Goal: Task Accomplishment & Management: Manage account settings

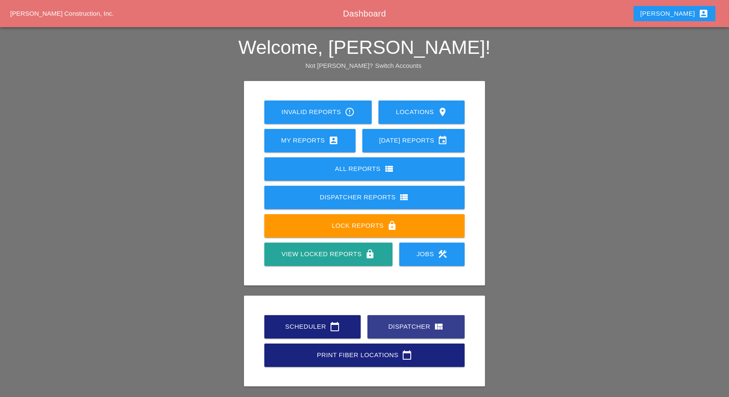
drag, startPoint x: 406, startPoint y: 327, endPoint x: 407, endPoint y: 321, distance: 6.4
click at [407, 327] on div "Dispatcher view_quilt" at bounding box center [416, 326] width 70 height 10
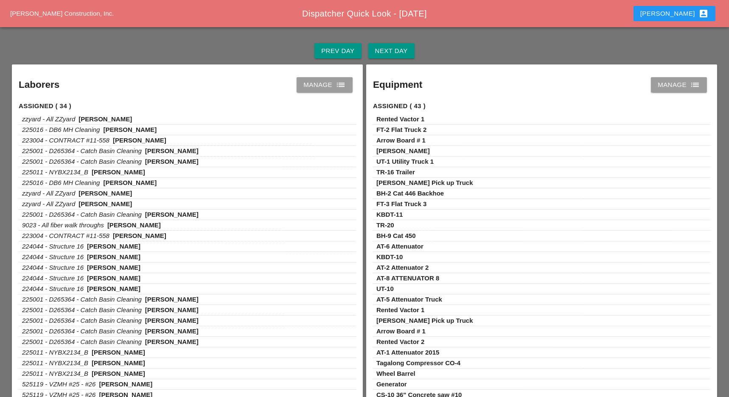
click at [324, 87] on div "Manage list" at bounding box center [324, 85] width 42 height 10
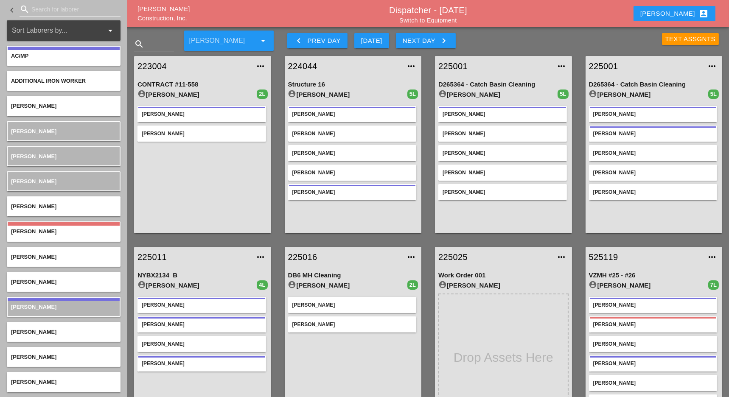
click at [417, 37] on div "Next Day keyboard_arrow_right" at bounding box center [426, 41] width 46 height 10
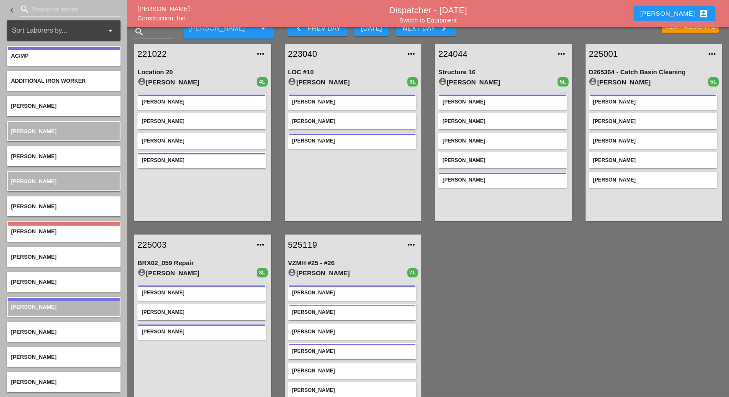
scroll to position [34, 0]
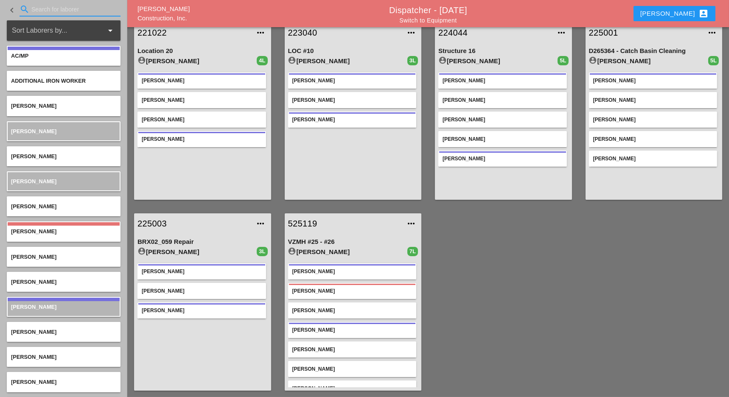
click at [46, 8] on input "Search for laborer" at bounding box center [69, 10] width 77 height 14
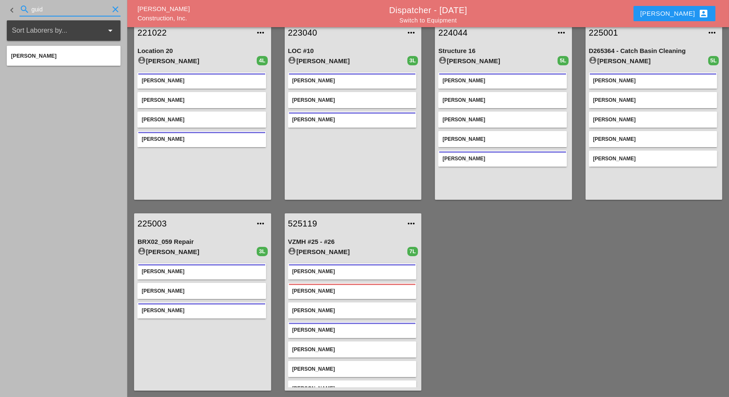
type input "guid"
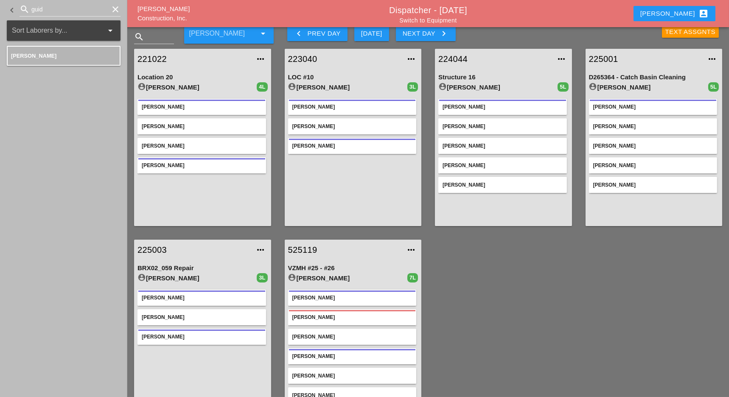
scroll to position [0, 0]
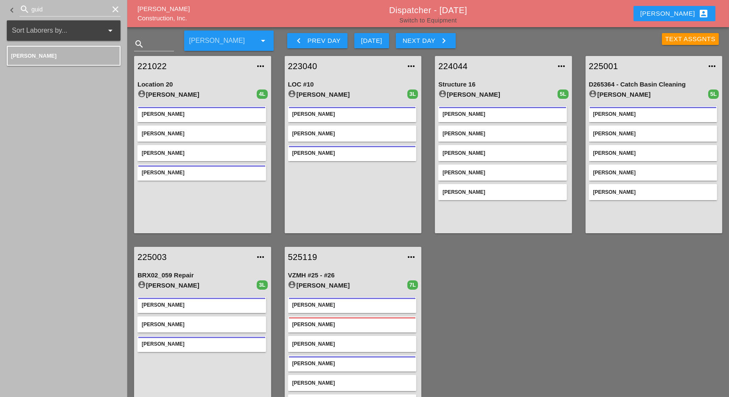
click at [440, 19] on link "Switch to Equipment" at bounding box center [427, 20] width 57 height 7
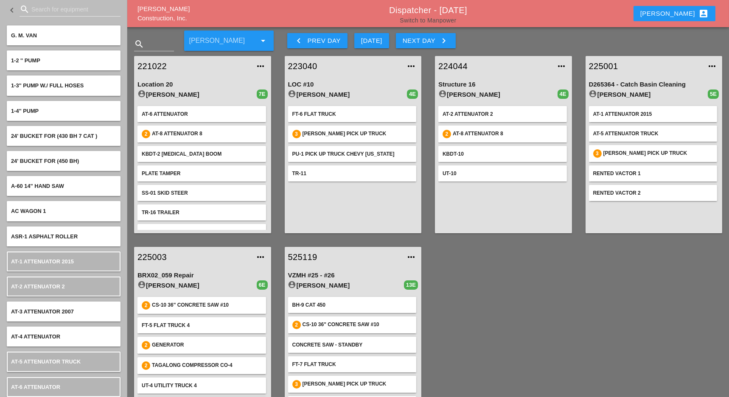
click at [434, 22] on link "Switch to Manpower" at bounding box center [428, 20] width 56 height 7
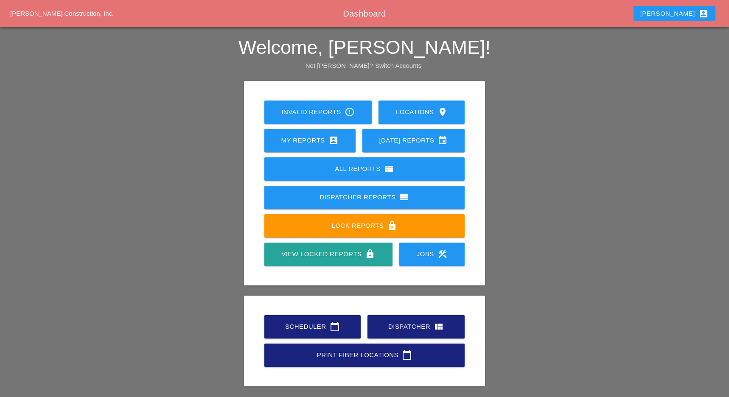
click at [304, 323] on div "Scheduler calendar_today" at bounding box center [312, 326] width 69 height 10
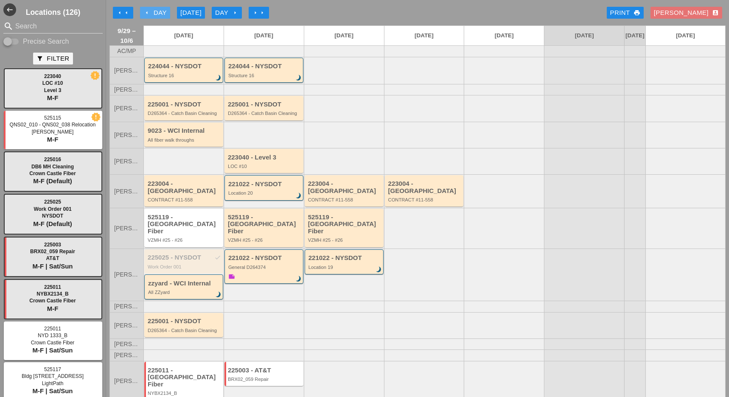
click at [153, 10] on div "arrow_left Day" at bounding box center [154, 13] width 23 height 10
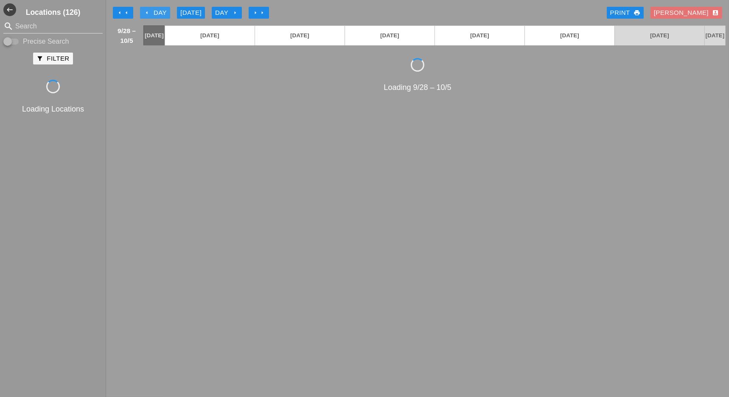
click at [153, 10] on div "arrow_left Day" at bounding box center [154, 13] width 23 height 10
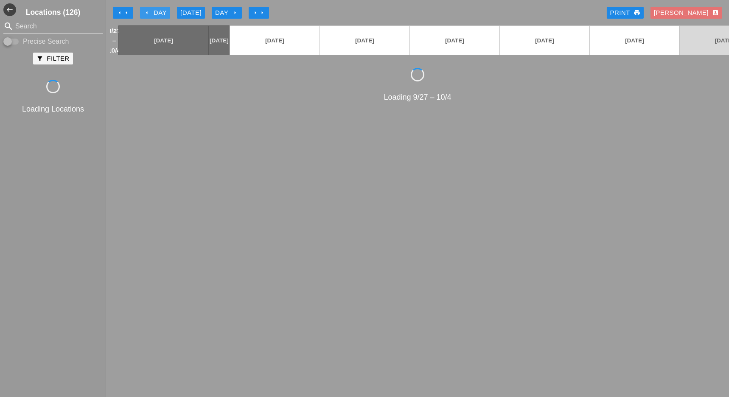
click at [153, 10] on div "arrow_left Day" at bounding box center [154, 13] width 23 height 10
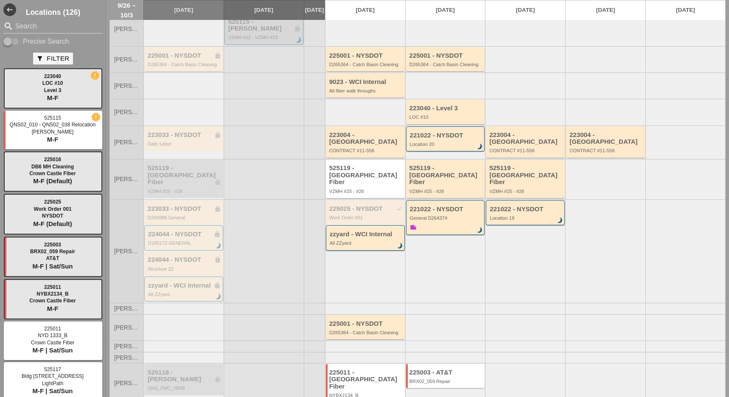
scroll to position [97, 0]
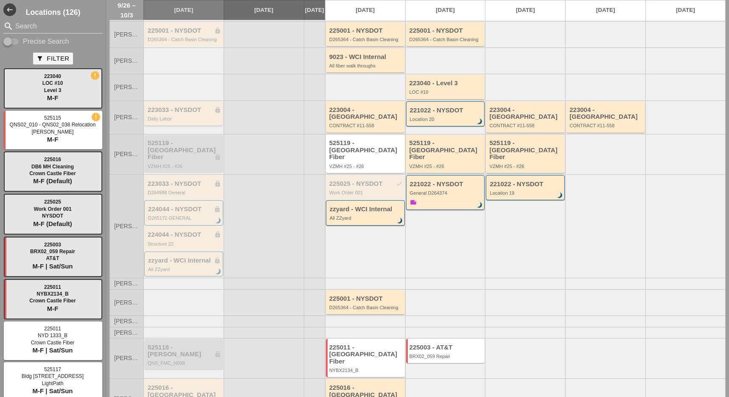
click at [187, 111] on div "223033 - NYSDOT lock Daily Labor" at bounding box center [184, 113] width 73 height 15
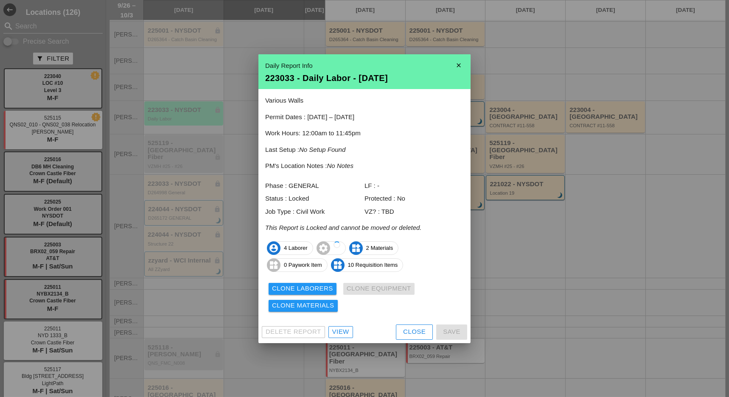
click at [346, 332] on div "View" at bounding box center [340, 332] width 17 height 10
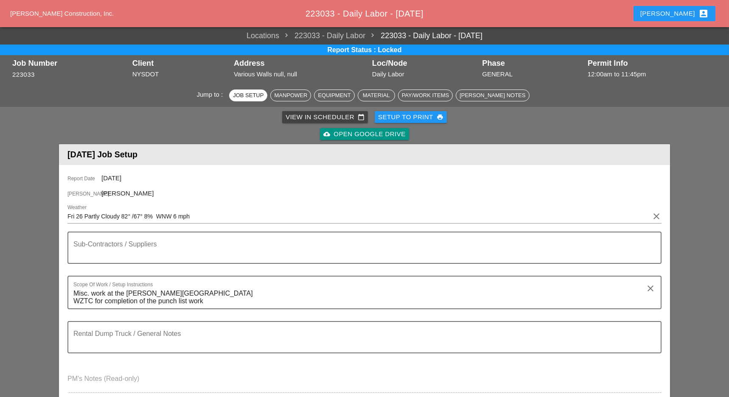
scroll to position [282, 0]
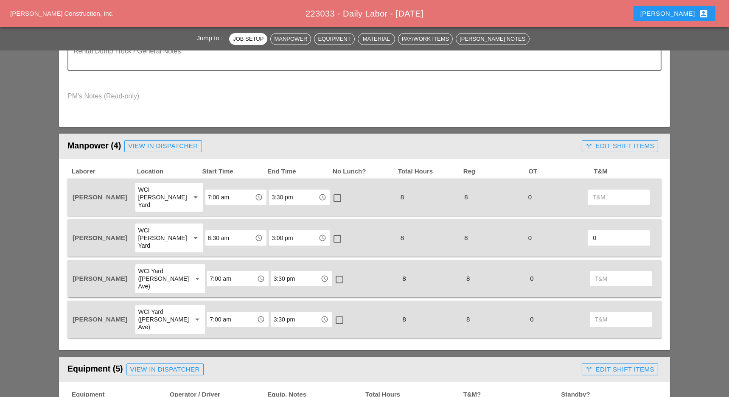
click at [599, 149] on div "call_split Edit Shift Items" at bounding box center [619, 146] width 69 height 10
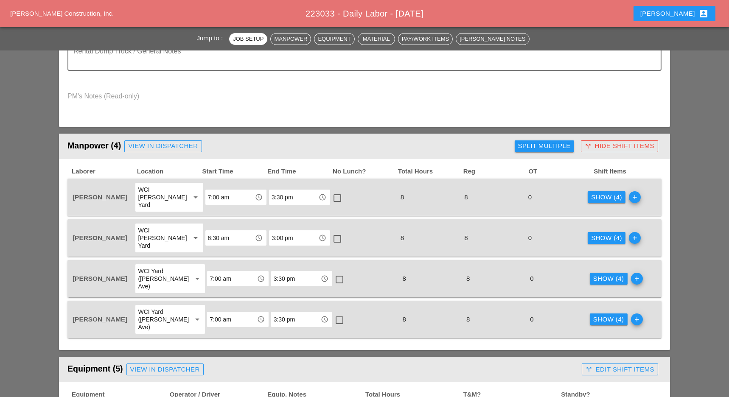
click at [592, 233] on div "Show (4)" at bounding box center [606, 238] width 31 height 10
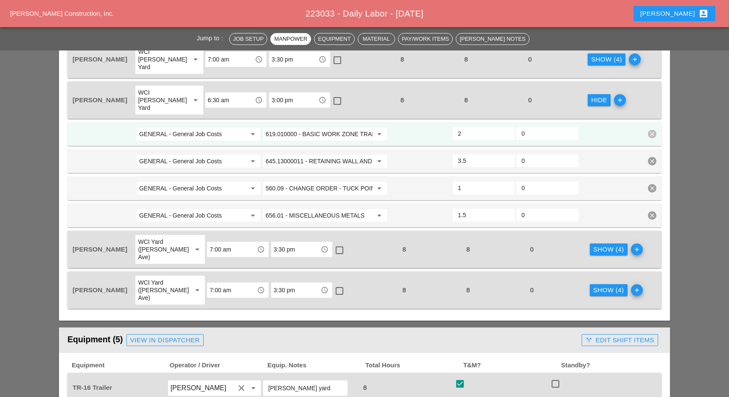
scroll to position [452, 0]
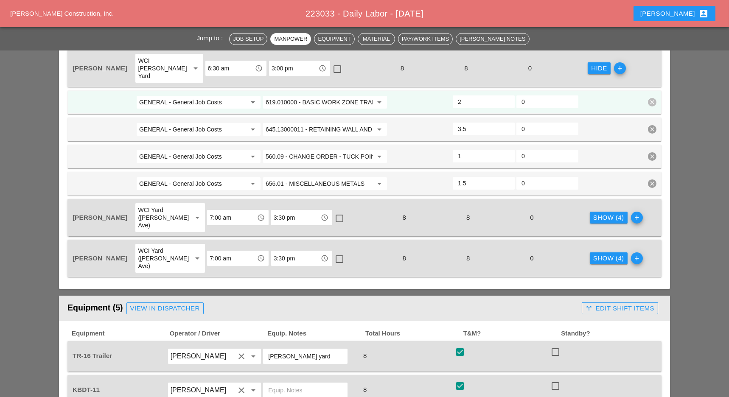
drag, startPoint x: 608, startPoint y: 200, endPoint x: 603, endPoint y: 199, distance: 5.1
click at [607, 213] on div "Show (4)" at bounding box center [608, 218] width 31 height 10
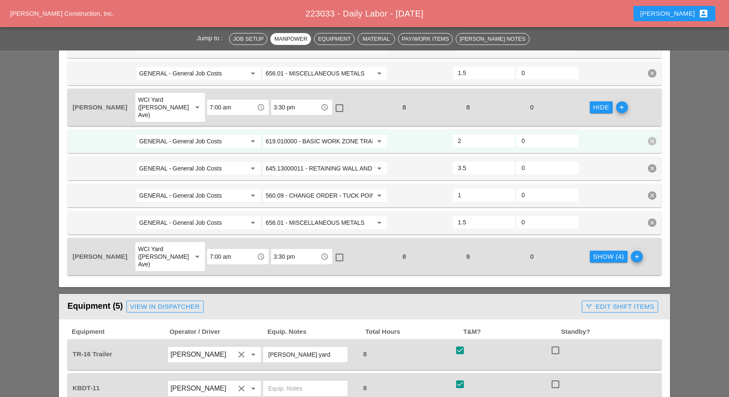
scroll to position [509, 0]
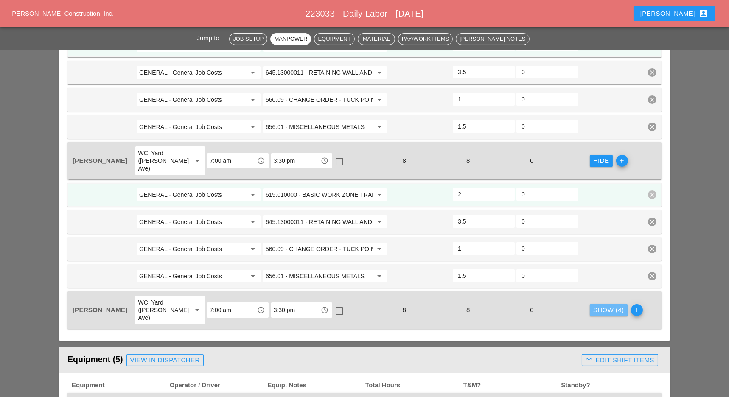
drag, startPoint x: 597, startPoint y: 280, endPoint x: 577, endPoint y: 280, distance: 19.5
click at [596, 305] on div "Show (4)" at bounding box center [608, 310] width 31 height 10
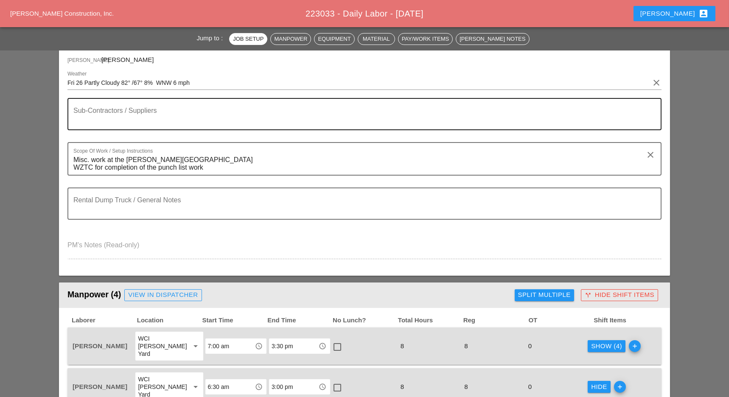
scroll to position [0, 0]
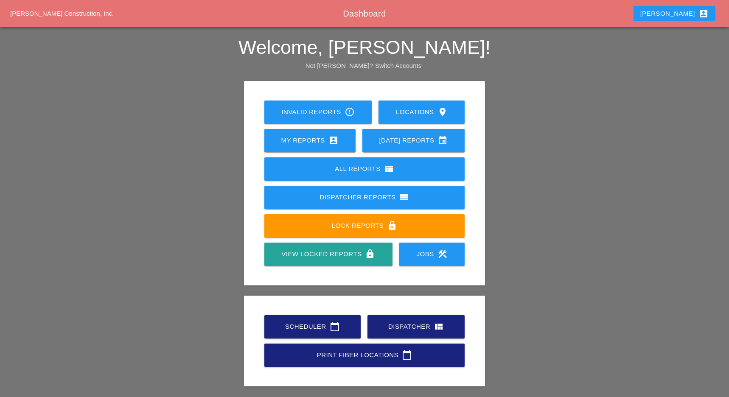
click at [314, 324] on div "Scheduler calendar_today" at bounding box center [312, 326] width 69 height 10
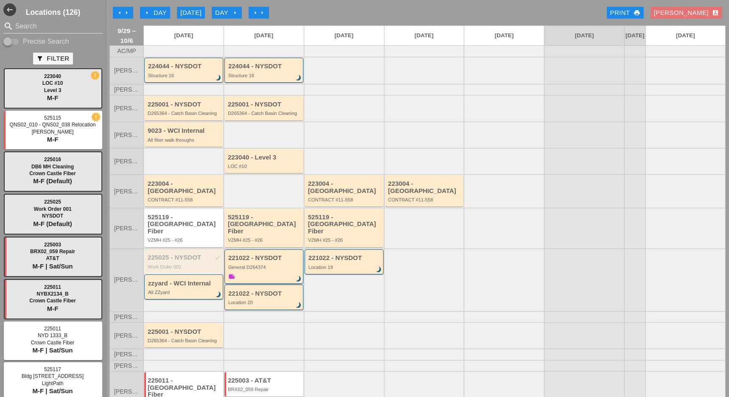
click at [256, 265] on div "General D264374" at bounding box center [264, 267] width 73 height 5
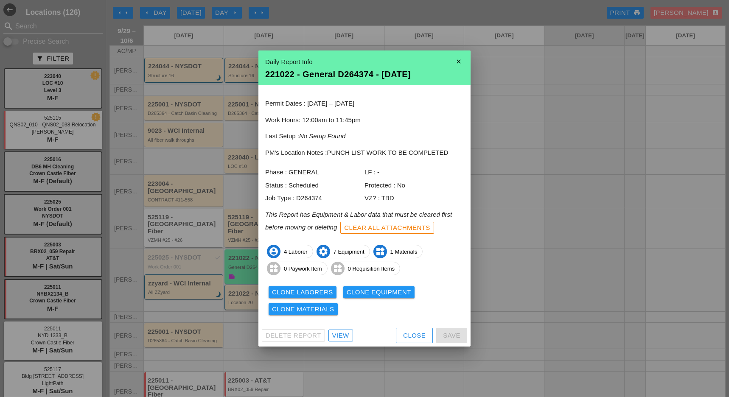
click at [411, 331] on div "Close" at bounding box center [414, 336] width 22 height 10
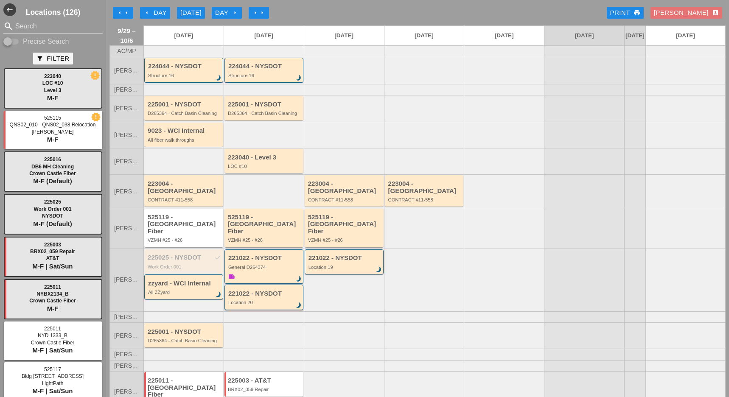
click at [246, 300] on div "Location 20" at bounding box center [264, 302] width 73 height 5
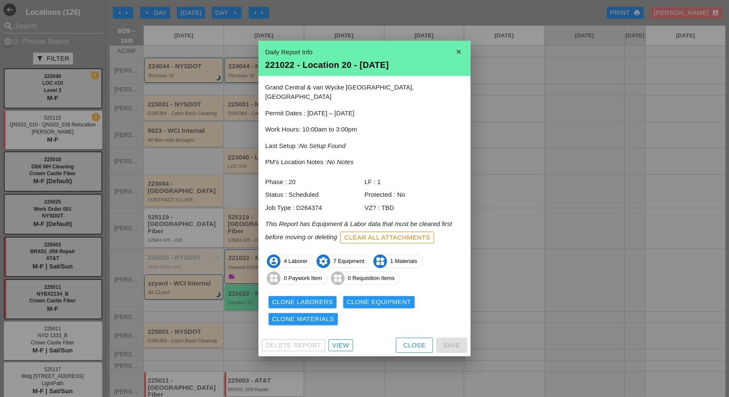
click at [336, 341] on div "View" at bounding box center [340, 346] width 17 height 10
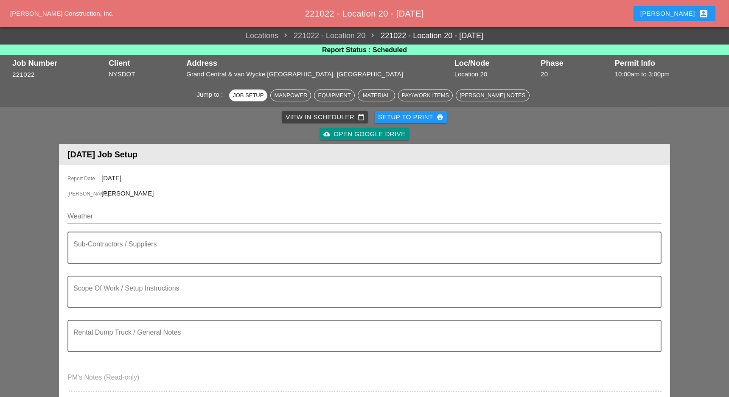
click at [128, 206] on div "Weather" at bounding box center [364, 217] width 594 height 27
click at [130, 215] on input "Weather" at bounding box center [358, 217] width 582 height 14
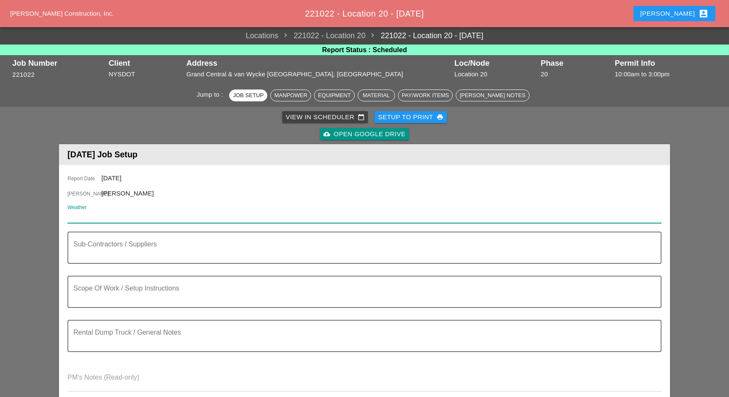
paste input "Tue 30 Day 84° 3% NNE 9 mph Cloudy skies early, followed by partial clearing. V…"
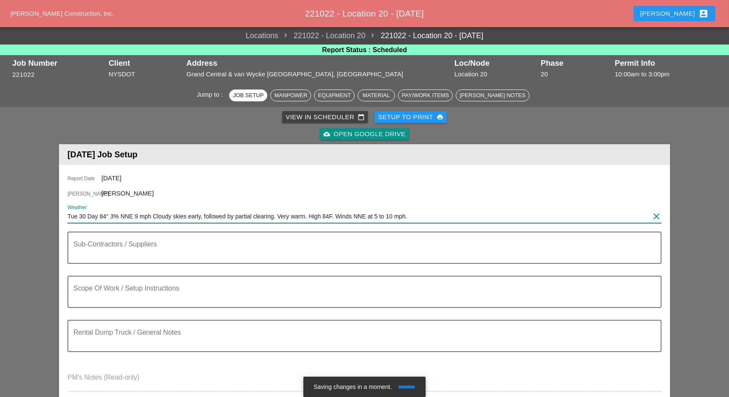
type input "Tue 30 Day 84° 3% NNE 9 mph Cloudy skies early, followed by partial clearing. V…"
click at [88, 296] on textarea "Scope Of Work / Setup Instructions" at bounding box center [360, 297] width 575 height 20
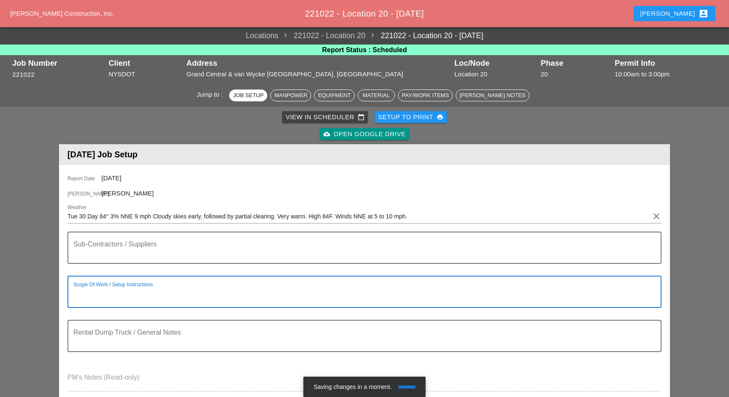
paste textarea "SCOPE OF WORK TUESDAY 9/30: 1. GO TO BRUCKNER YARD TO FIX MESH FENCE 2. MOBILIZ…"
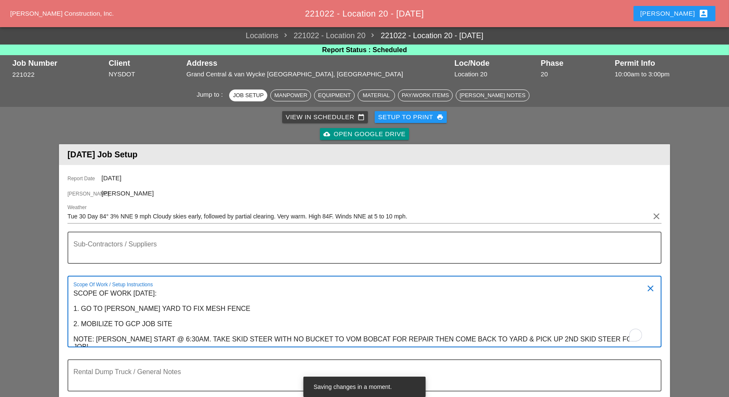
scroll to position [170, 0]
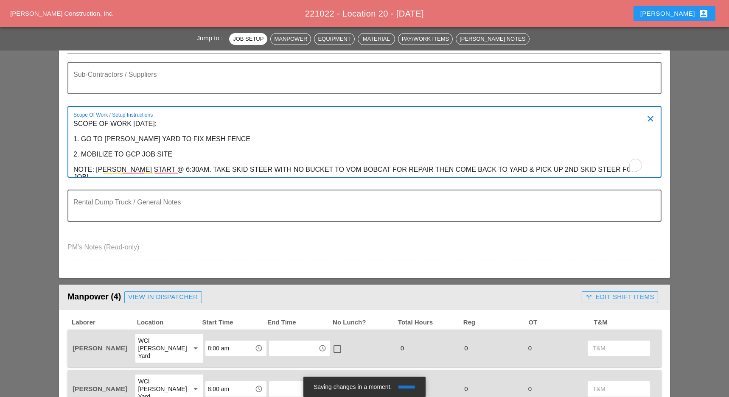
type textarea "SCOPE OF WORK TUESDAY 9/30: 1. GO TO BRUCKNER YARD TO FIX MESH FENCE 2. MOBILIZ…"
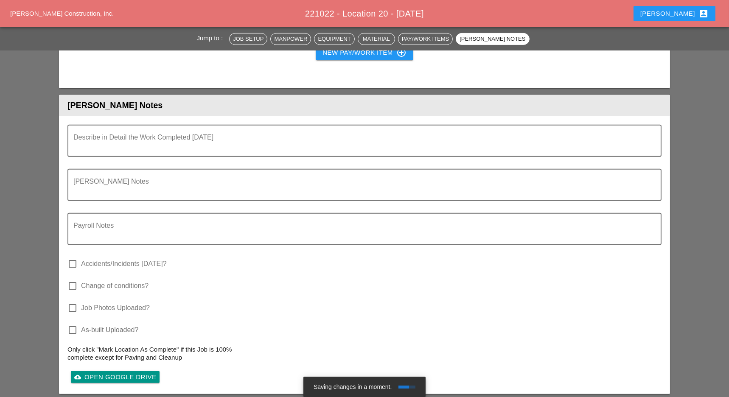
scroll to position [1006, 0]
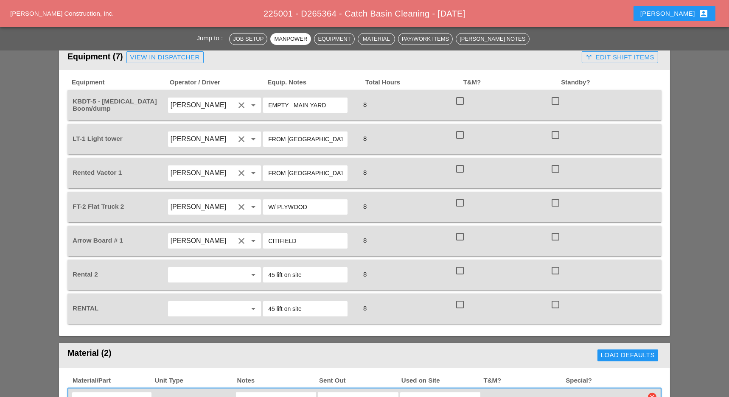
scroll to position [622, 0]
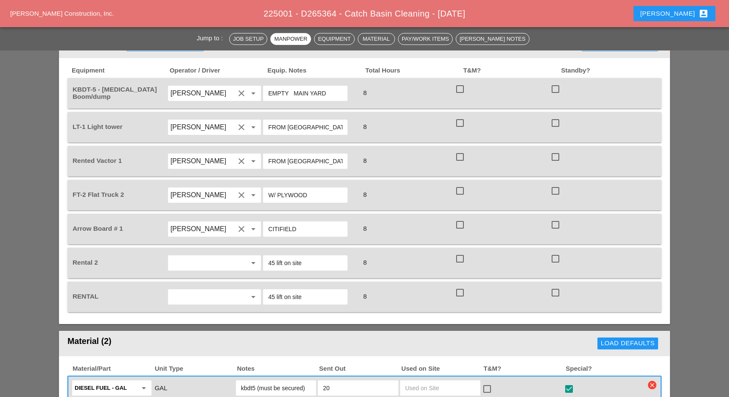
click at [235, 222] on input "[PERSON_NAME]" at bounding box center [203, 229] width 64 height 14
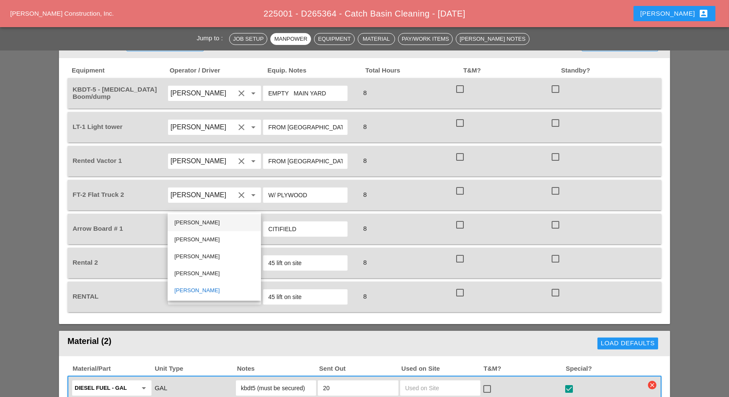
click at [204, 223] on div "Joshua Baker" at bounding box center [214, 223] width 80 height 10
type input "[PERSON_NAME]"
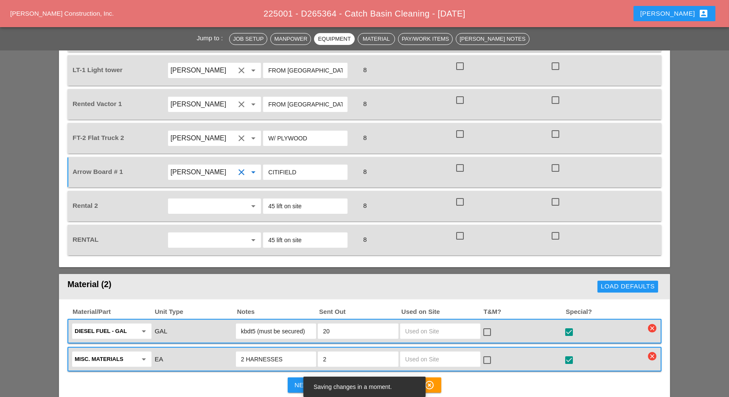
scroll to position [735, 0]
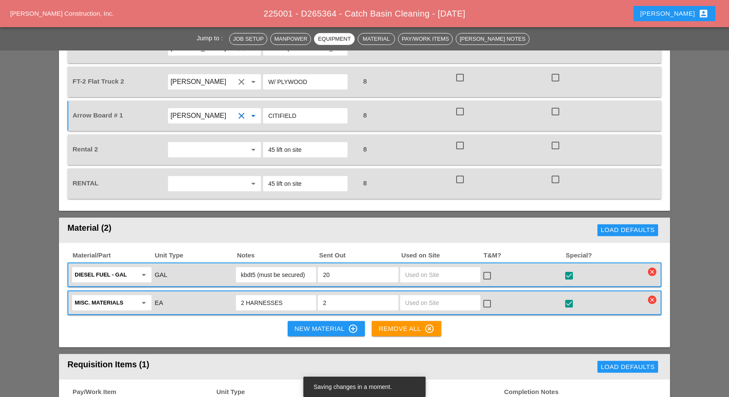
click at [324, 324] on div "New Material control_point" at bounding box center [326, 329] width 64 height 10
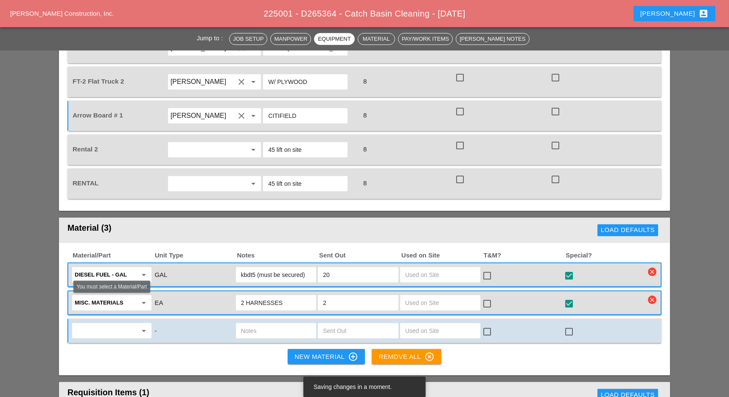
click at [121, 324] on input "text" at bounding box center [106, 331] width 62 height 14
drag, startPoint x: 106, startPoint y: 325, endPoint x: 127, endPoint y: 323, distance: 21.4
click at [108, 325] on div "4x8 Ply wood - EA" at bounding box center [112, 323] width 66 height 10
type input "4x8 Plywood - EA"
click at [332, 324] on input "text" at bounding box center [358, 331] width 70 height 14
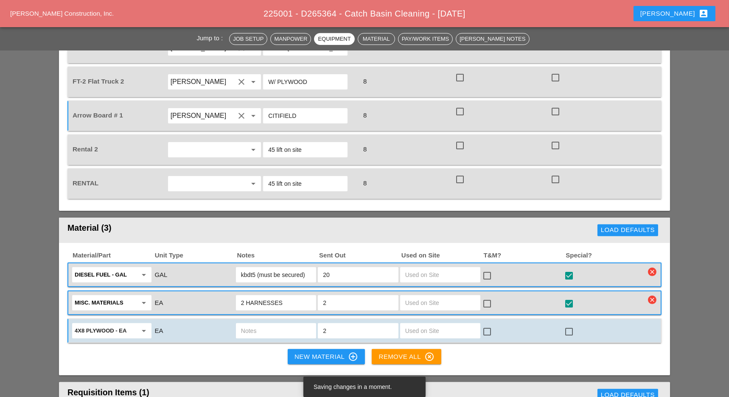
type input "2"
click at [264, 324] on input "text" at bounding box center [276, 331] width 70 height 14
type input "kbdt5"
click at [320, 352] on div "New Material control_point" at bounding box center [326, 357] width 64 height 10
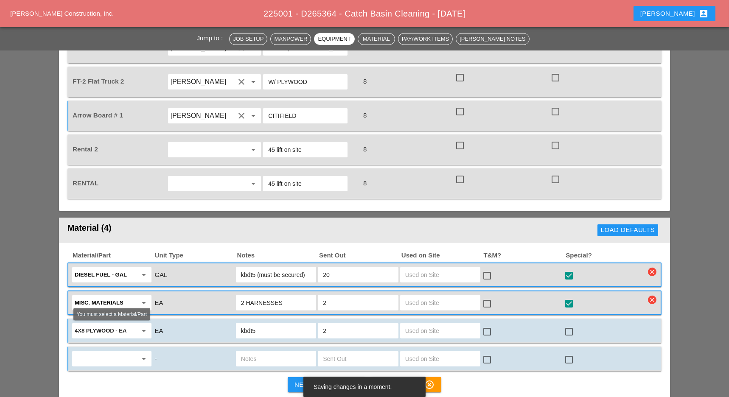
click at [108, 352] on input "text" at bounding box center [106, 359] width 62 height 14
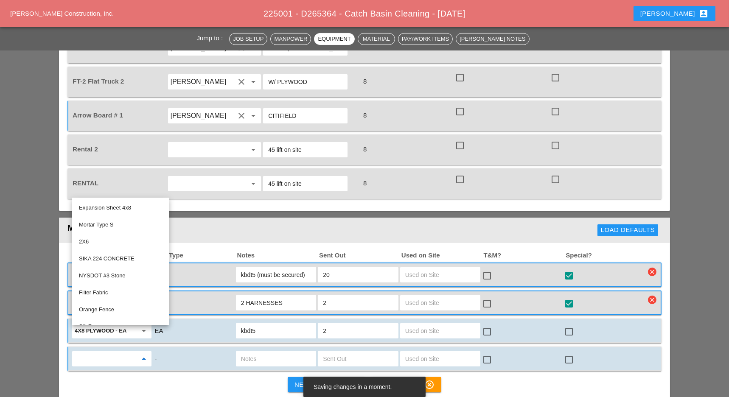
type input "l"
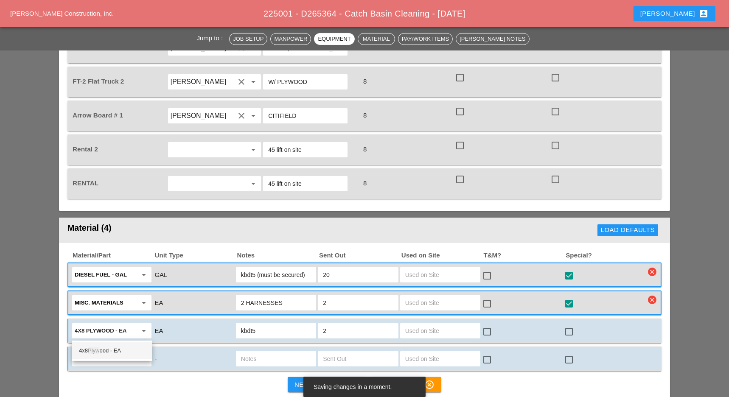
click at [119, 347] on div "4x8 Plyw ood - EA" at bounding box center [112, 351] width 66 height 10
type input "4x8 Plywood - EA"
click at [325, 352] on input "text" at bounding box center [358, 359] width 70 height 14
type input "2"
drag, startPoint x: 264, startPoint y: 332, endPoint x: 271, endPoint y: 332, distance: 7.2
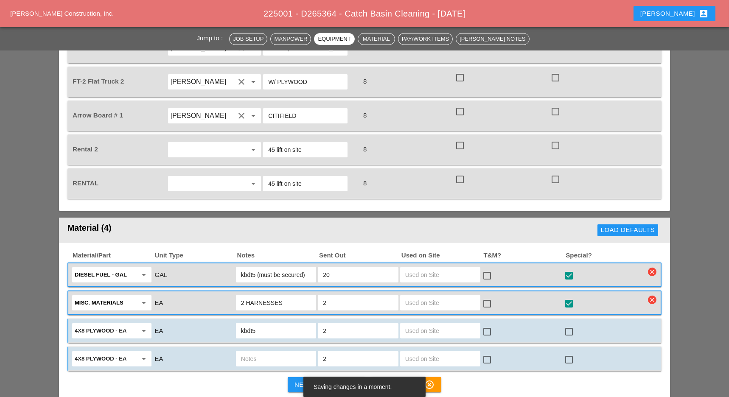
click at [266, 352] on input "text" at bounding box center [276, 359] width 70 height 14
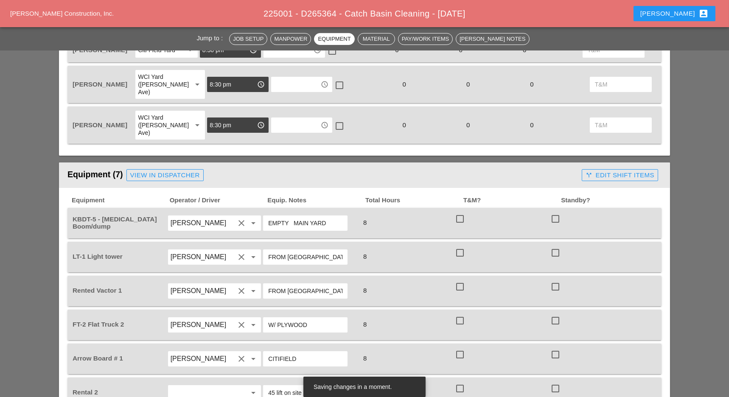
scroll to position [396, 0]
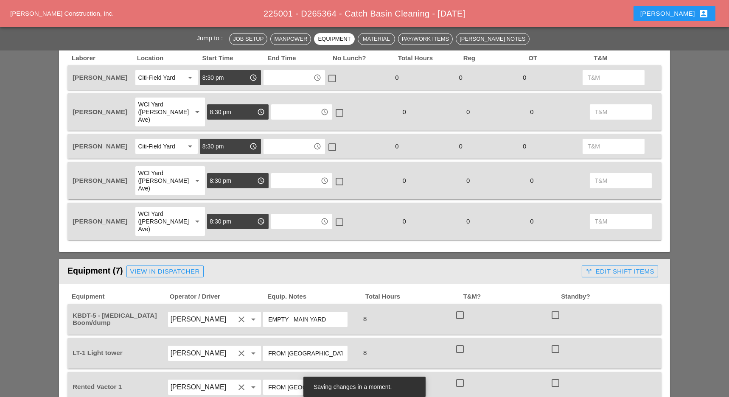
type input "ft2"
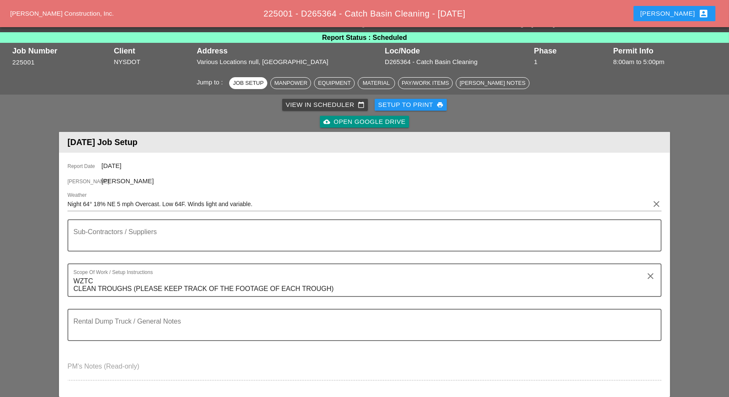
scroll to position [0, 0]
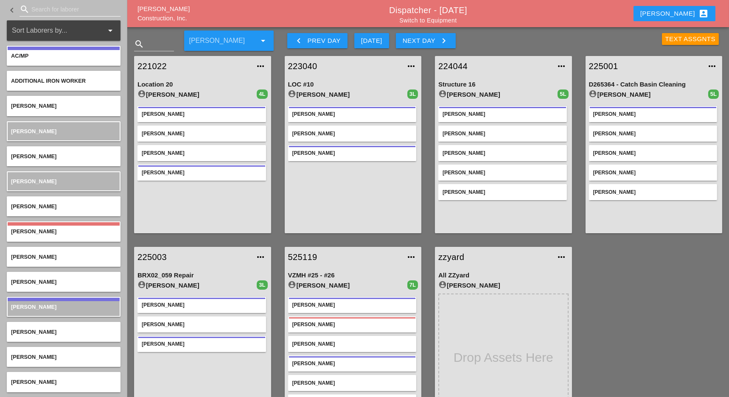
click at [41, 8] on input "Search for laborer" at bounding box center [69, 10] width 77 height 14
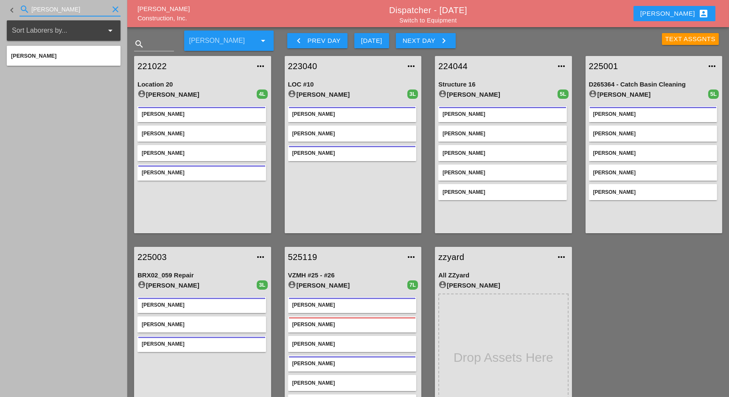
type input "[PERSON_NAME]"
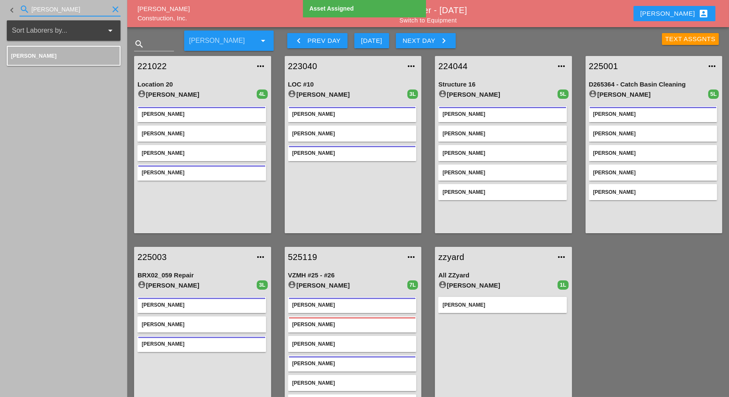
drag, startPoint x: 34, startPoint y: 8, endPoint x: 25, endPoint y: 8, distance: 8.9
click at [25, 8] on div "search [PERSON_NAME]" at bounding box center [70, 10] width 101 height 14
drag, startPoint x: 53, startPoint y: 8, endPoint x: 24, endPoint y: 10, distance: 29.3
click at [24, 10] on div "search albert clear" at bounding box center [70, 10] width 101 height 14
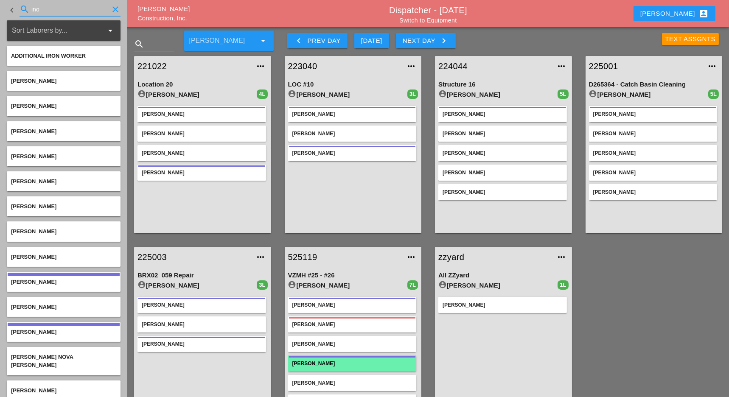
type input "ino"
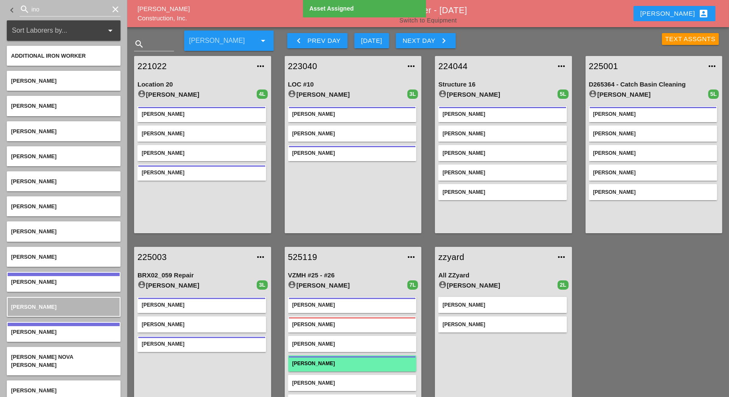
click at [439, 18] on link "Switch to Equipment" at bounding box center [427, 20] width 57 height 7
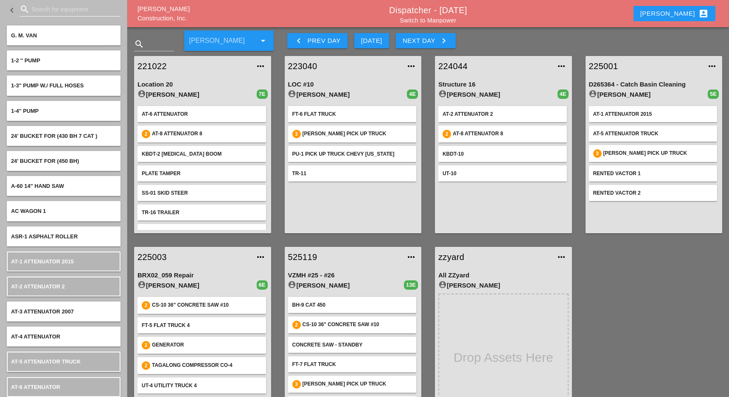
click at [53, 5] on input "Search for equipment" at bounding box center [69, 10] width 77 height 14
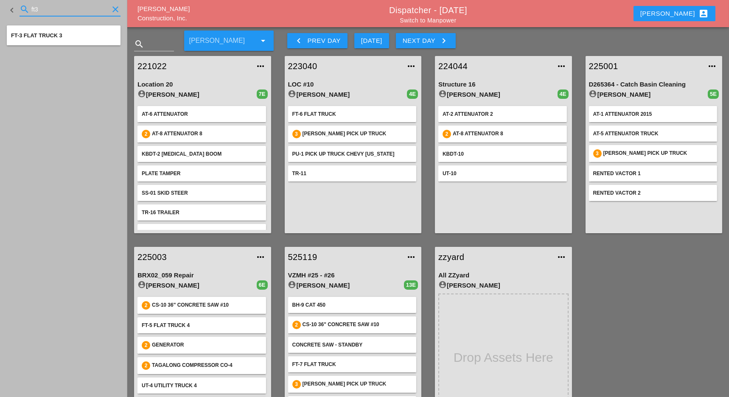
type input "ft3"
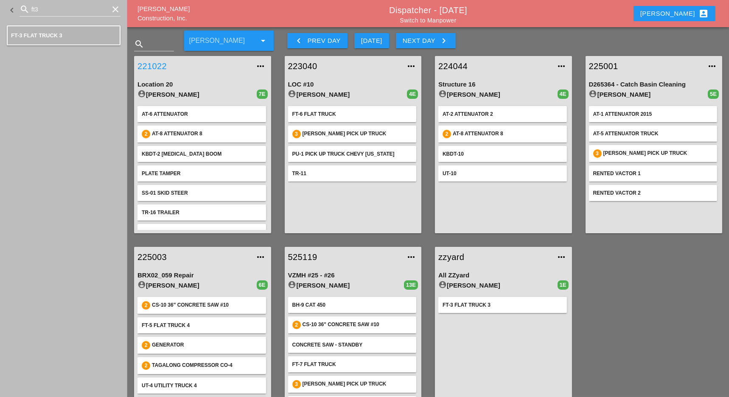
click at [164, 64] on link "221022" at bounding box center [193, 66] width 113 height 13
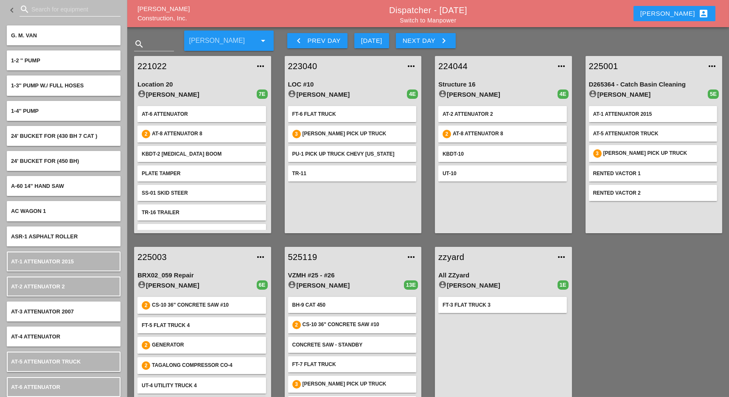
click at [59, 11] on input "Search for equipment" at bounding box center [69, 10] width 77 height 14
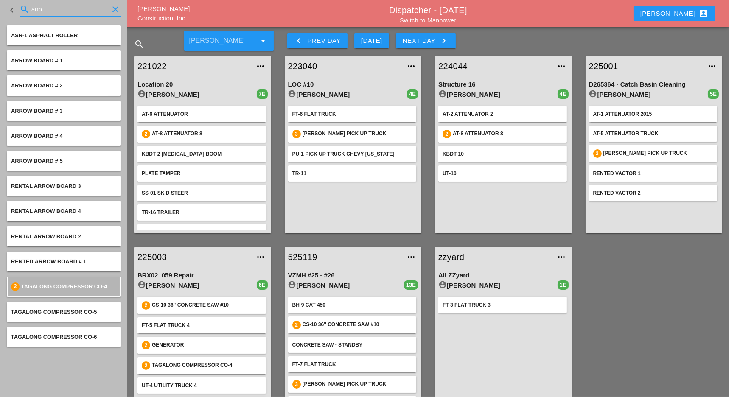
type input "arro"
drag, startPoint x: 49, startPoint y: 11, endPoint x: 18, endPoint y: 10, distance: 30.5
click at [18, 10] on div "keyboard_arrow_left search arro clear" at bounding box center [64, 10] width 114 height 29
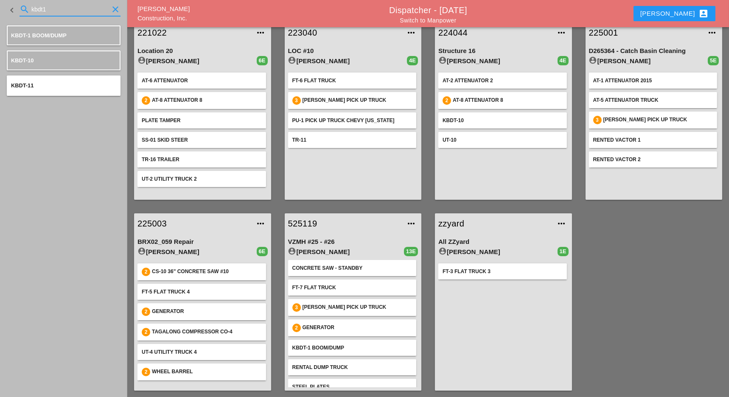
scroll to position [46, 0]
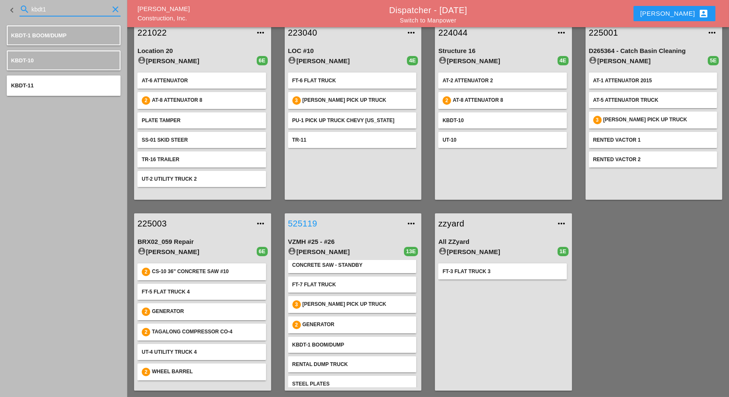
type input "kbdt1"
click at [294, 223] on link "525119" at bounding box center [344, 223] width 113 height 13
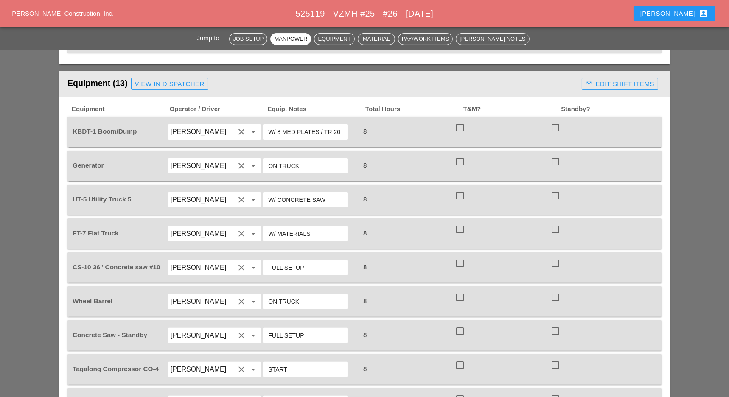
scroll to position [679, 0]
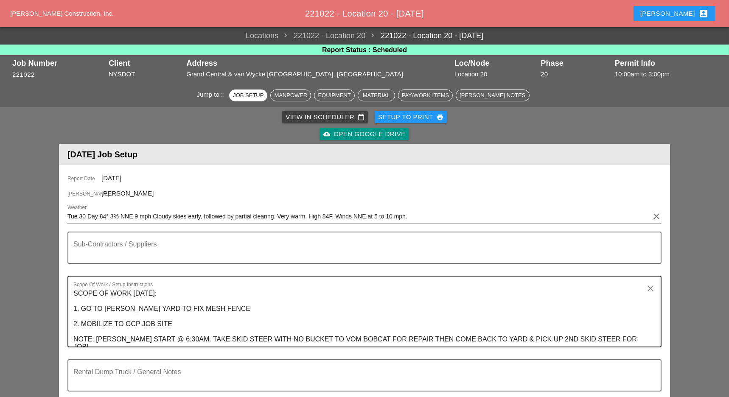
scroll to position [113, 0]
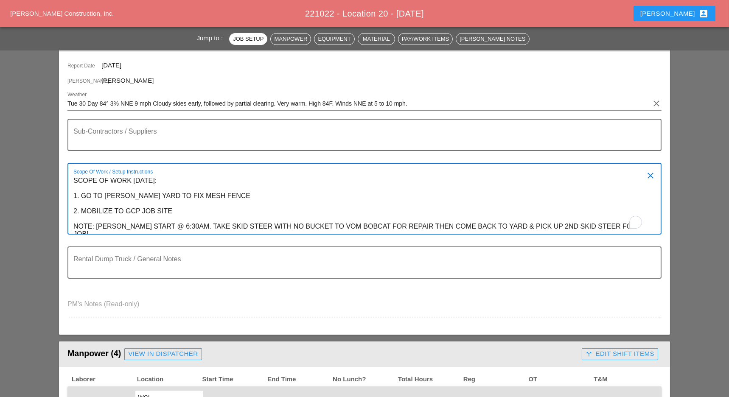
drag, startPoint x: 185, startPoint y: 180, endPoint x: 68, endPoint y: 182, distance: 116.6
click at [68, 182] on div "Scope Of Work / Setup Instructions SCOPE OF WORK TUESDAY 9/30: 1. GO TO BRUCKNE…" at bounding box center [364, 199] width 594 height 72
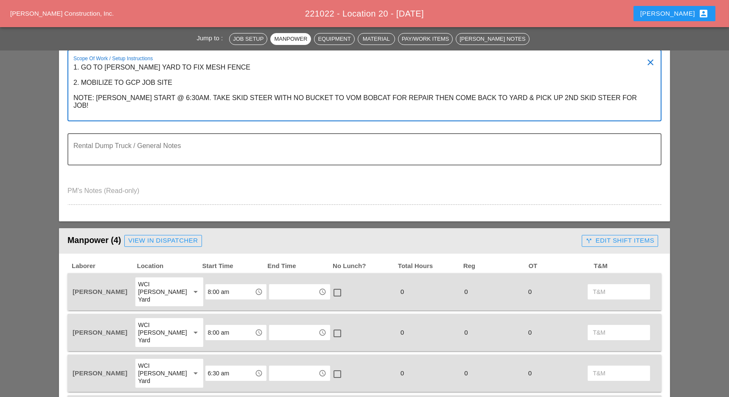
scroll to position [170, 0]
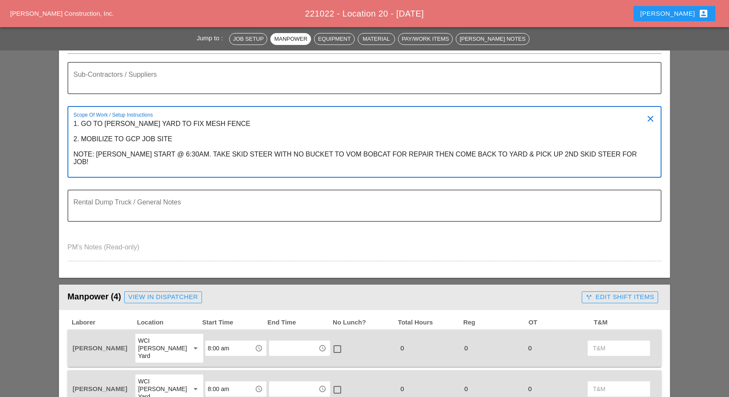
click at [82, 133] on textarea "1. GO TO [PERSON_NAME] YARD TO FIX MESH FENCE 2. MOBILIZE TO GCP JOB SITE NOTE:…" at bounding box center [360, 147] width 575 height 60
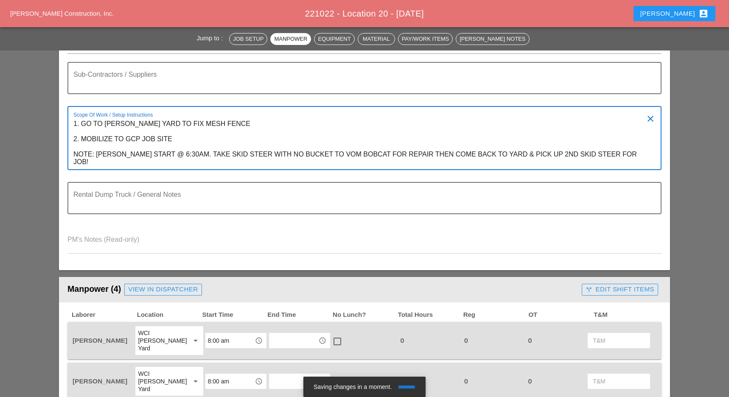
click at [169, 115] on div "Scope Of Work / Setup Instructions 1. GO TO BRUCKNER YARD TO FIX MESH FENCE 2. …" at bounding box center [360, 138] width 575 height 62
click at [70, 129] on div "Scope Of Work / Setup Instructions 1. GO TO BRUCKNER YARD TO FIX MESH FENCE 2. …" at bounding box center [364, 138] width 594 height 64
click at [76, 135] on textarea "1. GO TO BRUCKNER YARD TO FIX MESH FENCE 2. MOBILIZE TO GCP JOB SITE NOTE: L. C…" at bounding box center [360, 143] width 575 height 52
click at [75, 131] on textarea "1. GO TO BRUCKNER YARD TO FIX MESH FENCE 2. MOBILIZE TO GCP JOB SITE NOTE: L. C…" at bounding box center [360, 143] width 575 height 52
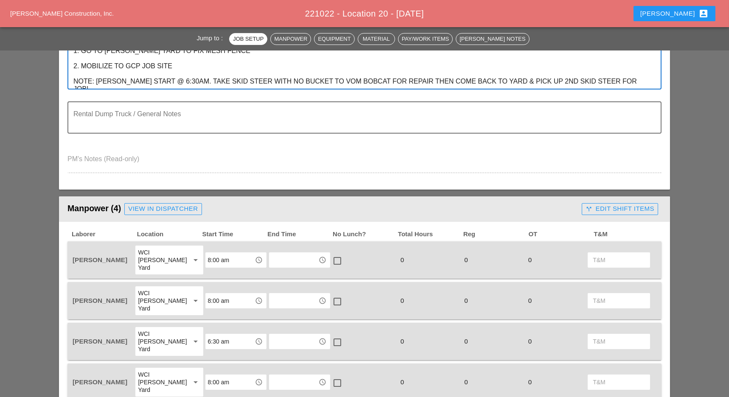
scroll to position [282, 0]
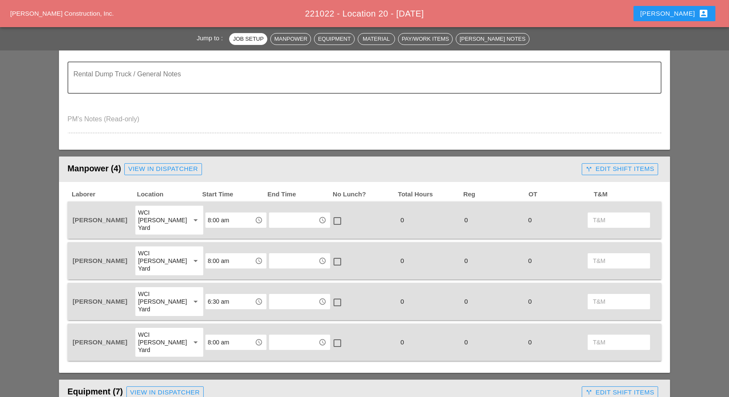
type textarea "1. GO TO BRUCKNER YARD TO FIX MESH FENCE 2. MOBILIZE TO GCP JOB SITE NOTE: L. C…"
click at [214, 295] on input "6:30 am" at bounding box center [230, 302] width 44 height 14
click at [221, 299] on div "6 :00 am" at bounding box center [231, 300] width 48 height 10
type input "6:00 am"
click at [212, 213] on input "8:00 am" at bounding box center [230, 220] width 44 height 14
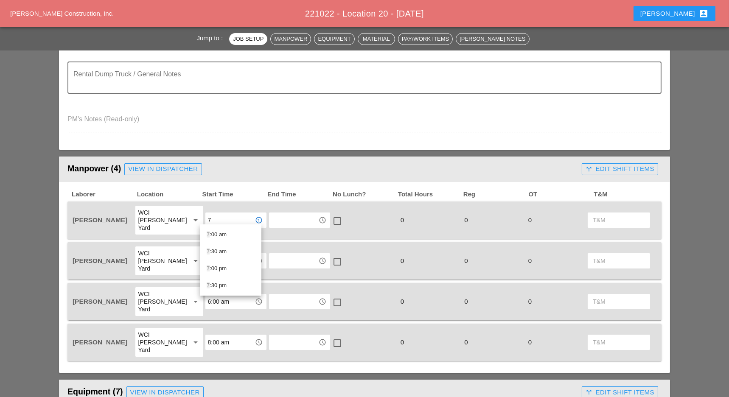
click at [216, 251] on div "7 :30 am" at bounding box center [231, 251] width 48 height 10
type input "7:30 am"
click at [216, 253] on div "8:00 am access_time" at bounding box center [235, 260] width 61 height 15
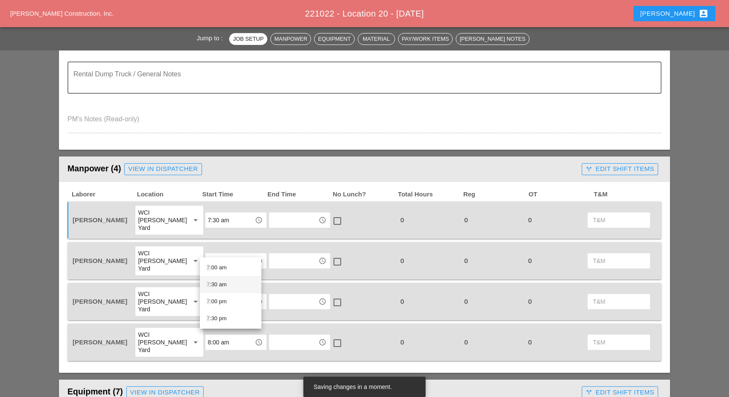
click at [215, 282] on div "7 :30 am" at bounding box center [231, 285] width 48 height 10
type input "7:30 am"
click at [215, 295] on input "6:00 am" at bounding box center [230, 302] width 44 height 14
click at [216, 295] on input "7" at bounding box center [230, 302] width 44 height 14
click at [271, 295] on input "text" at bounding box center [293, 302] width 44 height 14
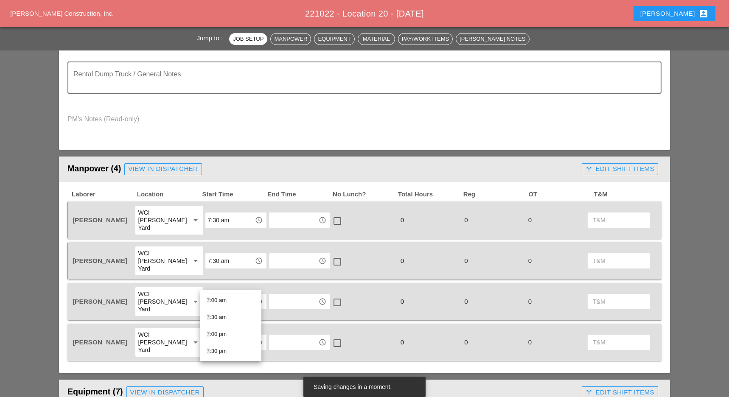
type input "6:00 am"
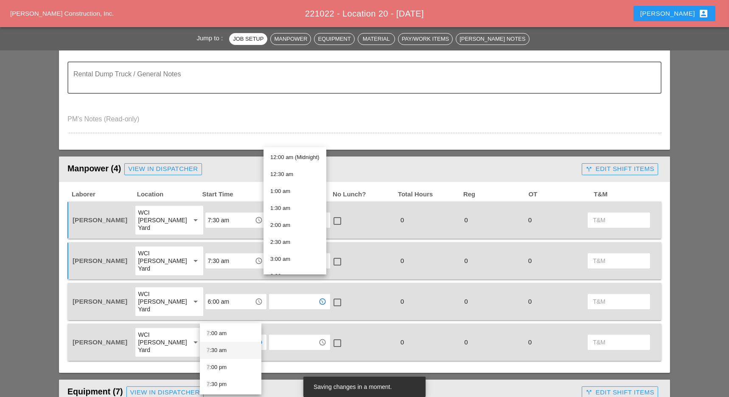
click at [217, 350] on div "7 :30 am" at bounding box center [231, 350] width 48 height 10
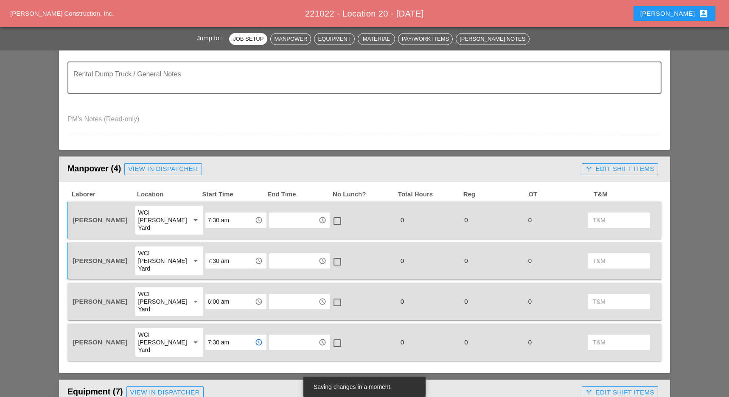
type input "7:30 am"
click at [277, 335] on input "text" at bounding box center [293, 342] width 44 height 14
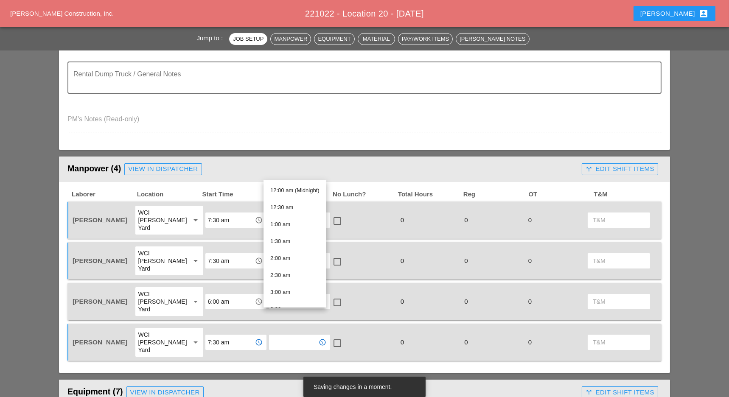
click at [238, 335] on div "Laborer Location Start Time End Time No Lunch? Total Hours Reg OT T&M Ricardo C…" at bounding box center [364, 277] width 611 height 191
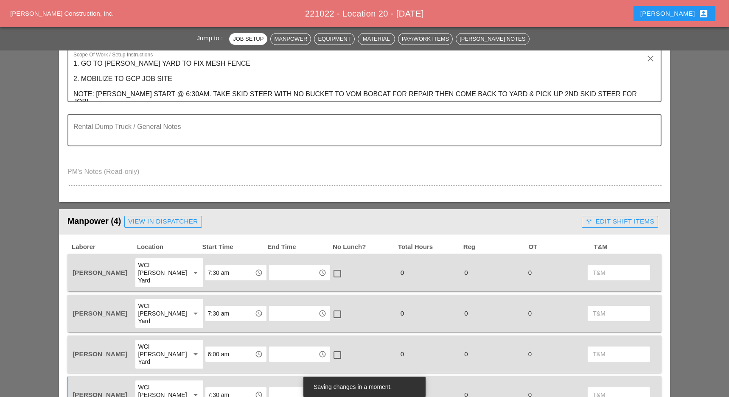
scroll to position [170, 0]
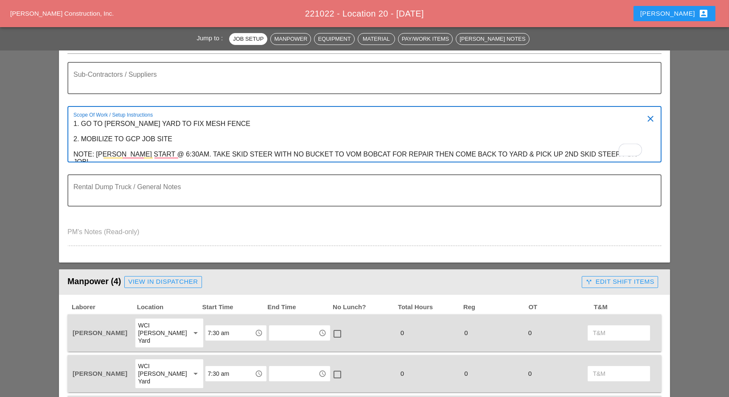
click at [180, 138] on textarea "1. GO TO [PERSON_NAME] YARD TO FIX MESH FENCE 2. MOBILIZE TO GCP JOB SITE NOTE:…" at bounding box center [360, 139] width 575 height 45
drag, startPoint x: 176, startPoint y: 139, endPoint x: 70, endPoint y: 137, distance: 106.5
click at [70, 138] on div "Report Date 09/30/2025 Foreman Luca Gambardella Weather Tue 30 Day 84° 3% NNE 9…" at bounding box center [364, 128] width 611 height 267
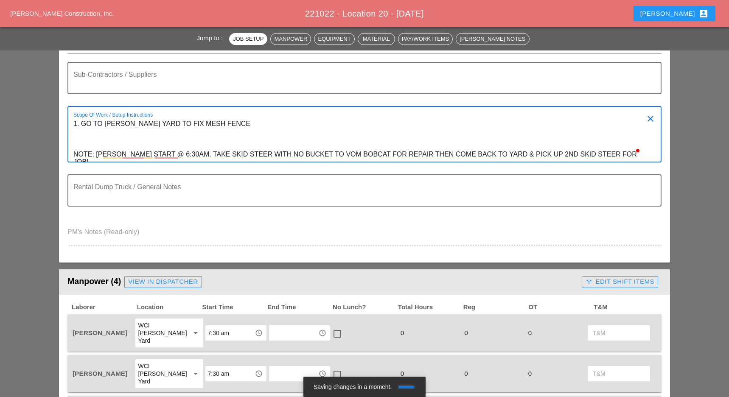
drag, startPoint x: 81, startPoint y: 123, endPoint x: 69, endPoint y: 123, distance: 11.5
click at [70, 123] on div "Scope Of Work / Setup Instructions 1. GO TO BRUCKNER YARD TO FIX MESH FENCE NOT…" at bounding box center [364, 134] width 594 height 56
click at [250, 126] on textarea "GO TO [PERSON_NAME] YARD TO FIX MESH FENCE NOTE: [PERSON_NAME] START @ 6:30AM. …" at bounding box center [360, 139] width 575 height 45
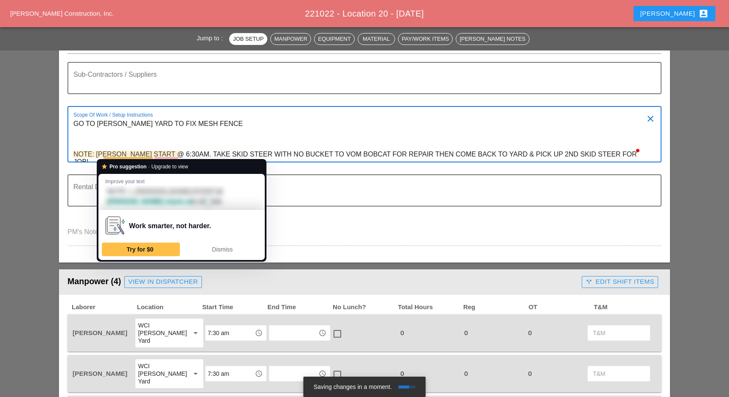
drag, startPoint x: 284, startPoint y: 168, endPoint x: 279, endPoint y: 168, distance: 4.7
click at [284, 168] on div at bounding box center [365, 168] width 584 height 5
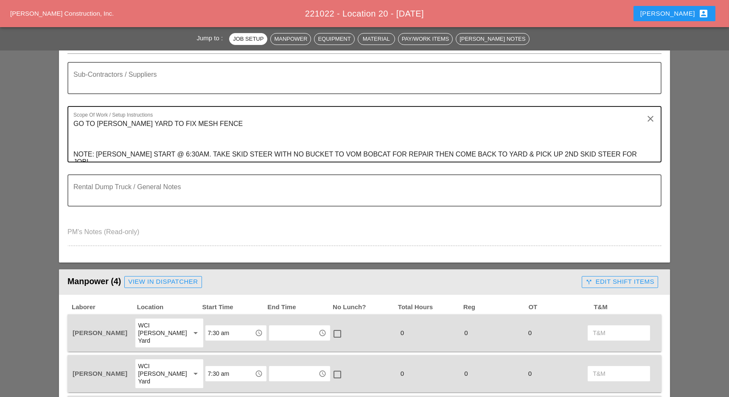
click at [160, 153] on textarea "GO TO [PERSON_NAME] YARD TO FIX MESH FENCE NOTE: [PERSON_NAME] START @ 6:30AM. …" at bounding box center [360, 139] width 575 height 45
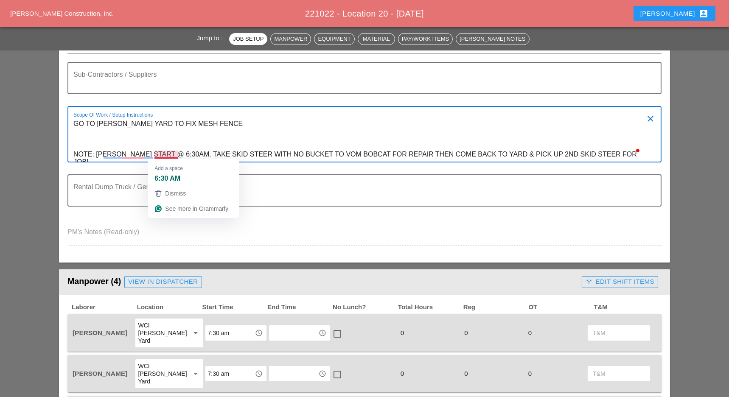
click at [170, 153] on textarea "GO TO [PERSON_NAME] YARD TO FIX MESH FENCE NOTE: [PERSON_NAME] START @ 6:30AM. …" at bounding box center [360, 139] width 575 height 45
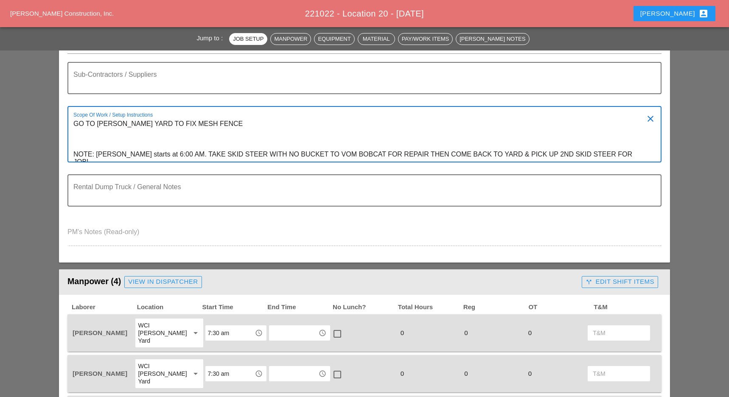
click at [619, 153] on textarea "GO TO [PERSON_NAME] YARD TO FIX MESH FENCE NOTE: [PERSON_NAME] starts at 6:00 A…" at bounding box center [360, 139] width 575 height 45
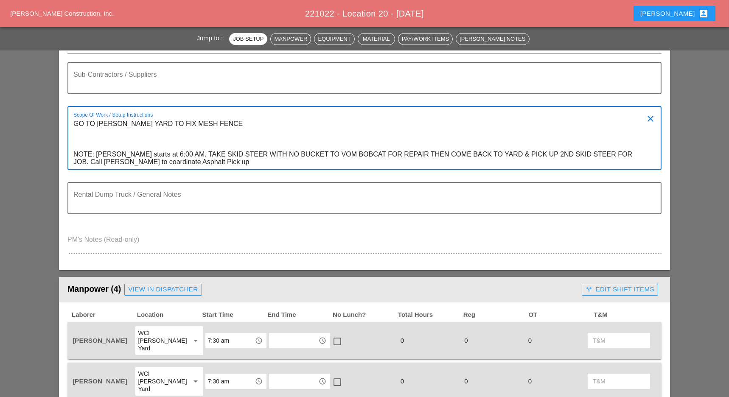
drag, startPoint x: 182, startPoint y: 162, endPoint x: 97, endPoint y: 162, distance: 84.8
click at [97, 162] on textarea "GO TO [PERSON_NAME] YARD TO FIX MESH FENCE NOTE: [PERSON_NAME] starts at 6:00 A…" at bounding box center [360, 143] width 575 height 52
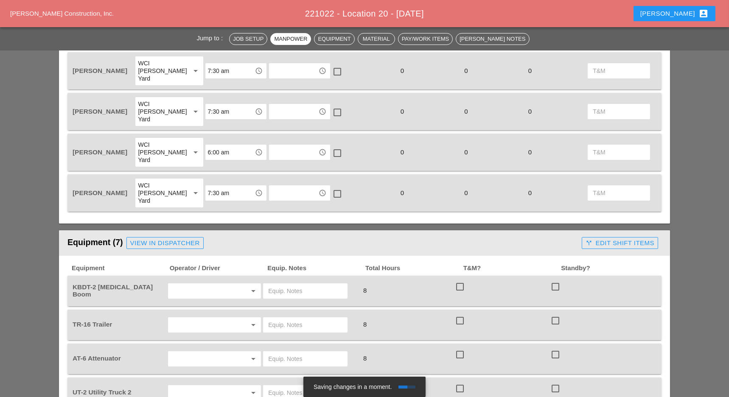
scroll to position [509, 0]
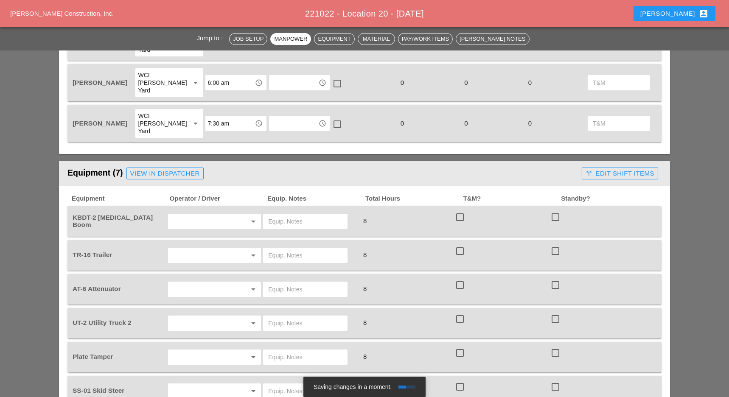
type textarea "GO TO [PERSON_NAME] YARD TO FIX MESH FENCE NOTE: [PERSON_NAME] starts at 6:00 A…"
click at [205, 215] on input "text" at bounding box center [203, 222] width 64 height 14
click at [208, 242] on div "[PERSON_NAME]" at bounding box center [214, 242] width 80 height 10
type input "[PERSON_NAME]"
click at [285, 215] on input "text" at bounding box center [305, 222] width 74 height 14
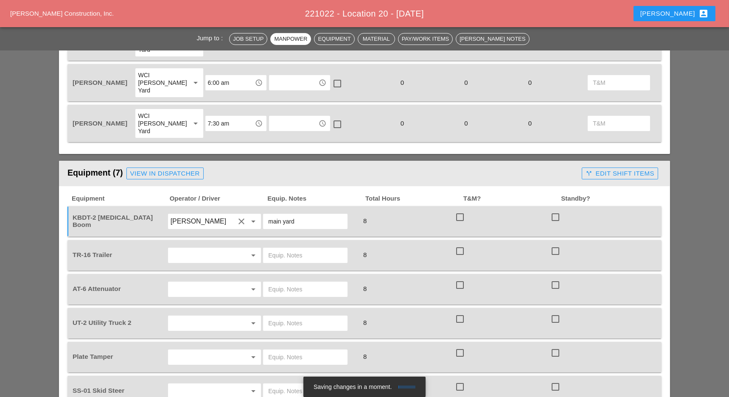
type input "main yard"
click at [213, 249] on input "text" at bounding box center [203, 256] width 64 height 14
drag, startPoint x: 210, startPoint y: 274, endPoint x: 271, endPoint y: 244, distance: 68.1
click at [215, 274] on div "[PERSON_NAME]" at bounding box center [214, 276] width 80 height 10
type input "[PERSON_NAME]"
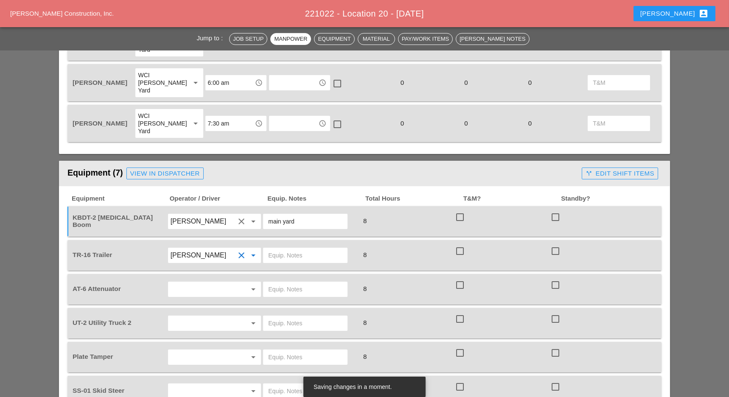
click at [290, 249] on input "text" at bounding box center [305, 256] width 74 height 14
drag, startPoint x: 313, startPoint y: 224, endPoint x: 264, endPoint y: 225, distance: 49.2
click at [264, 248] on div "[PERSON_NAME] yard" at bounding box center [305, 255] width 84 height 15
type input "[PERSON_NAME] yard"
click at [454, 260] on div "check_box_outline_blank" at bounding box center [502, 255] width 96 height 24
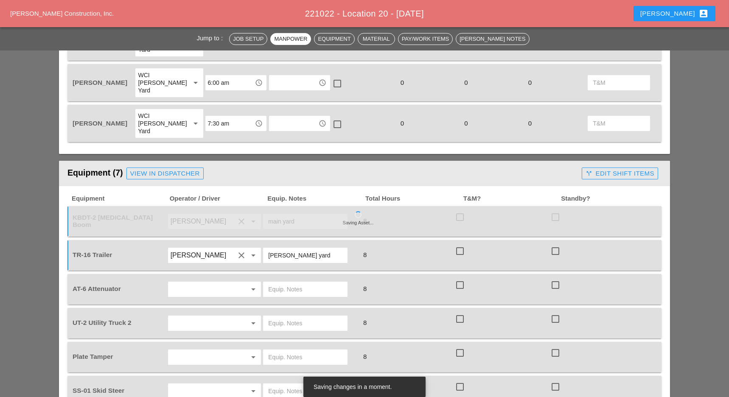
click at [310, 249] on input "[PERSON_NAME] yard" at bounding box center [305, 256] width 74 height 14
drag, startPoint x: 310, startPoint y: 225, endPoint x: 261, endPoint y: 224, distance: 49.6
click at [262, 243] on div "[PERSON_NAME] yard" at bounding box center [310, 255] width 96 height 24
click at [289, 282] on input "text" at bounding box center [305, 289] width 74 height 14
paste input "Bruckner yard"
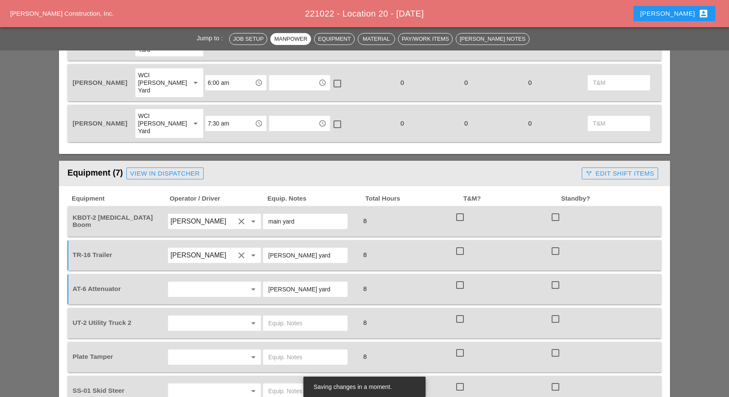
scroll to position [565, 0]
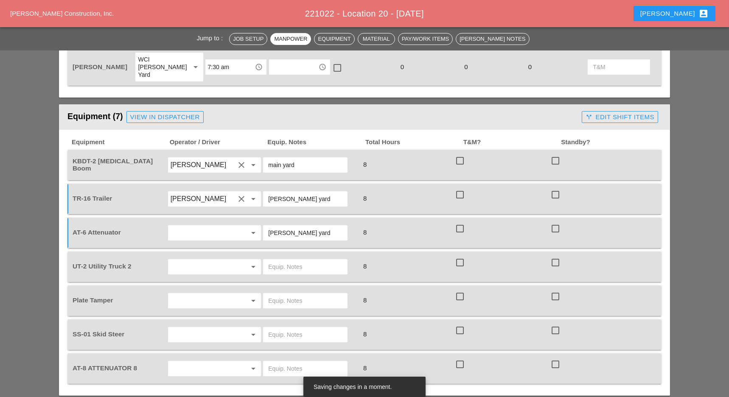
type input "Bruckner yard"
click at [284, 362] on input "text" at bounding box center [305, 369] width 74 height 14
paste input "Bruckner yard"
type input "Bruckner yard"
drag, startPoint x: 203, startPoint y: 338, endPoint x: 209, endPoint y: 338, distance: 5.9
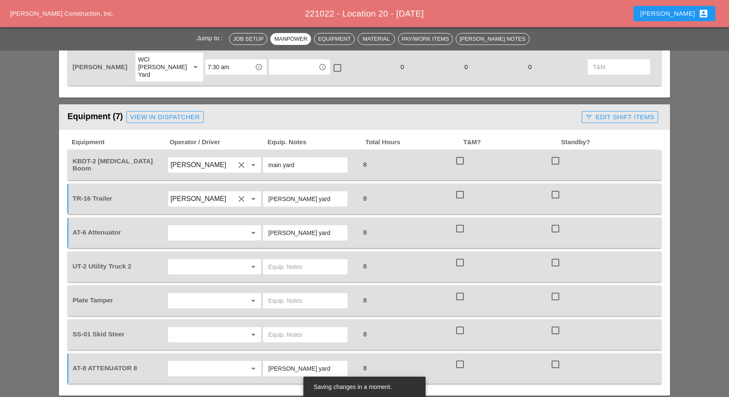
click at [204, 362] on input "text" at bounding box center [203, 369] width 64 height 14
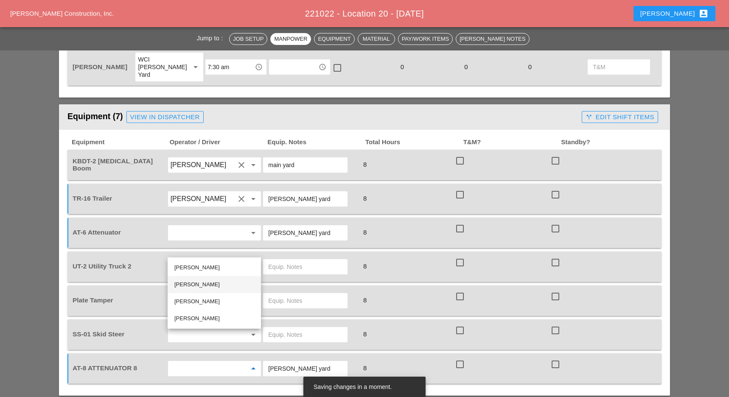
click at [209, 282] on div "[PERSON_NAME]" at bounding box center [214, 285] width 80 height 10
type input "[PERSON_NAME]"
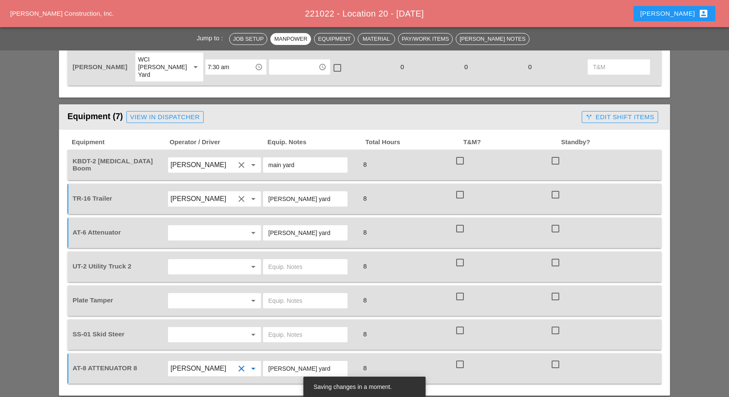
click at [182, 328] on input "text" at bounding box center [203, 335] width 64 height 14
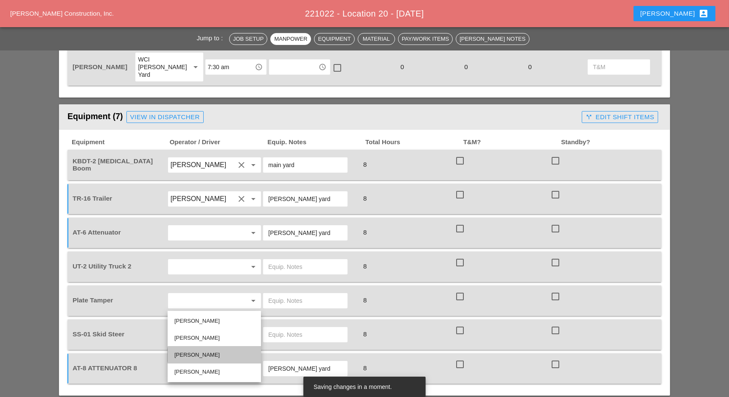
drag, startPoint x: 190, startPoint y: 352, endPoint x: 177, endPoint y: 296, distance: 58.3
click at [192, 352] on div "Luis Ceja Rodriguez" at bounding box center [214, 355] width 80 height 10
type input "Luis Ceja Rodriguez"
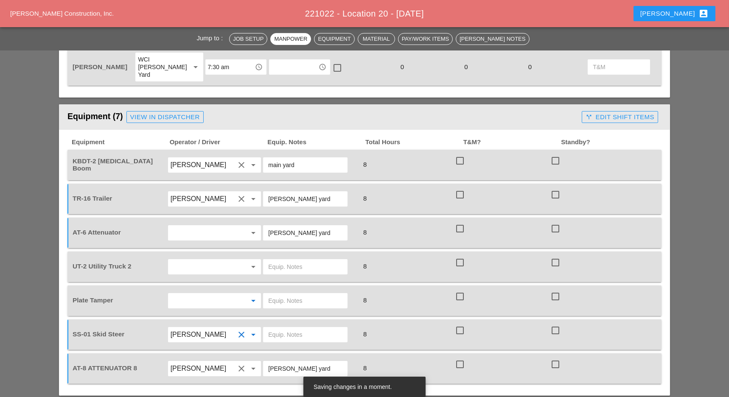
click at [193, 294] on input "text" at bounding box center [203, 301] width 64 height 14
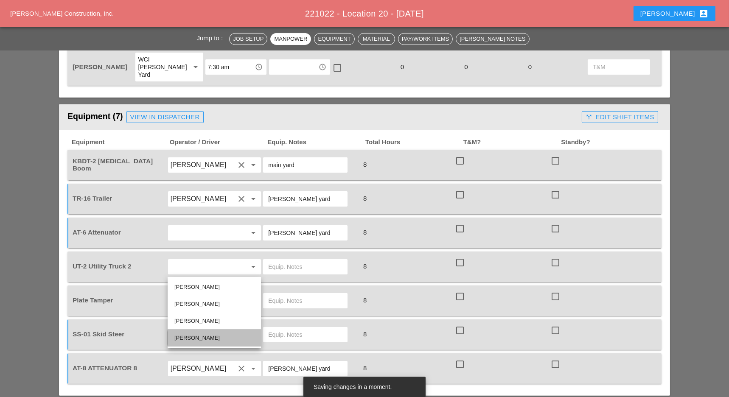
drag, startPoint x: 192, startPoint y: 334, endPoint x: 173, endPoint y: 272, distance: 64.6
click at [192, 334] on div "Hugo Zambrano" at bounding box center [214, 338] width 80 height 10
type input "Hugo Zambrano"
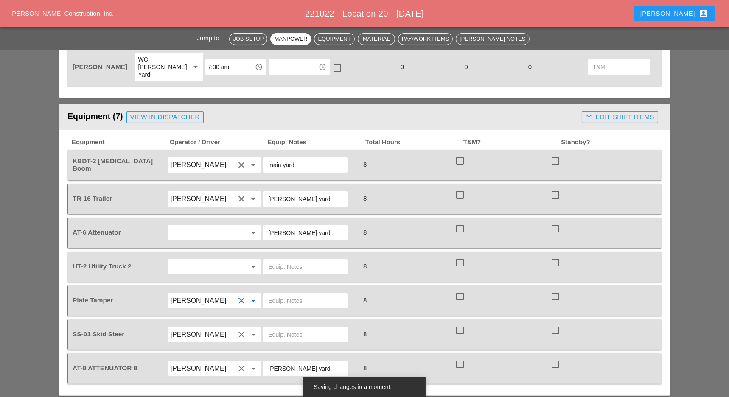
click at [193, 260] on input "text" at bounding box center [203, 267] width 64 height 14
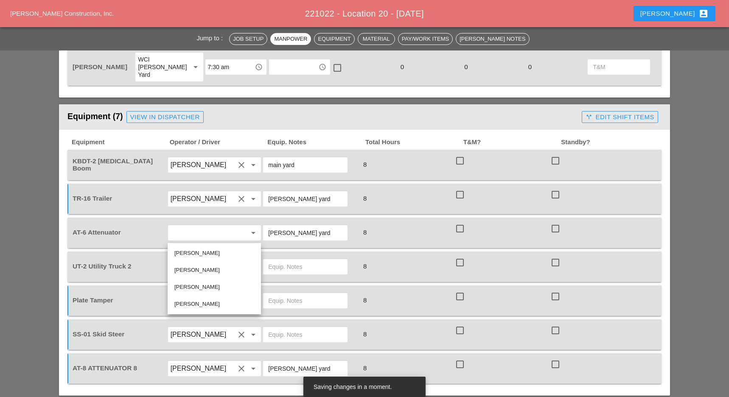
click at [191, 362] on input "[PERSON_NAME]" at bounding box center [203, 369] width 64 height 14
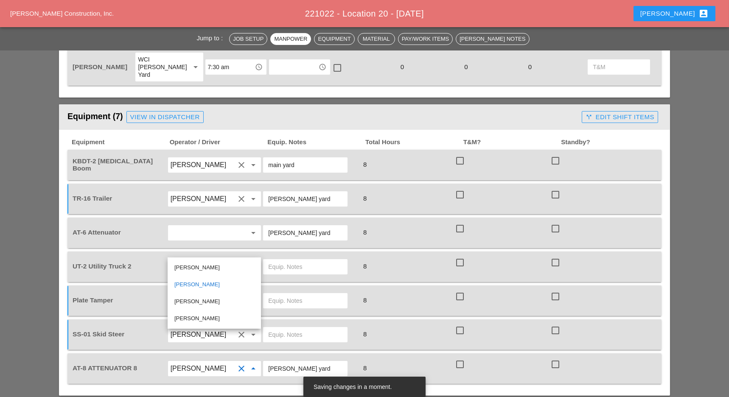
click at [195, 269] on div "Ricardo Capao" at bounding box center [214, 268] width 80 height 10
type input "Ricardo Capao"
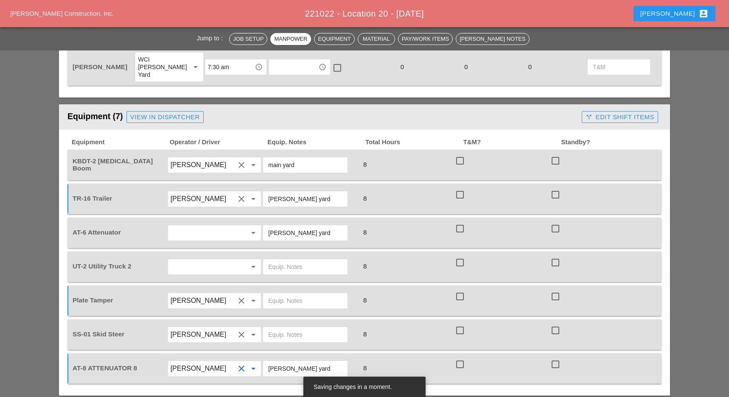
click at [197, 294] on input "Hugo Zambrano" at bounding box center [203, 301] width 64 height 14
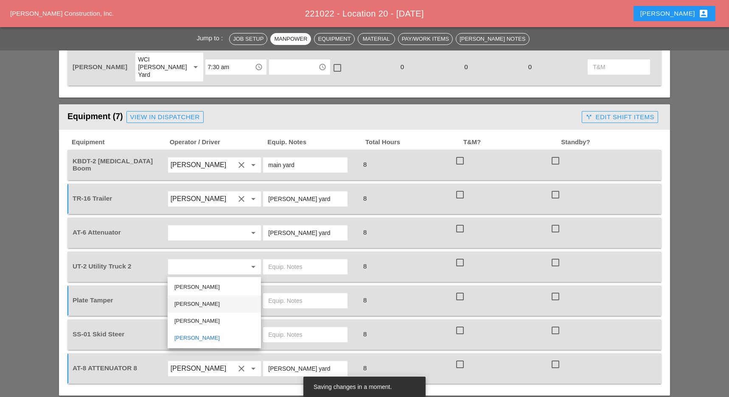
click at [198, 304] on div "[PERSON_NAME]" at bounding box center [214, 304] width 80 height 10
type input "[PERSON_NAME]"
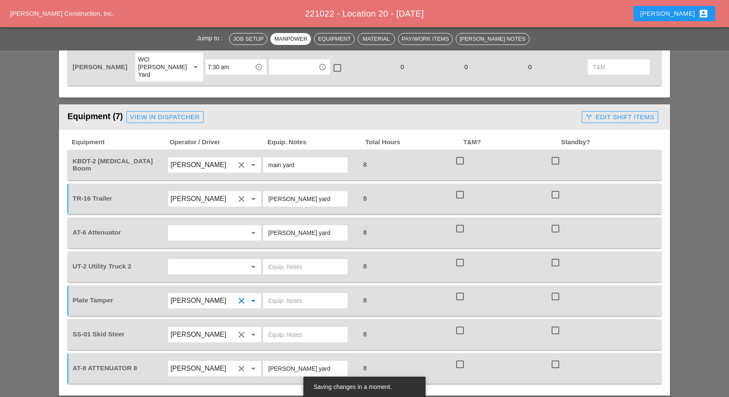
click at [194, 260] on input "text" at bounding box center [203, 267] width 64 height 14
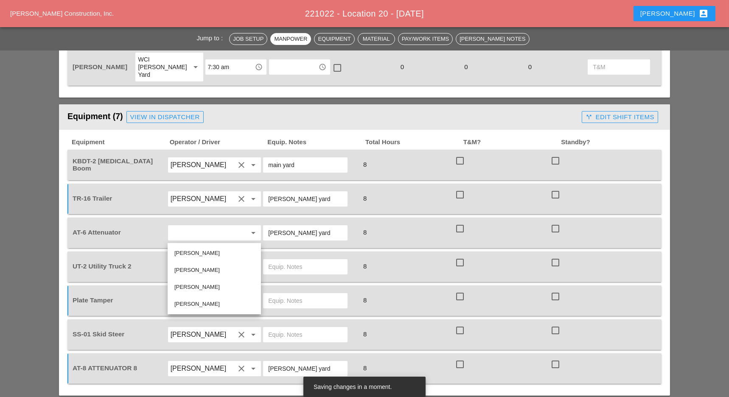
click at [196, 268] on div "[PERSON_NAME]" at bounding box center [214, 270] width 80 height 10
type input "[PERSON_NAME]"
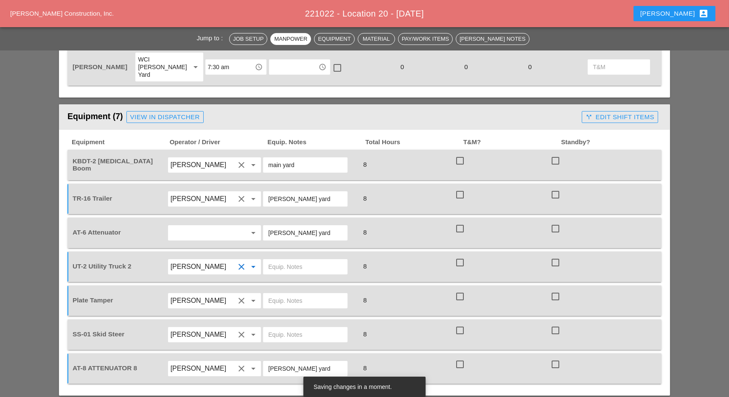
click at [193, 226] on input "text" at bounding box center [203, 233] width 64 height 14
click at [197, 221] on div "Ricardo Capao" at bounding box center [214, 219] width 80 height 10
type input "Ricardo Capao"
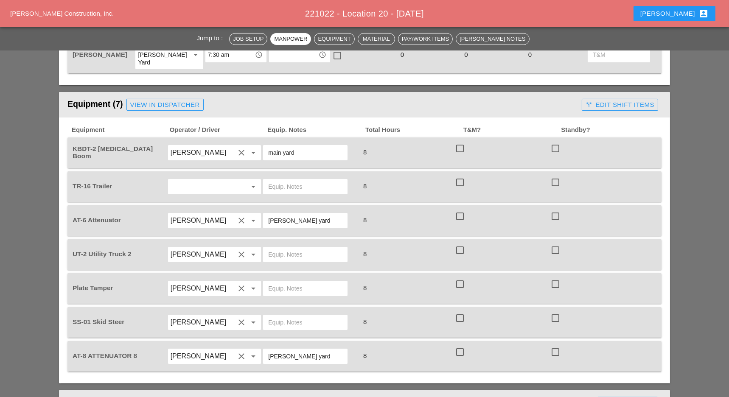
scroll to position [565, 0]
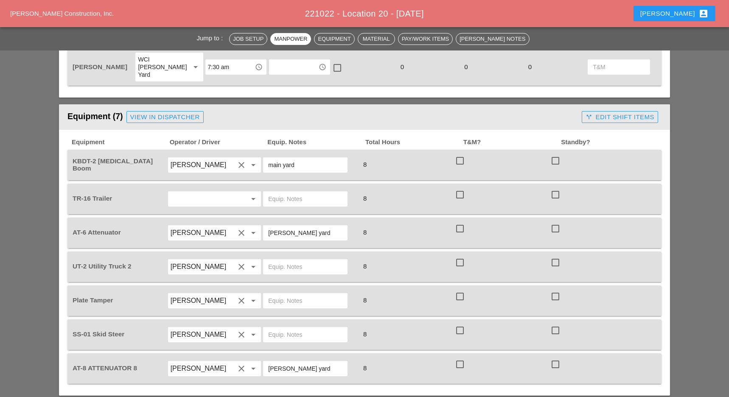
click at [218, 192] on input "text" at bounding box center [203, 199] width 64 height 14
drag, startPoint x: 206, startPoint y: 217, endPoint x: 277, endPoint y: 189, distance: 76.7
click at [206, 217] on div "[PERSON_NAME]" at bounding box center [214, 219] width 80 height 10
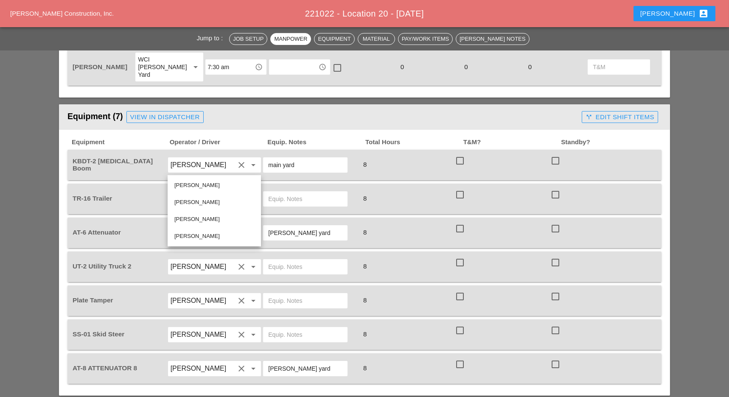
type input "[PERSON_NAME]"
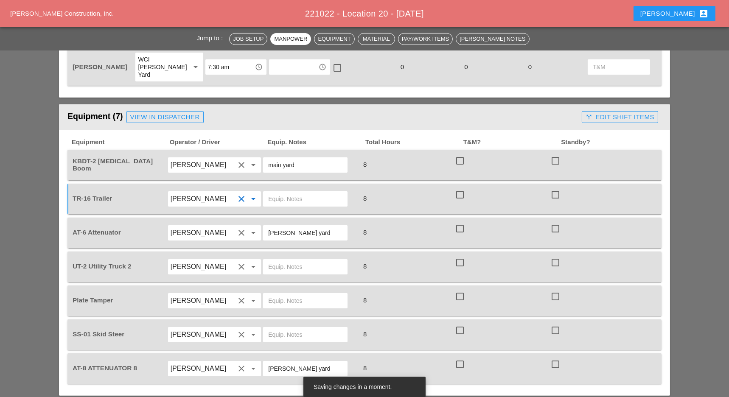
click at [278, 192] on input "text" at bounding box center [305, 199] width 74 height 14
click at [281, 192] on input "text" at bounding box center [305, 199] width 74 height 14
paste input "[PERSON_NAME] yard"
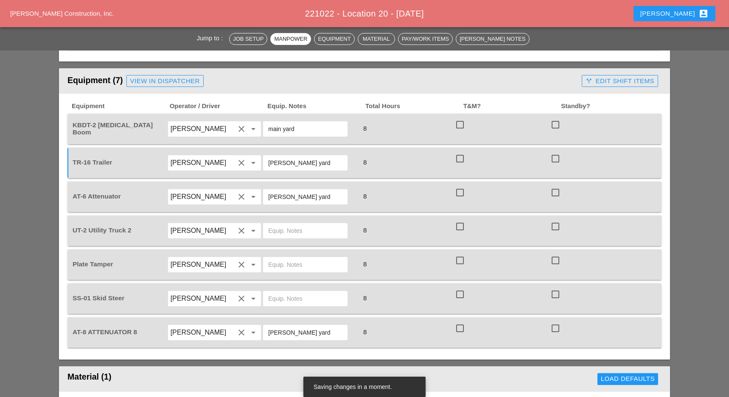
scroll to position [622, 0]
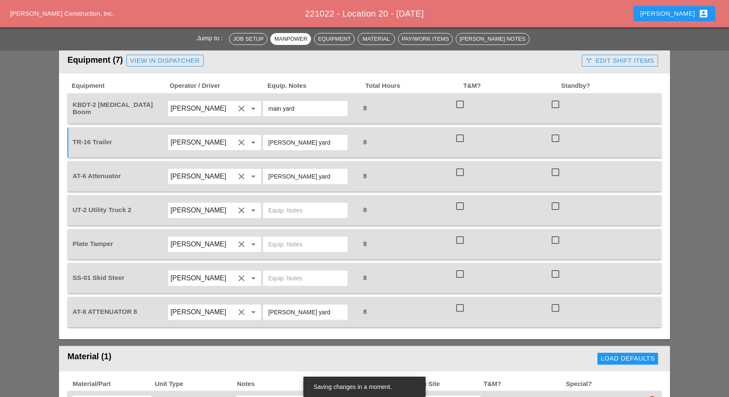
type input "[PERSON_NAME] yard"
click at [278, 204] on input "text" at bounding box center [305, 211] width 74 height 14
type input "main yard"
click at [284, 238] on input "text" at bounding box center [305, 245] width 74 height 14
type input "main yard"
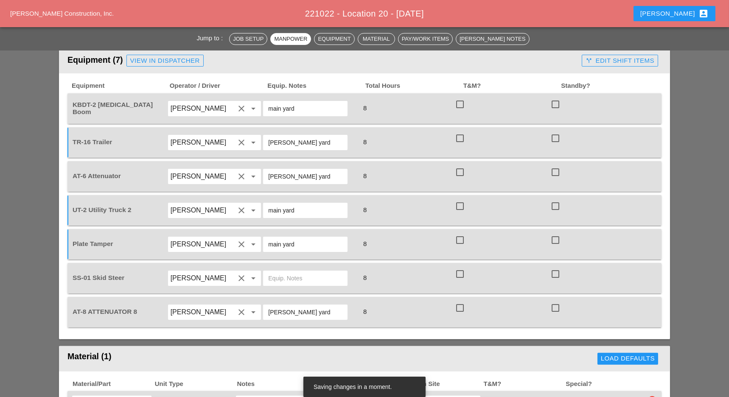
click at [279, 271] on input "text" at bounding box center [305, 278] width 74 height 14
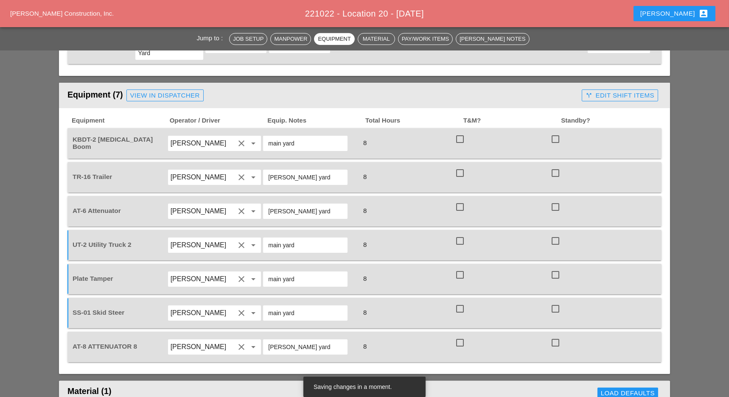
scroll to position [565, 0]
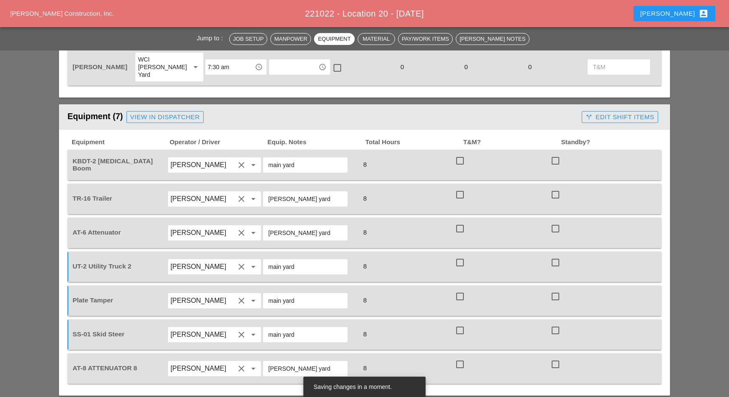
type input "main yard"
click at [196, 226] on input "[PERSON_NAME]" at bounding box center [203, 233] width 64 height 14
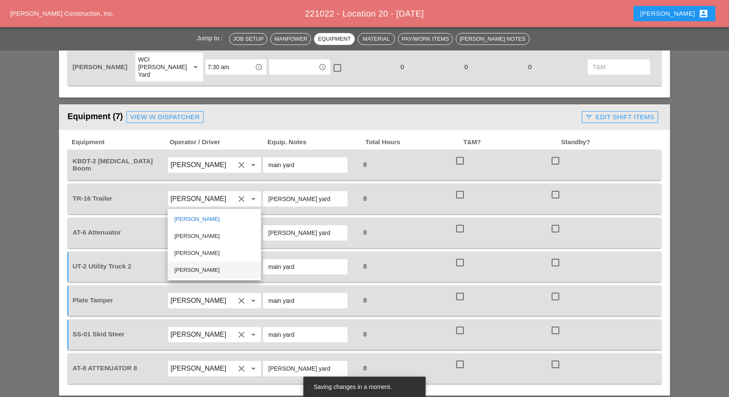
click at [198, 265] on div "[PERSON_NAME]" at bounding box center [214, 270] width 80 height 10
type input "[PERSON_NAME]"
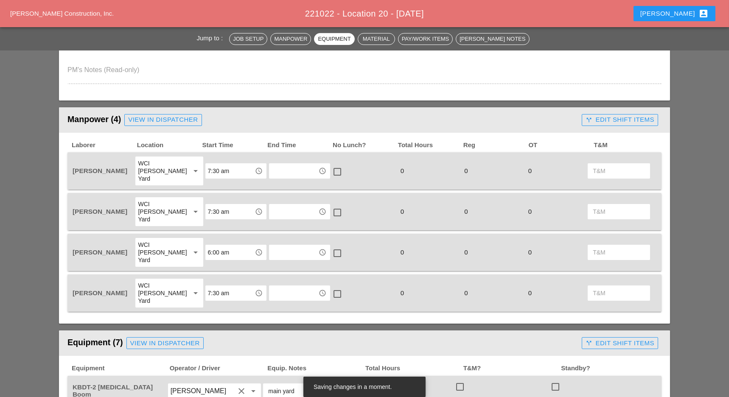
scroll to position [396, 0]
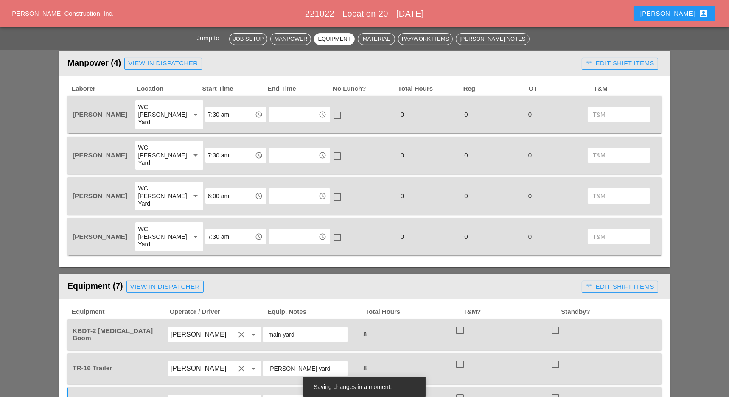
click at [156, 149] on div "WCI [PERSON_NAME] Yard" at bounding box center [160, 155] width 45 height 23
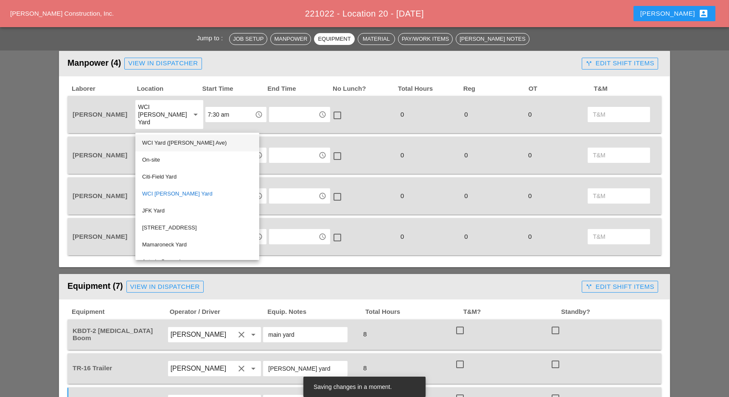
click at [165, 142] on div "WCI Yard ([PERSON_NAME] Ave)" at bounding box center [197, 143] width 110 height 10
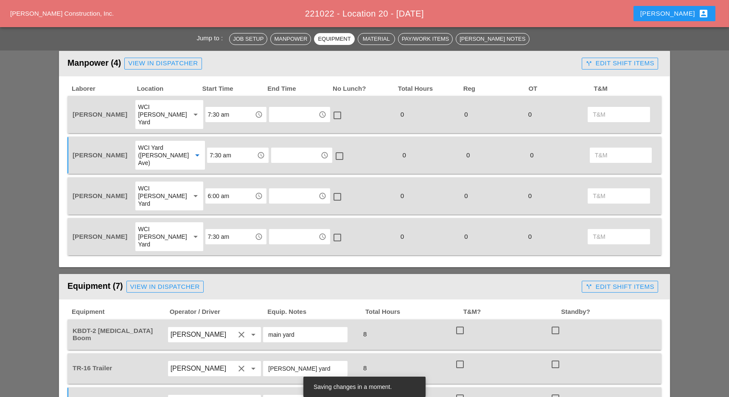
click at [168, 185] on div "WCI [PERSON_NAME] Yard" at bounding box center [160, 196] width 45 height 23
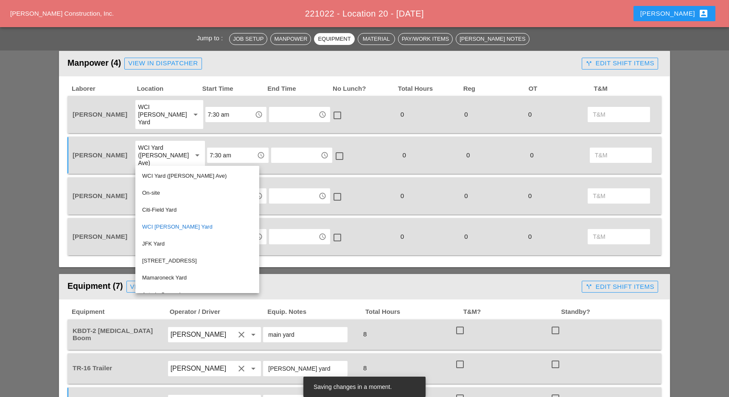
click at [238, 65] on div "Manpower (4) View in Dispatcher - All Workers Must Show up 15 Minutes Before St…" at bounding box center [322, 63] width 511 height 17
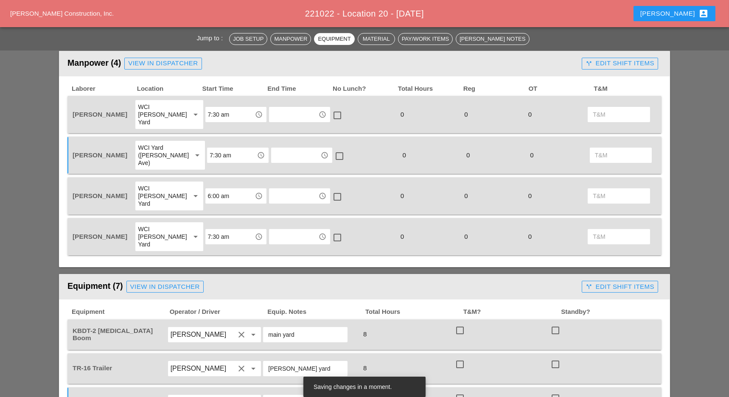
click at [164, 225] on div "WCI [PERSON_NAME] Yard" at bounding box center [160, 236] width 45 height 23
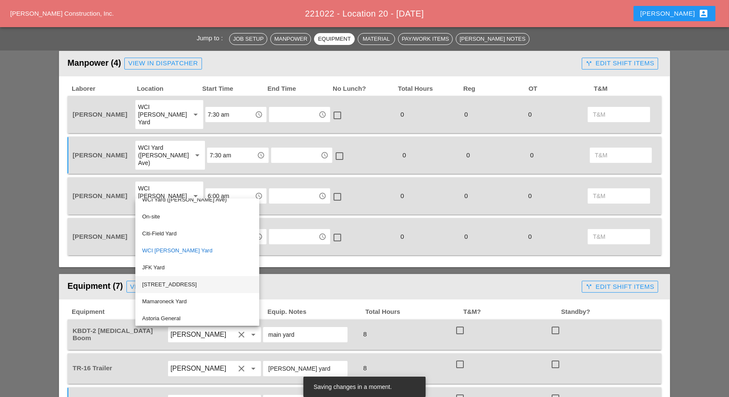
scroll to position [0, 0]
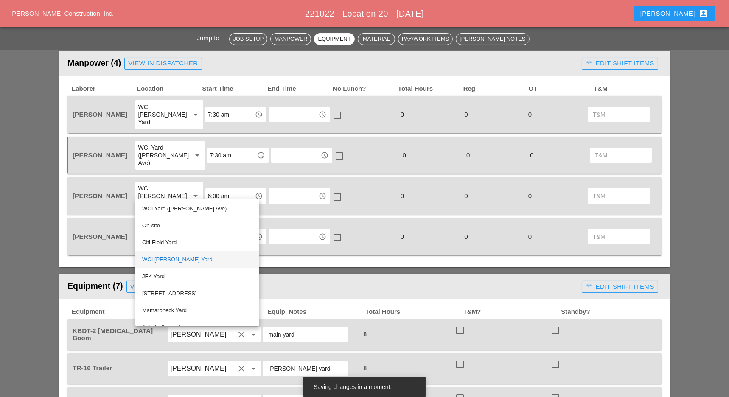
click at [177, 258] on div "WCI [PERSON_NAME] Yard" at bounding box center [197, 259] width 110 height 10
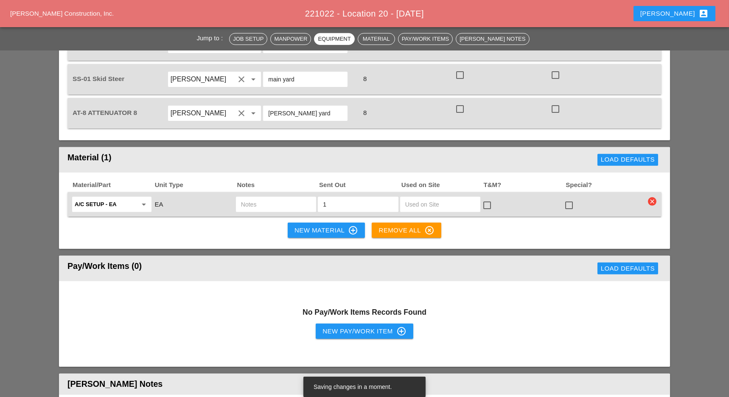
scroll to position [848, 0]
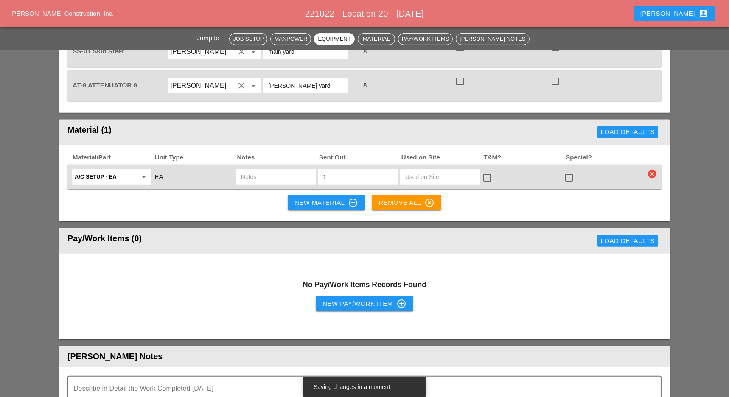
click at [321, 198] on div "New Material control_point" at bounding box center [326, 203] width 64 height 10
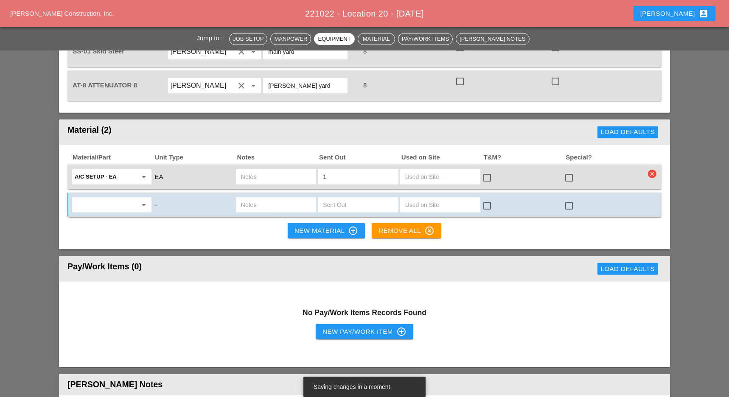
click at [112, 198] on input "text" at bounding box center [106, 205] width 62 height 14
drag, startPoint x: 79, startPoint y: 189, endPoint x: 115, endPoint y: 185, distance: 35.9
click at [81, 190] on span "2x4" at bounding box center [83, 190] width 9 height 6
type input "2x4"
click at [330, 198] on input "text" at bounding box center [358, 205] width 70 height 14
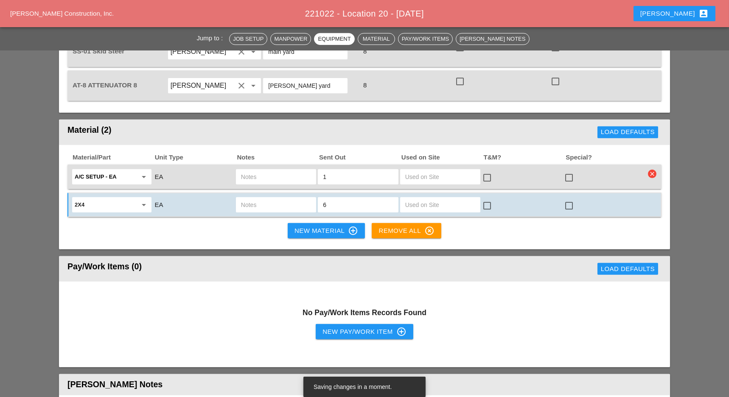
type input "6"
click at [275, 198] on input "text" at bounding box center [276, 205] width 70 height 14
type input "kbdt1"
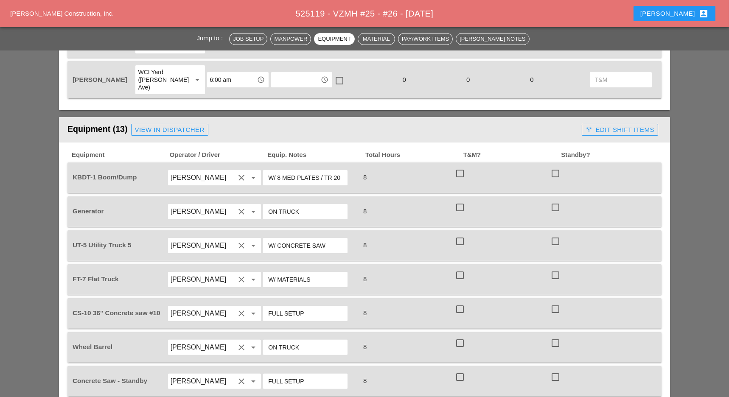
scroll to position [622, 0]
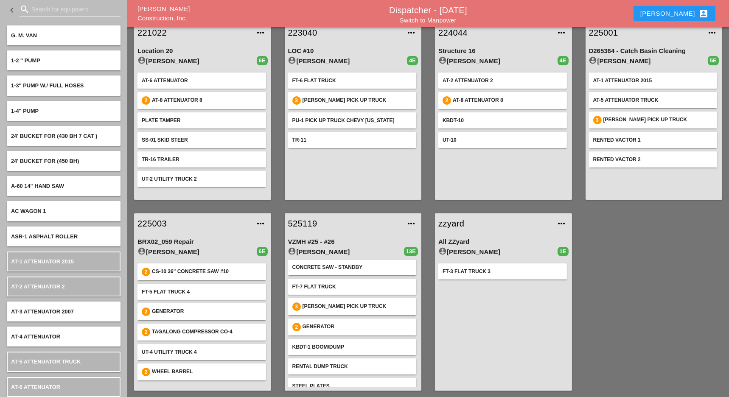
scroll to position [56, 0]
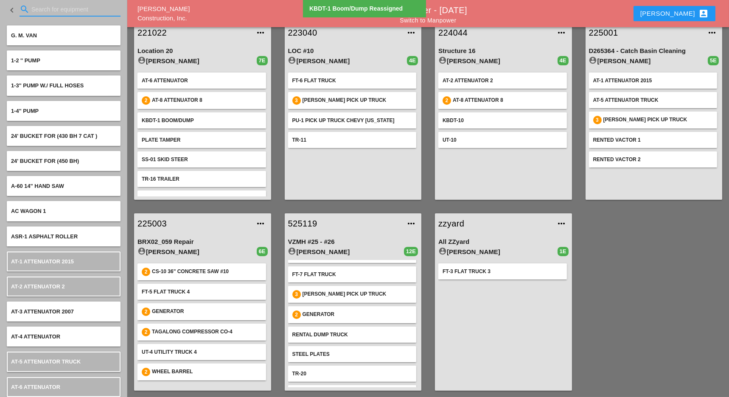
click at [48, 10] on input "Search for equipment" at bounding box center [69, 10] width 77 height 14
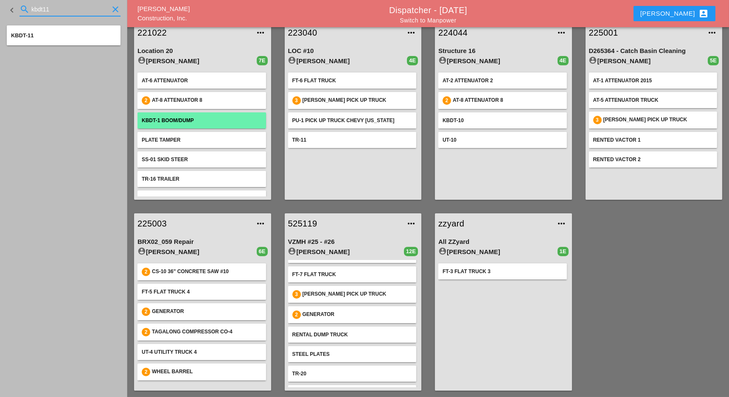
type input "kbdt11"
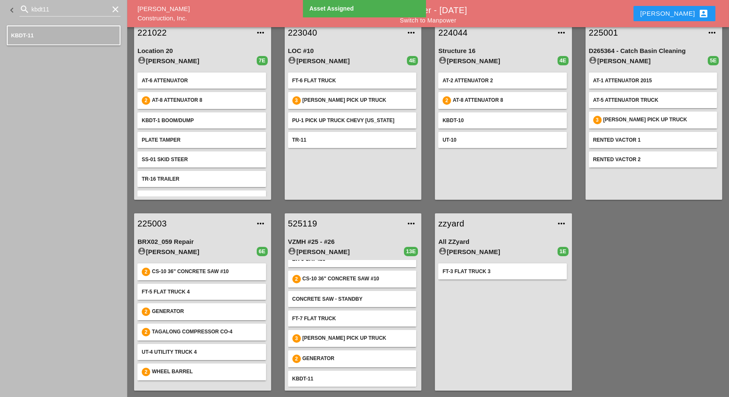
scroll to position [0, 0]
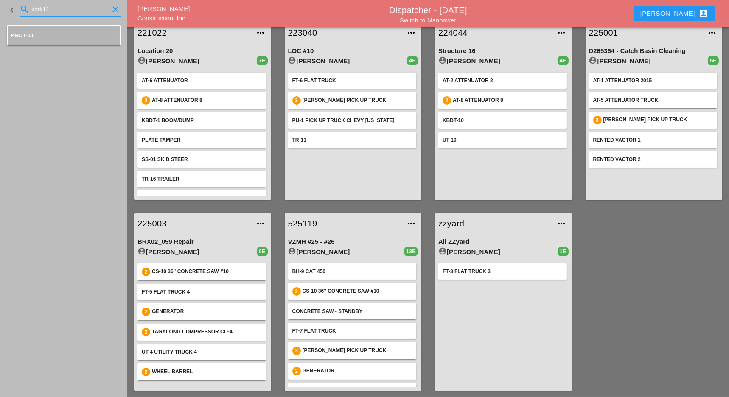
drag, startPoint x: 59, startPoint y: 10, endPoint x: 23, endPoint y: 11, distance: 36.5
click at [23, 11] on div "search kbdt11 clear" at bounding box center [70, 10] width 101 height 14
type input "misc"
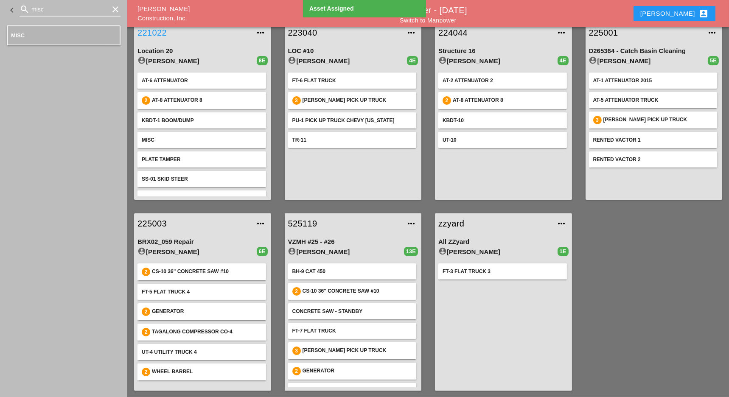
click at [162, 32] on link "221022" at bounding box center [193, 32] width 113 height 13
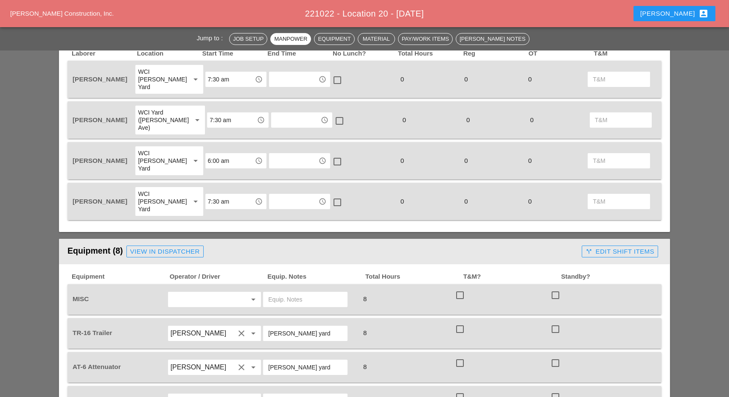
scroll to position [452, 0]
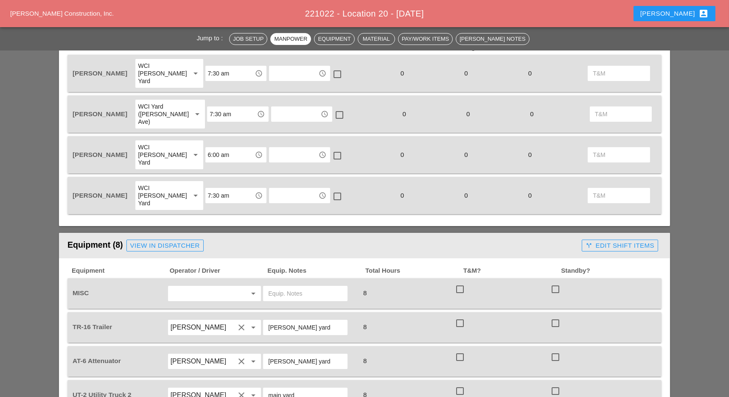
click at [194, 287] on input "text" at bounding box center [203, 294] width 64 height 14
click at [201, 294] on div "[PERSON_NAME]" at bounding box center [214, 297] width 80 height 10
type input "[PERSON_NAME]"
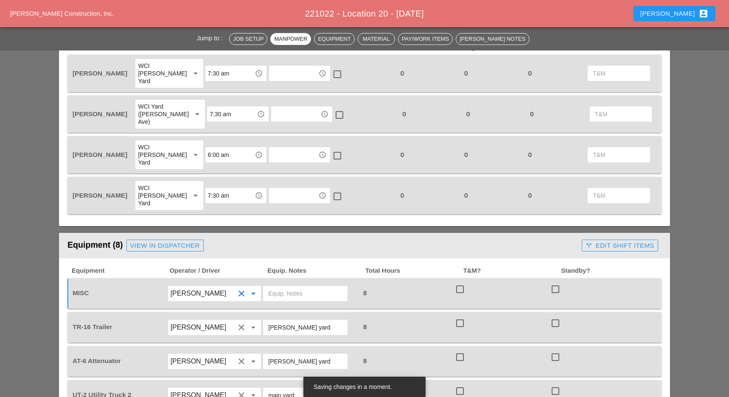
drag, startPoint x: 276, startPoint y: 260, endPoint x: 260, endPoint y: 267, distance: 17.7
click at [276, 287] on input "text" at bounding box center [305, 294] width 74 height 14
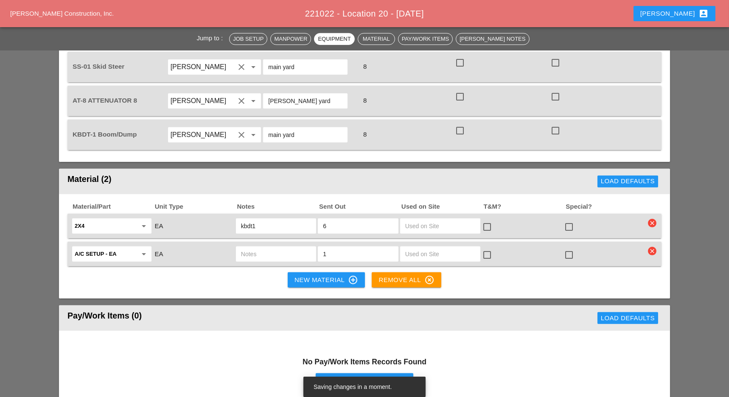
scroll to position [905, 0]
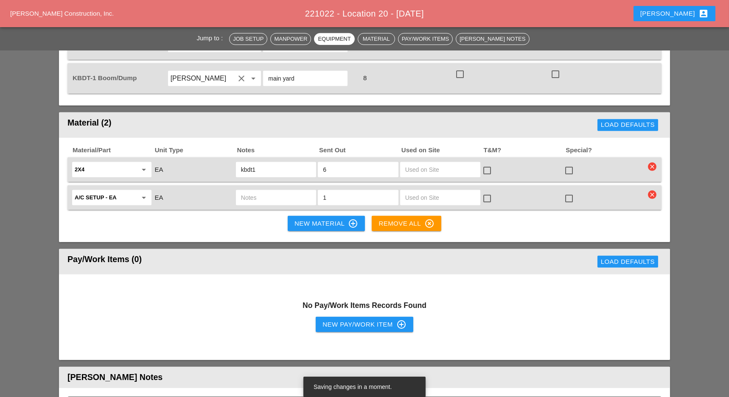
type input "Hand Tamper UT2"
click at [310, 216] on button "New Material control_point" at bounding box center [326, 223] width 77 height 15
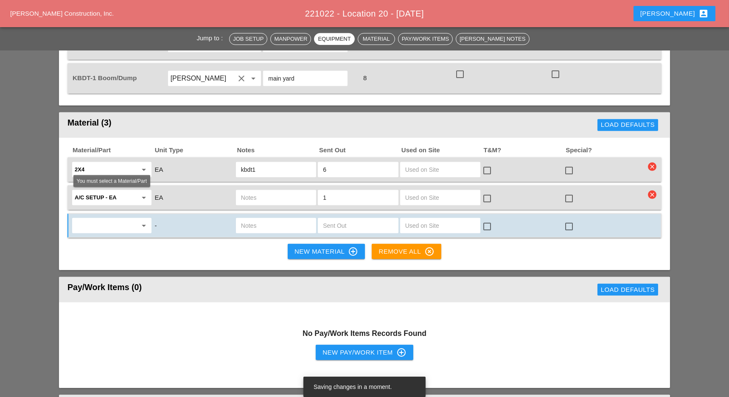
click at [120, 219] on input "text" at bounding box center [106, 226] width 62 height 14
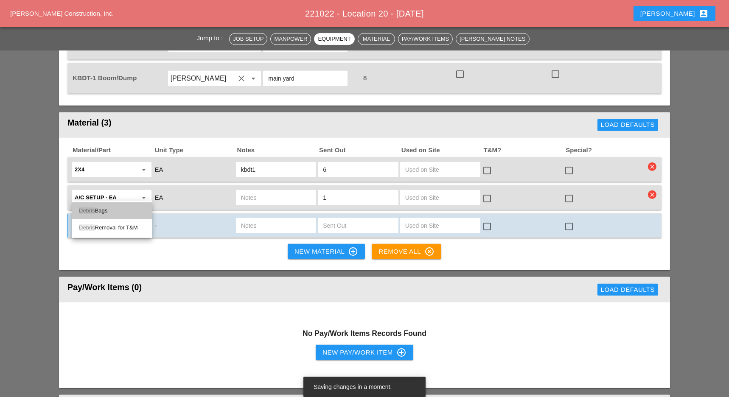
drag, startPoint x: 107, startPoint y: 212, endPoint x: 146, endPoint y: 196, distance: 42.5
click at [109, 212] on div "Debris Bags" at bounding box center [112, 211] width 66 height 10
type input "Debris Bags"
click at [342, 219] on input "text" at bounding box center [358, 226] width 70 height 14
type input "3"
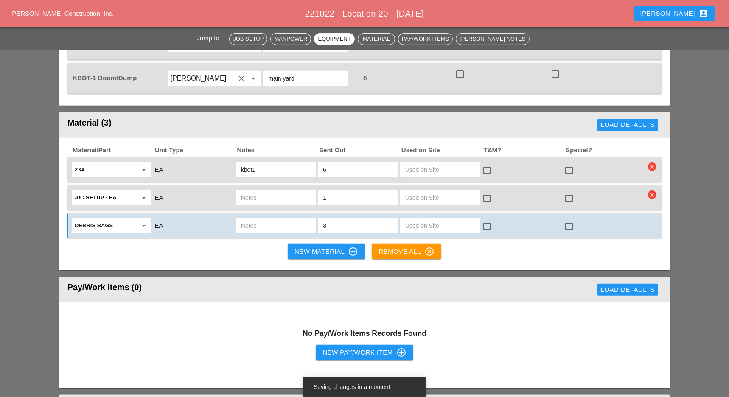
click at [260, 219] on input "text" at bounding box center [276, 226] width 70 height 14
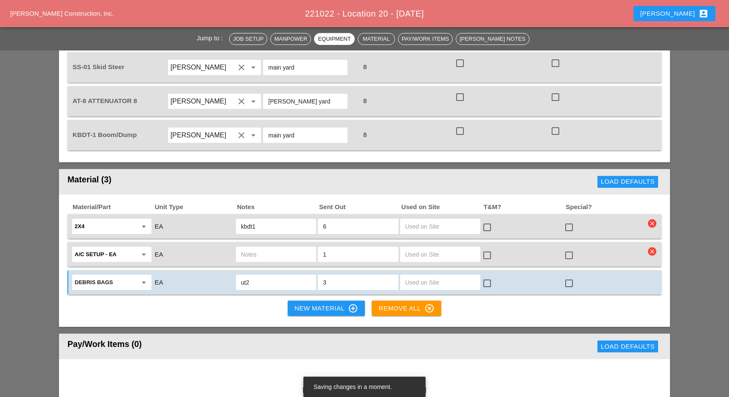
scroll to position [848, 0]
type input "ut2"
drag, startPoint x: 266, startPoint y: 196, endPoint x: 238, endPoint y: 197, distance: 28.8
click at [238, 218] on div "kbdt1" at bounding box center [276, 225] width 80 height 15
type input "ut2"
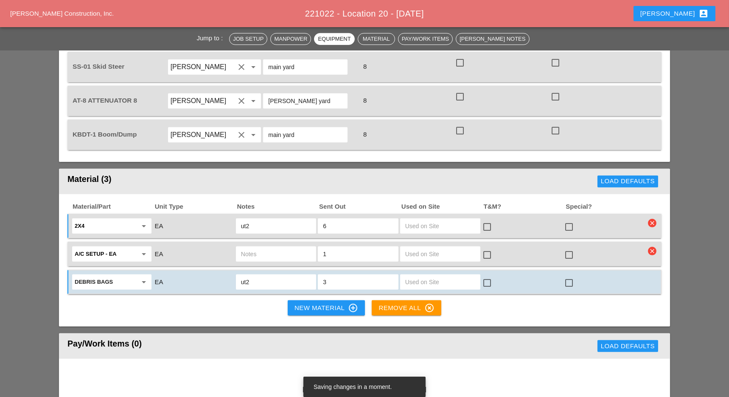
click at [258, 247] on input "text" at bounding box center [276, 254] width 70 height 14
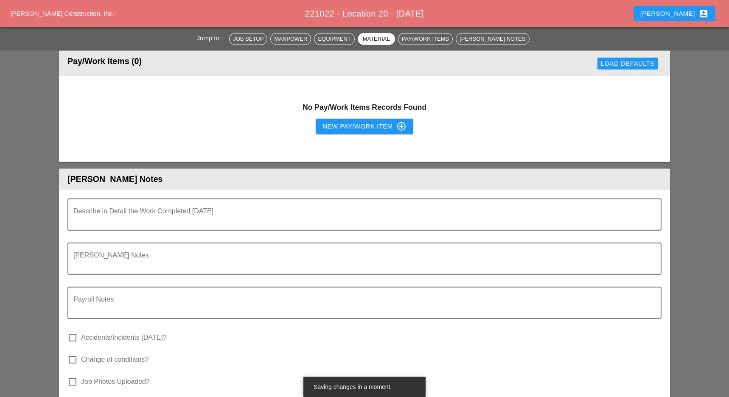
scroll to position [791, 0]
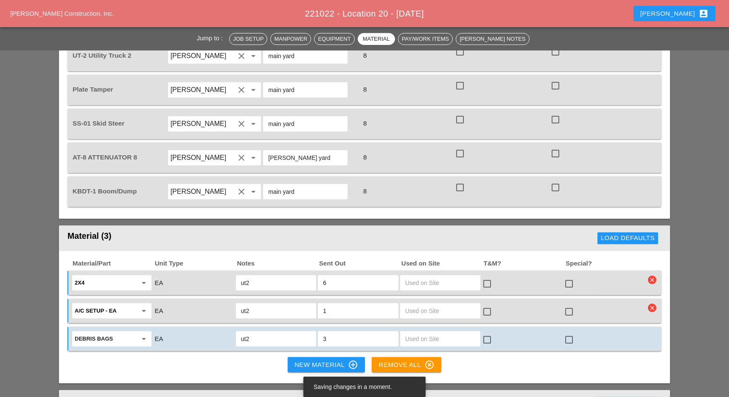
type input "ut2"
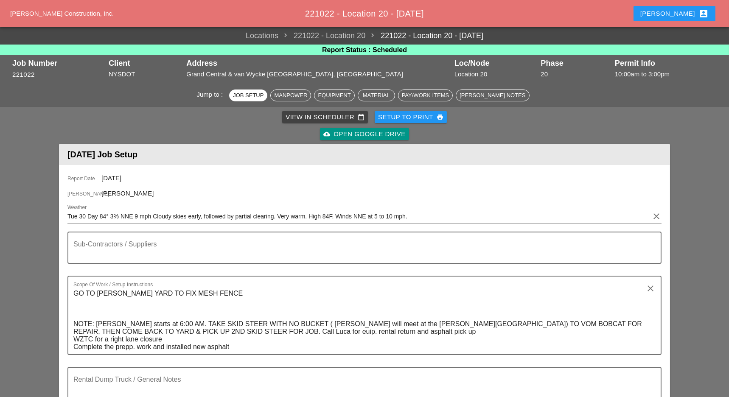
scroll to position [0, 0]
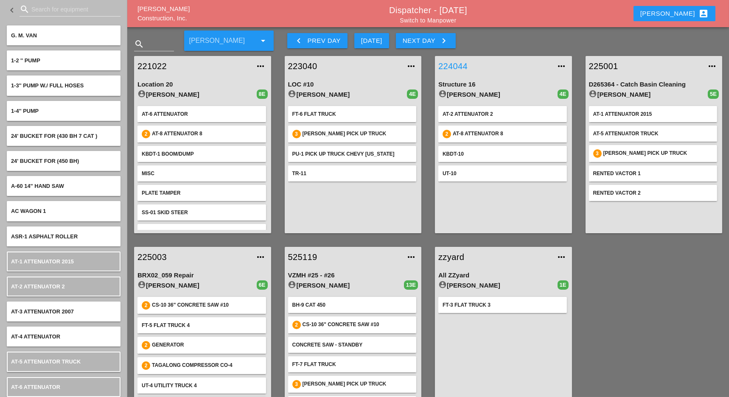
click at [450, 64] on link "224044" at bounding box center [494, 66] width 113 height 13
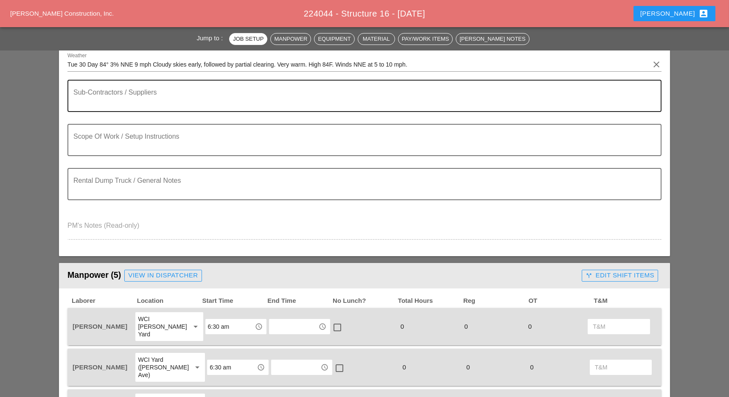
scroll to position [170, 0]
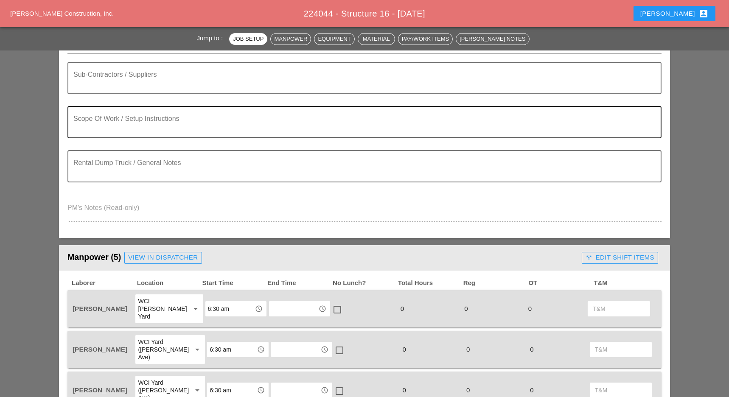
click at [119, 117] on textarea "Scope Of Work / Setup Instructions" at bounding box center [360, 127] width 575 height 20
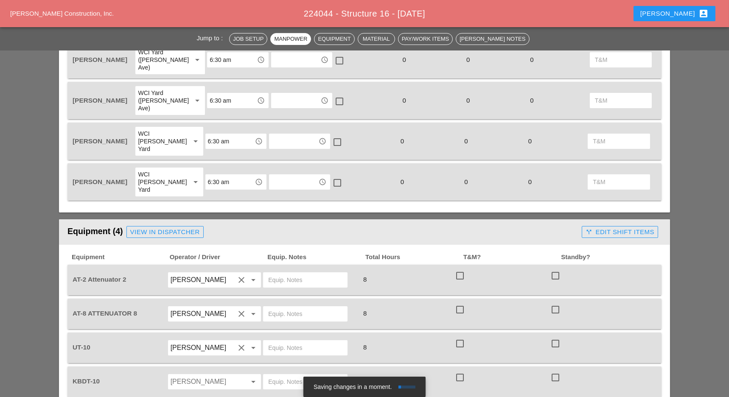
scroll to position [509, 0]
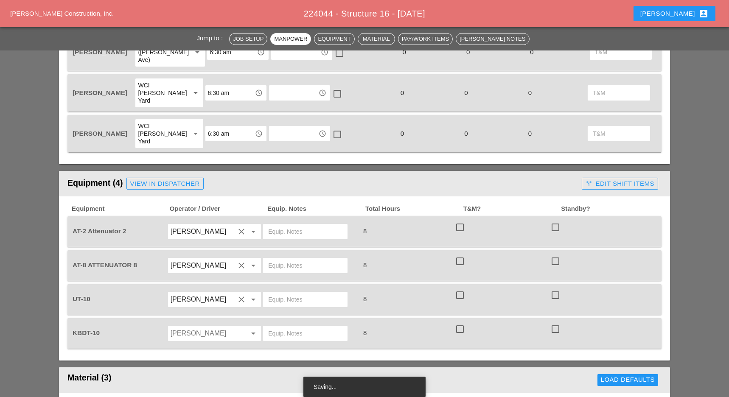
type textarea "WZTC for a right lane closer Start wood forming work"
click at [276, 225] on input "text" at bounding box center [305, 232] width 74 height 14
type input "N"
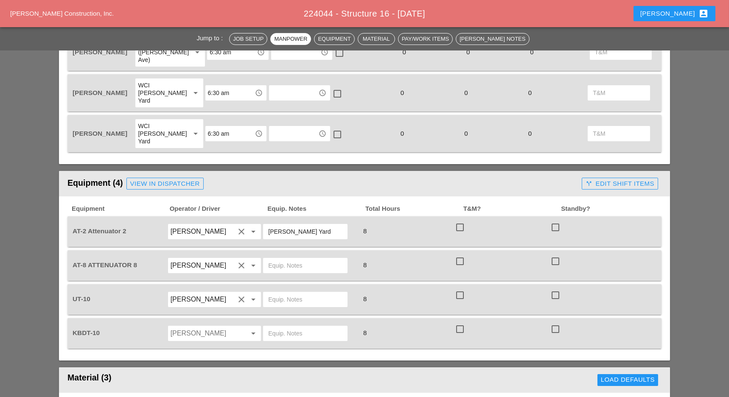
drag, startPoint x: 310, startPoint y: 192, endPoint x: 265, endPoint y: 193, distance: 45.0
click at [265, 224] on div "Bruckner Yard" at bounding box center [305, 231] width 84 height 15
type input "Bruckner Yard"
click at [294, 259] on input "text" at bounding box center [305, 266] width 74 height 14
paste input "Bruckner Yard"
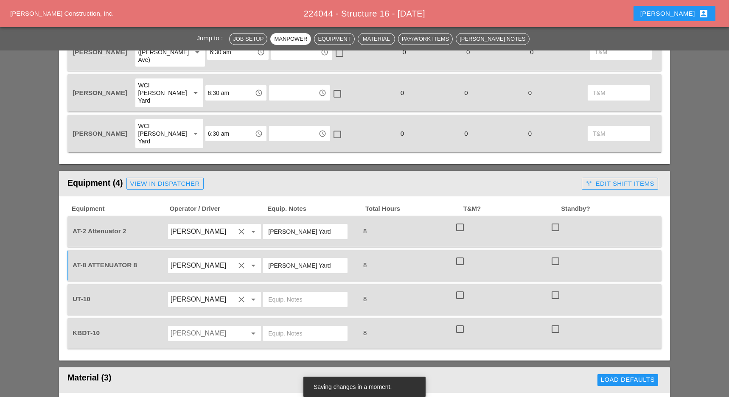
type input "Bruckner Yard"
click at [291, 293] on input "text" at bounding box center [305, 300] width 74 height 14
click at [218, 327] on input "Simao Pinheiro" at bounding box center [203, 334] width 64 height 14
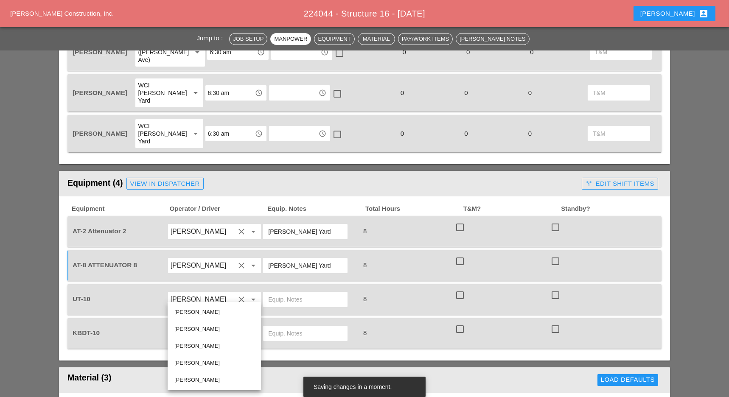
drag, startPoint x: 197, startPoint y: 330, endPoint x: 205, endPoint y: 327, distance: 8.5
click at [198, 330] on div "Guido Padilla" at bounding box center [214, 329] width 80 height 10
type input "Guido Padilla"
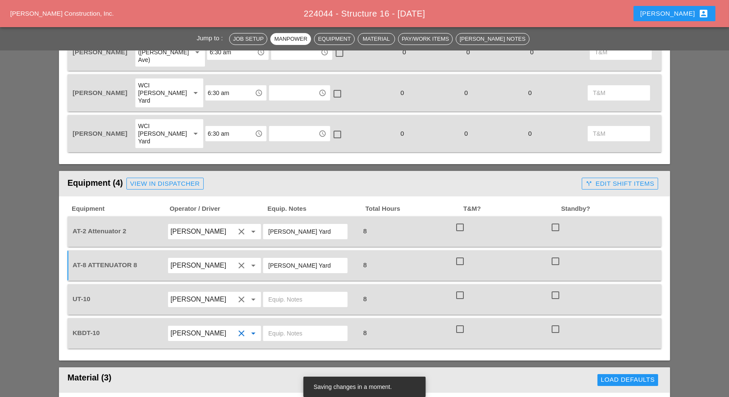
click at [283, 327] on input "text" at bounding box center [305, 334] width 74 height 14
type input "main yard"
click at [292, 293] on input "text" at bounding box center [305, 300] width 74 height 14
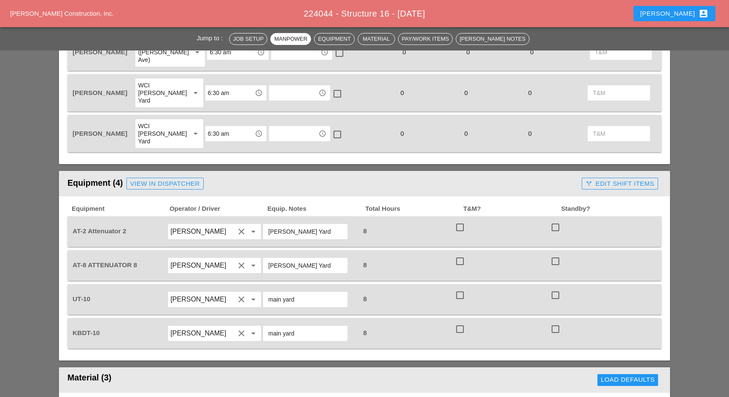
scroll to position [622, 0]
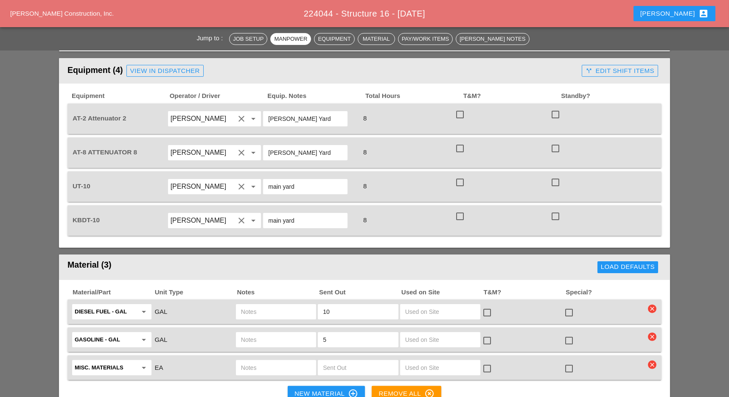
type input "main yard"
click at [282, 305] on input "text" at bounding box center [276, 312] width 70 height 14
type input "ut10"
click at [275, 333] on input "text" at bounding box center [276, 340] width 70 height 14
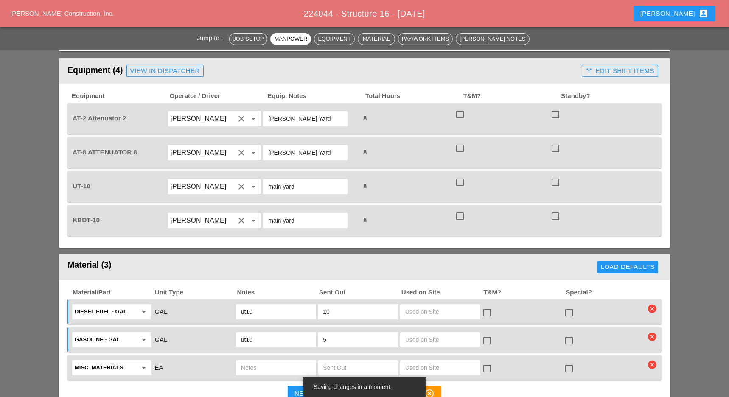
type input "ut10"
click at [259, 361] on input "text" at bounding box center [276, 368] width 70 height 14
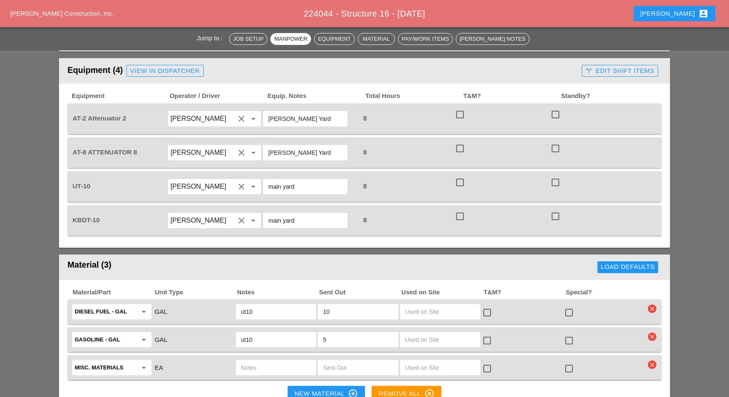
click at [334, 389] on div "New Material control_point" at bounding box center [326, 394] width 64 height 10
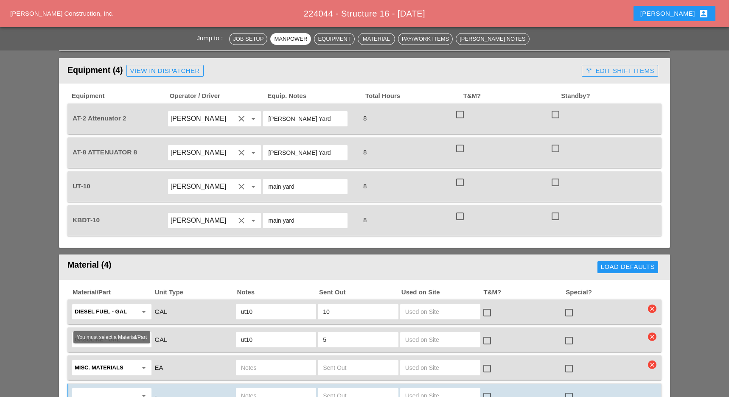
click at [124, 389] on input "text" at bounding box center [106, 396] width 62 height 14
click at [114, 373] on div "4x8 Plywoo d - EA" at bounding box center [112, 374] width 66 height 10
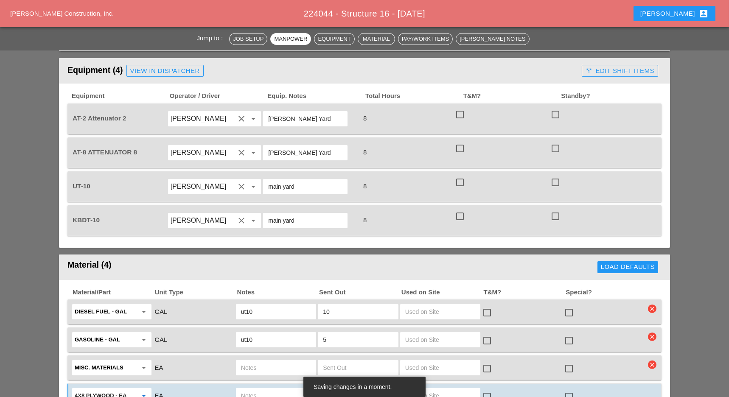
type input "4x8 Plywood - EA"
click at [338, 389] on input "text" at bounding box center [358, 396] width 70 height 14
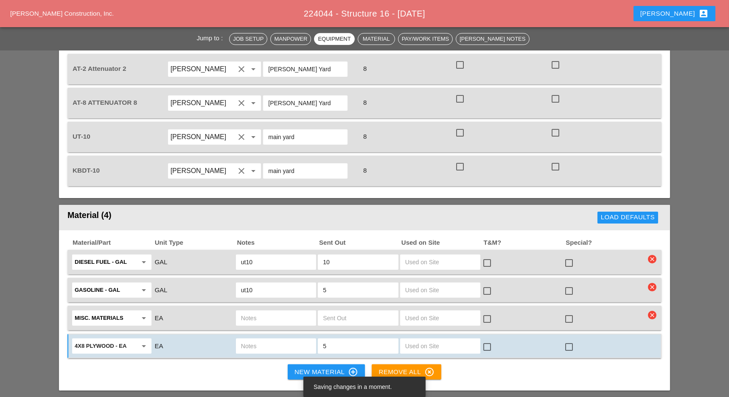
scroll to position [735, 0]
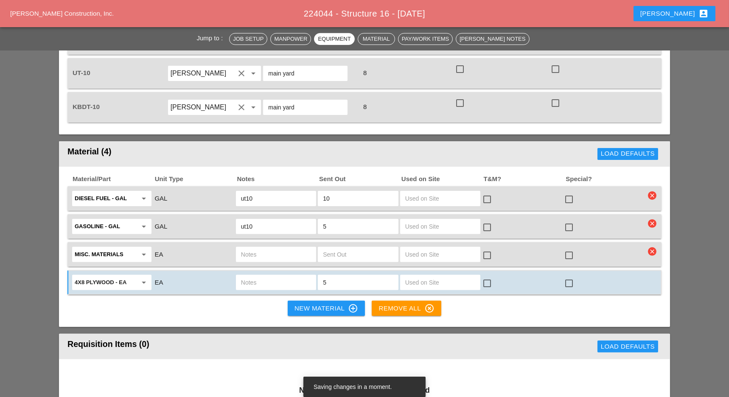
drag, startPoint x: 330, startPoint y: 240, endPoint x: 313, endPoint y: 238, distance: 17.5
click at [313, 274] on div "4x8 Plywood - EA arrow_drop_down EA 5 check_box_outline_blank check_box_outline…" at bounding box center [358, 283] width 574 height 18
type input "6"
click at [312, 303] on div "New Material control_point" at bounding box center [326, 308] width 64 height 10
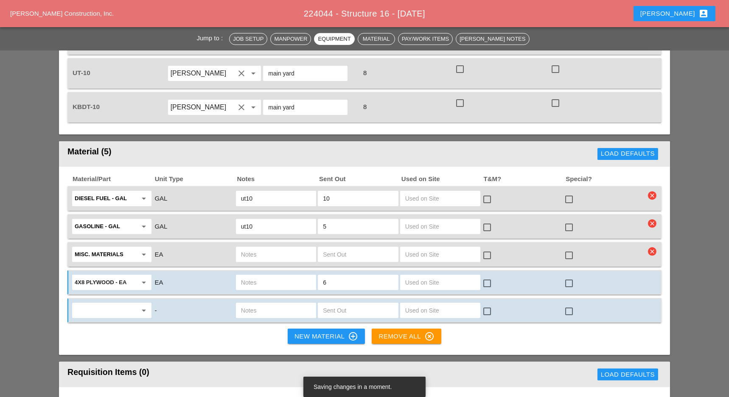
click at [260, 276] on input "text" at bounding box center [276, 283] width 70 height 14
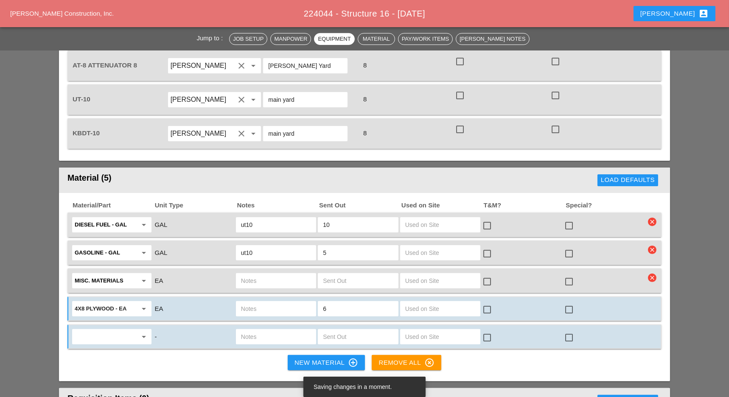
scroll to position [679, 0]
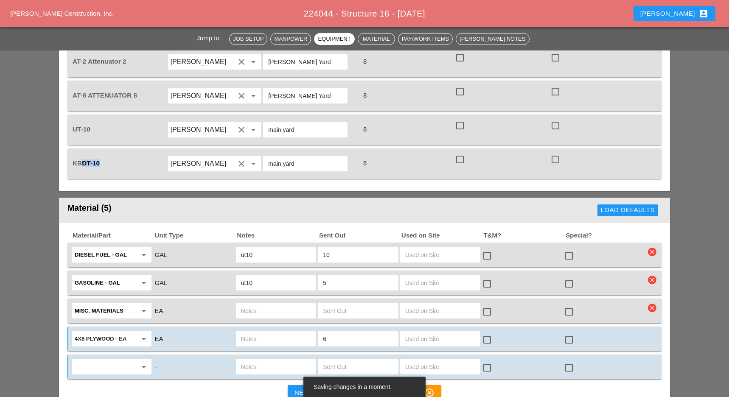
drag, startPoint x: 103, startPoint y: 115, endPoint x: 83, endPoint y: 118, distance: 20.1
click at [83, 152] on div "KBDT-10" at bounding box center [119, 164] width 96 height 24
click at [93, 159] on span "KBDT-10" at bounding box center [86, 162] width 27 height 7
click at [109, 159] on div "KBDT-10" at bounding box center [119, 163] width 94 height 9
drag, startPoint x: 99, startPoint y: 123, endPoint x: 65, endPoint y: 124, distance: 34.4
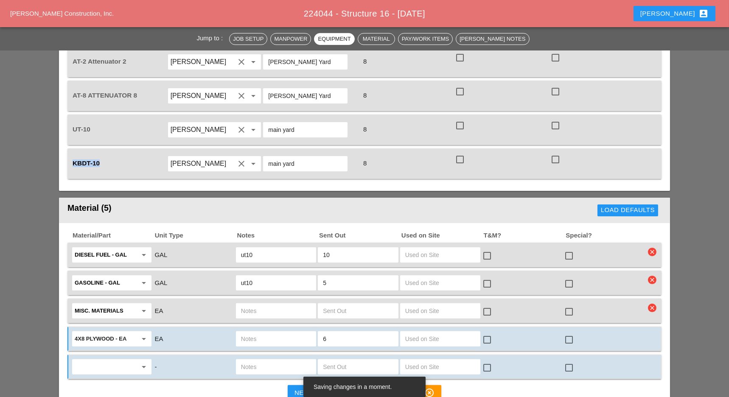
click at [66, 123] on div "Equipment Operator / Driver Equip. Notes Total Hours T&M? Standby? AT-2 Attenua…" at bounding box center [364, 109] width 611 height 164
copy span "KBDT-10"
click at [252, 332] on input "text" at bounding box center [276, 339] width 70 height 14
paste input "KBDT-10"
type input "KBDT-10"
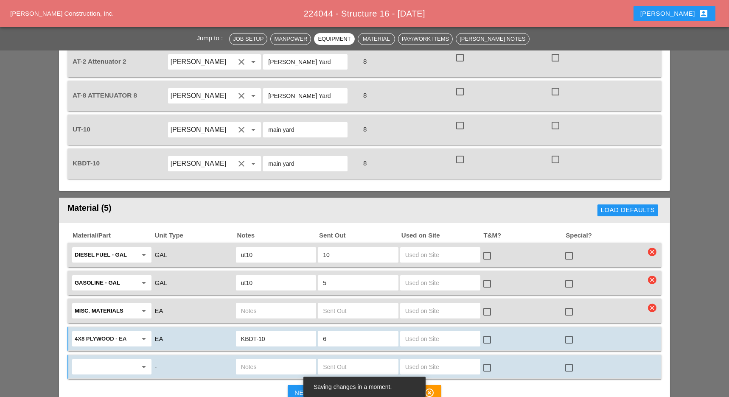
click at [119, 360] on input "text" at bounding box center [106, 367] width 62 height 14
click at [84, 344] on span "2x4" at bounding box center [83, 344] width 9 height 6
type input "2x4"
click at [325, 360] on input "text" at bounding box center [358, 367] width 70 height 14
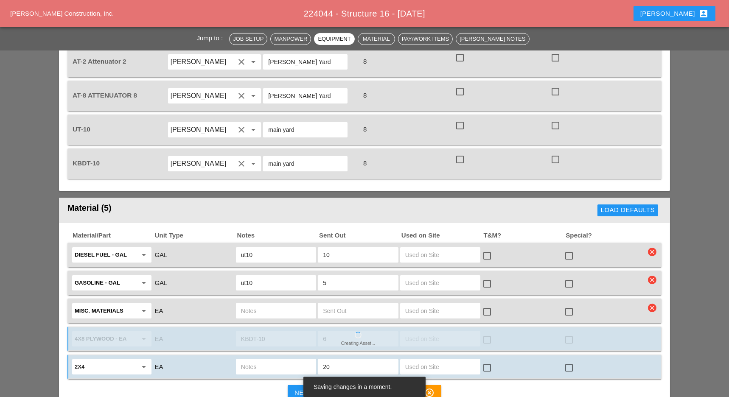
type input "20"
click at [264, 360] on input "text" at bounding box center [276, 367] width 70 height 14
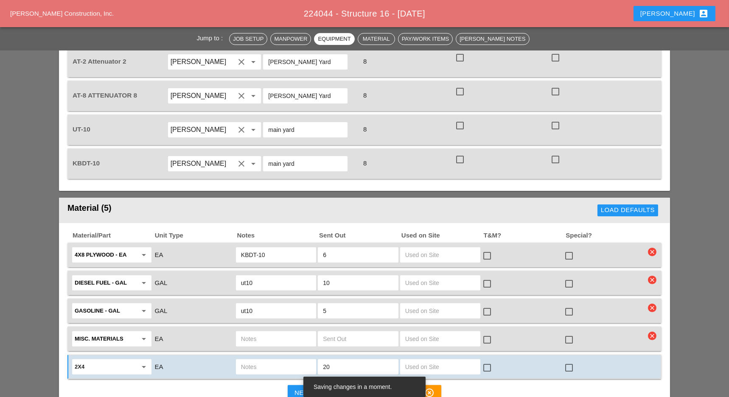
paste input "KBDT-10"
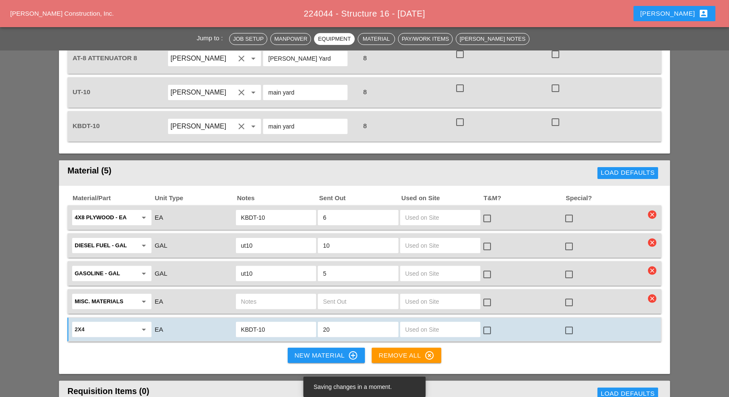
scroll to position [735, 0]
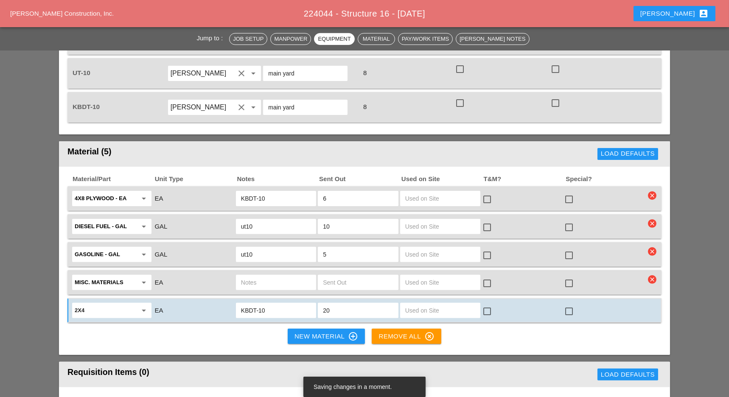
type input "KBDT-10"
click at [313, 331] on div "New Material control_point" at bounding box center [326, 336] width 64 height 10
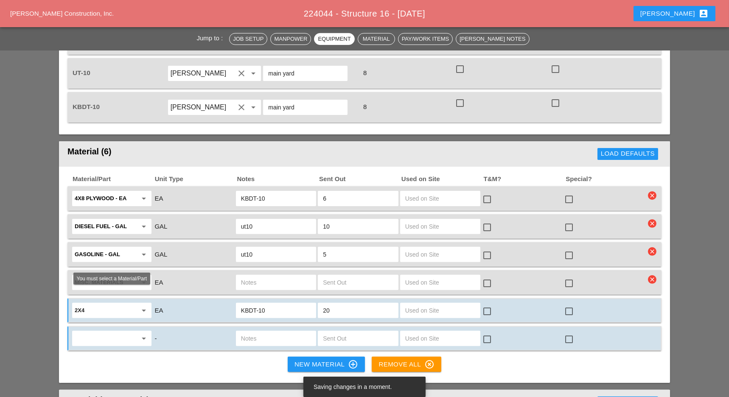
click at [127, 332] on input "text" at bounding box center [106, 339] width 62 height 14
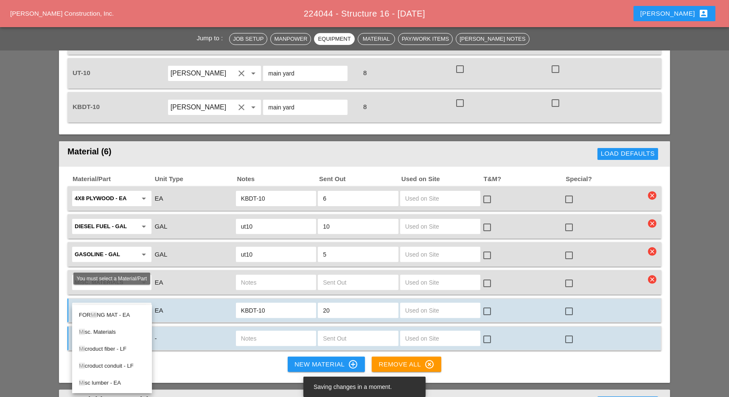
type input "m"
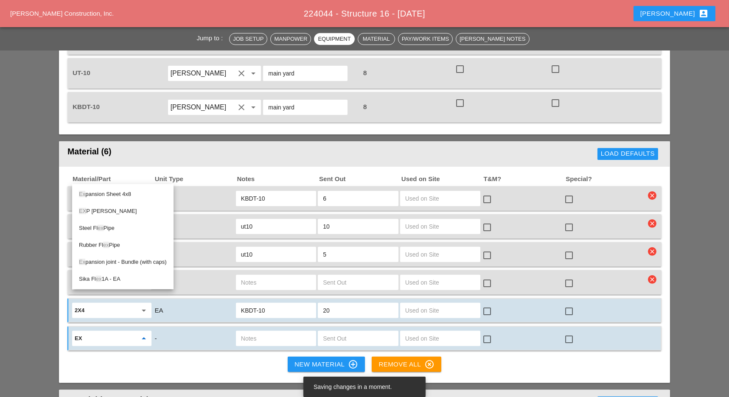
click at [116, 195] on div "Ex pansion Sheet 4x8" at bounding box center [123, 194] width 88 height 10
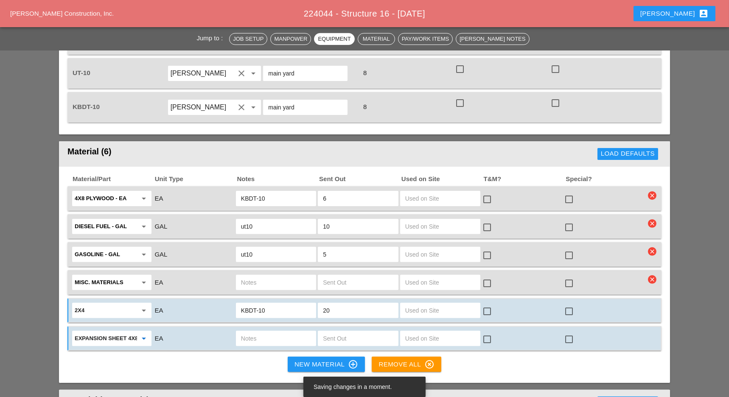
type input "Expansion Sheet 4x8"
click at [328, 332] on input "text" at bounding box center [358, 339] width 70 height 14
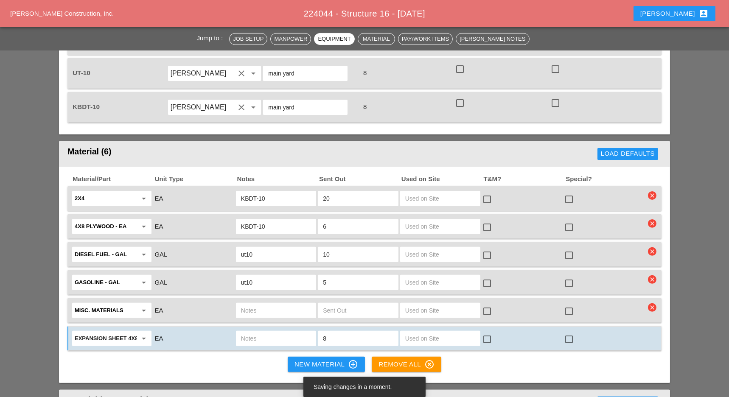
type input "8"
click at [259, 332] on input "text" at bounding box center [276, 339] width 70 height 14
click at [304, 359] on div "New Material control_point" at bounding box center [326, 364] width 64 height 10
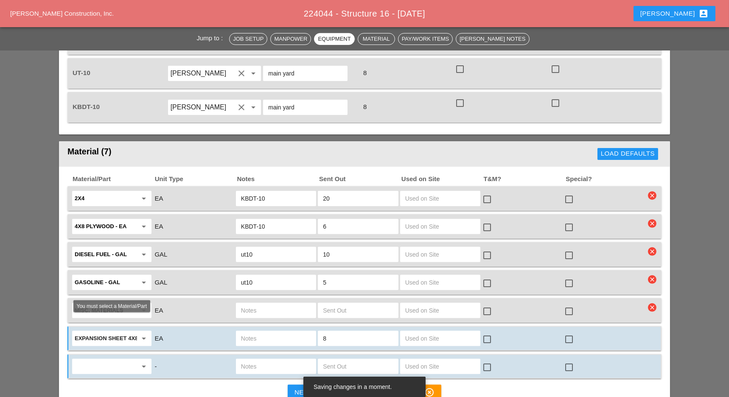
click at [113, 360] on input "text" at bounding box center [106, 367] width 62 height 14
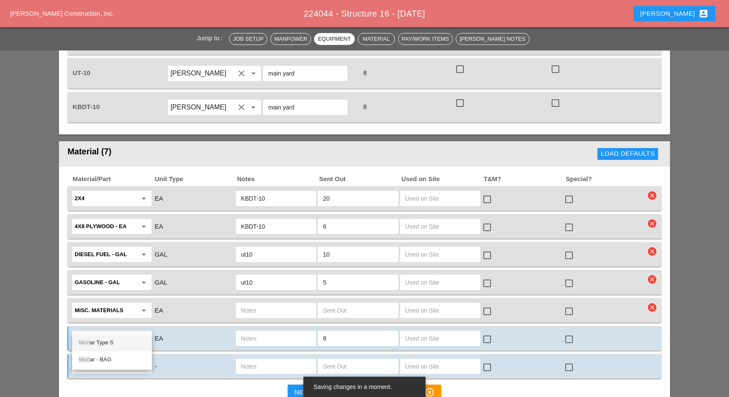
click at [108, 341] on div "Mort ar Type S" at bounding box center [112, 343] width 66 height 10
type input "Mortar Type S"
click at [337, 360] on input "text" at bounding box center [358, 367] width 70 height 14
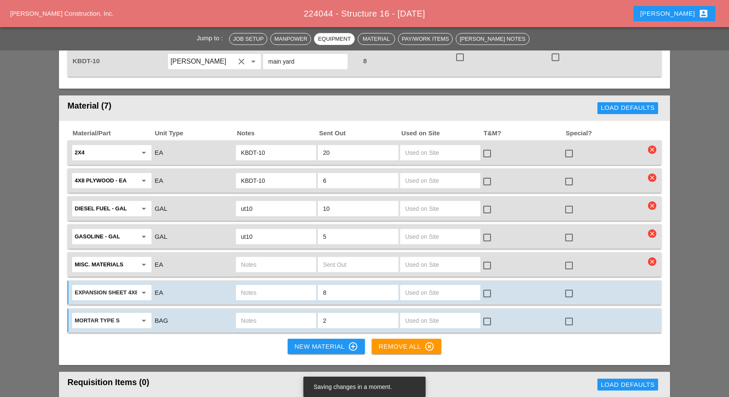
scroll to position [791, 0]
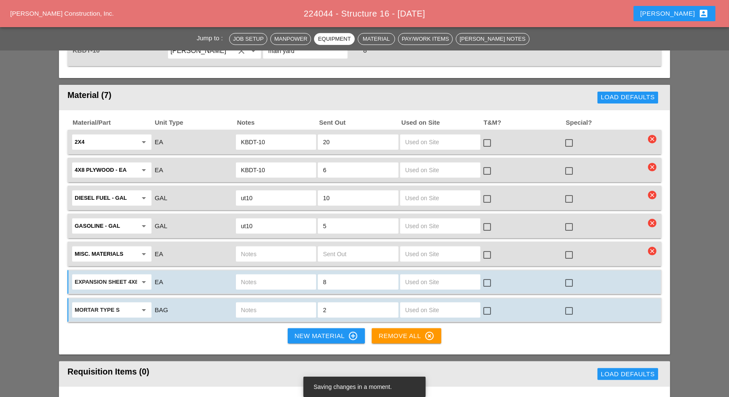
type input "2"
click at [321, 331] on div "New Material control_point" at bounding box center [326, 336] width 64 height 10
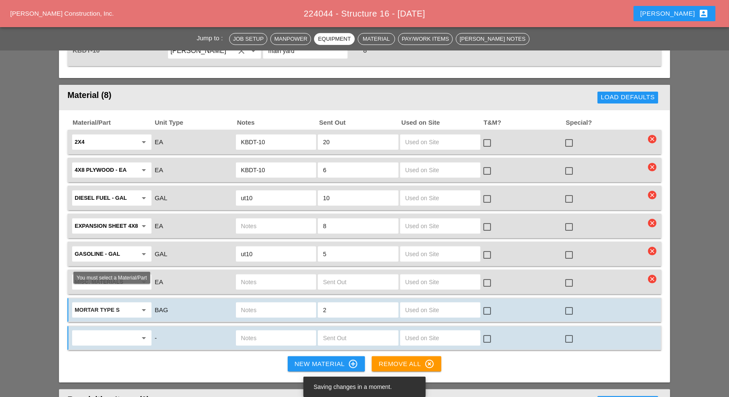
click at [112, 331] on input "text" at bounding box center [106, 338] width 62 height 14
type input "1"
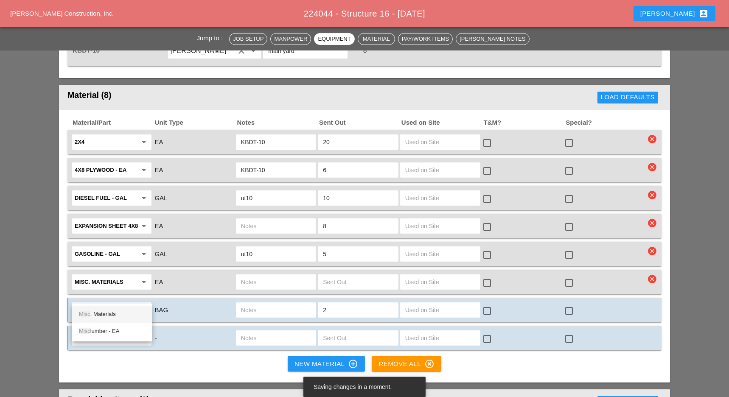
click at [111, 316] on div "Misc . Materials" at bounding box center [112, 314] width 66 height 10
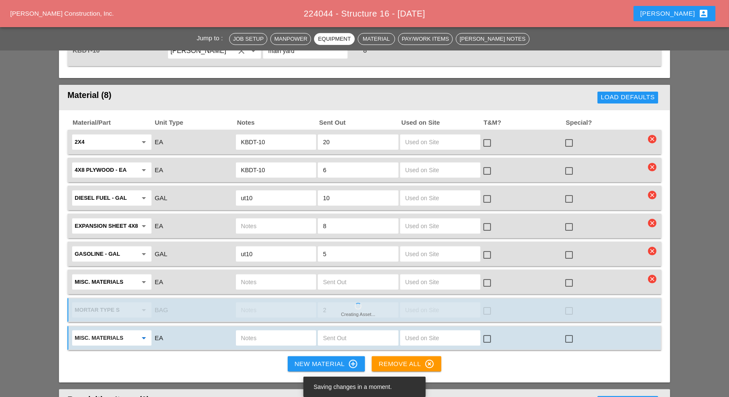
type input "Misc. Materials"
click at [257, 331] on input "text" at bounding box center [276, 338] width 70 height 14
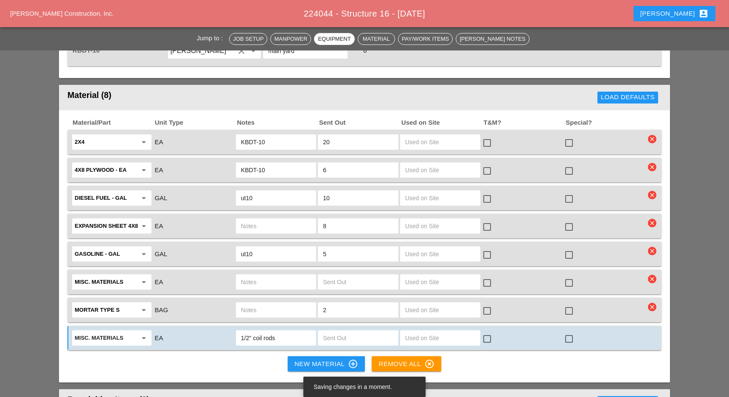
type input "1/2" coil rods"
click at [341, 331] on input "text" at bounding box center [358, 338] width 70 height 14
type input "6"
click at [300, 331] on input "1/2" coil rods" at bounding box center [276, 338] width 70 height 14
type input "1/2" coil rods 10lf"
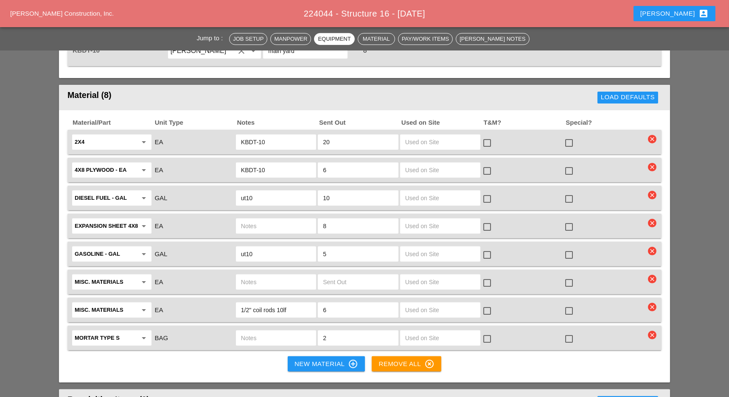
click at [241, 331] on input "text" at bounding box center [276, 338] width 70 height 14
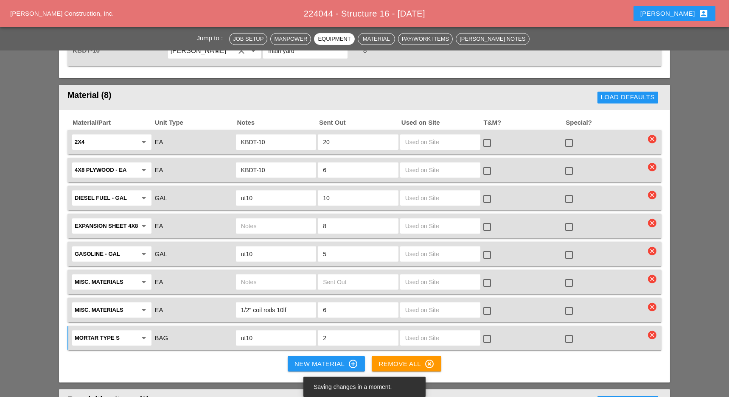
type input "ut10"
click at [252, 219] on input "text" at bounding box center [276, 226] width 70 height 14
paste input "KBDT-10"
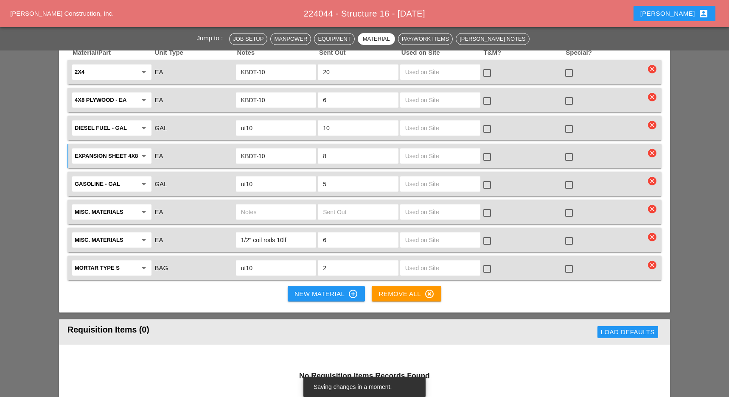
scroll to position [848, 0]
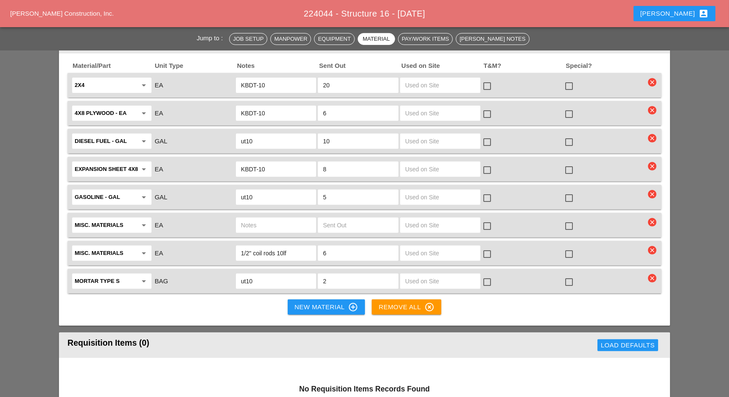
type input "KBDT-10"
click at [305, 302] on div "New Material control_point" at bounding box center [326, 307] width 64 height 10
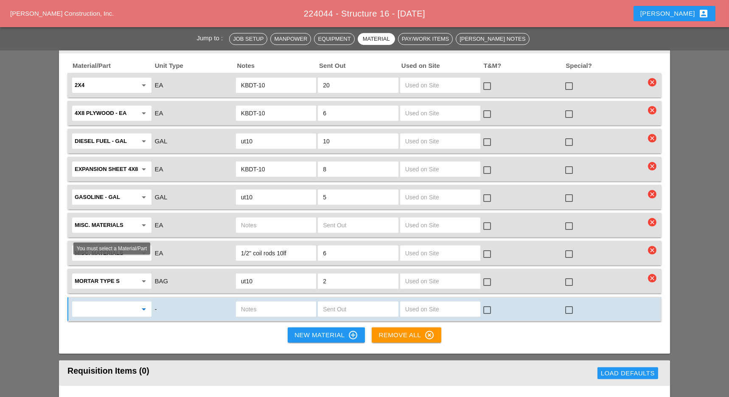
click at [128, 302] on input "text" at bounding box center [106, 309] width 62 height 14
drag, startPoint x: 106, startPoint y: 285, endPoint x: 112, endPoint y: 282, distance: 7.0
click at [106, 285] on div "Misc. Materials" at bounding box center [112, 285] width 66 height 10
type input "Misc. Materials"
click at [257, 302] on input "text" at bounding box center [276, 309] width 70 height 14
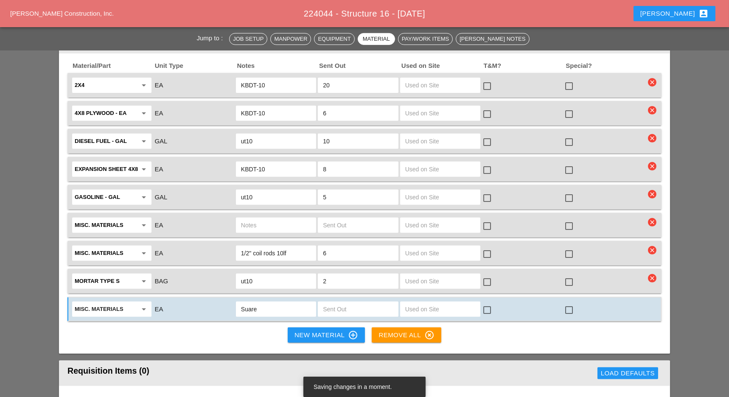
type input "Suare"
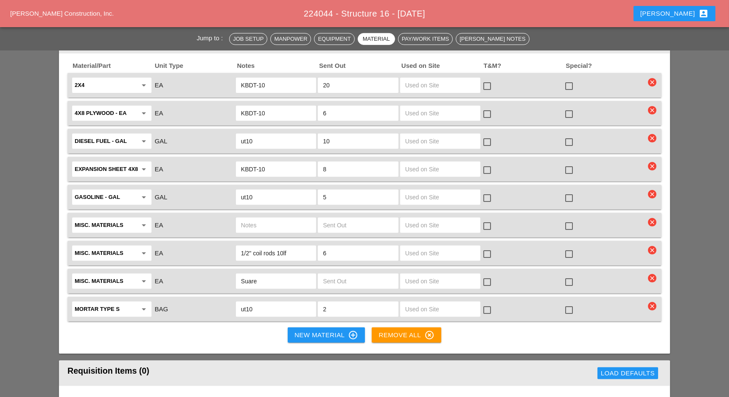
drag, startPoint x: 247, startPoint y: 240, endPoint x: 275, endPoint y: 241, distance: 28.0
click at [247, 274] on input "Suare" at bounding box center [276, 281] width 70 height 14
click at [276, 274] on input "Squuare" at bounding box center [276, 281] width 70 height 14
click at [252, 274] on input "Squuare" at bounding box center [276, 281] width 70 height 14
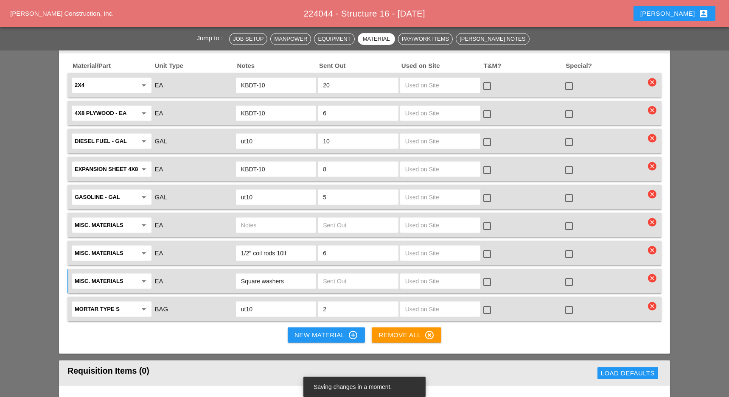
type input "Square washers"
click at [344, 274] on input "text" at bounding box center [358, 281] width 70 height 14
type input "30"
click at [305, 274] on input "Square washers" at bounding box center [276, 281] width 70 height 14
click at [288, 274] on input "Square washers + nuts" at bounding box center [276, 281] width 70 height 14
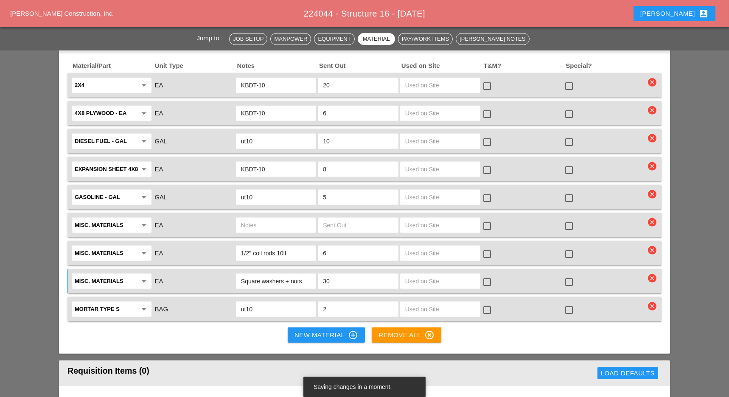
click at [351, 274] on input "30" at bounding box center [358, 281] width 70 height 14
click at [309, 274] on input "Square washers + nuts" at bounding box center [276, 281] width 70 height 14
type input "Square washers + nuts ut10"
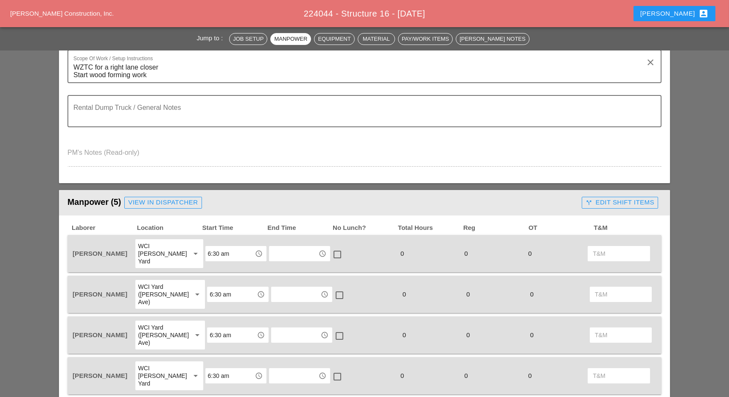
scroll to position [0, 0]
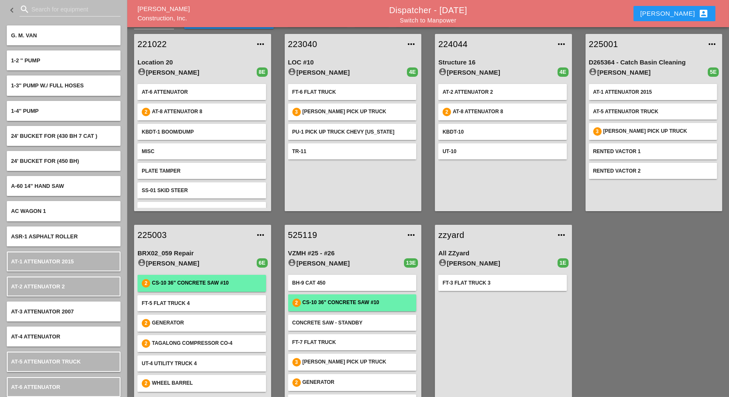
scroll to position [34, 0]
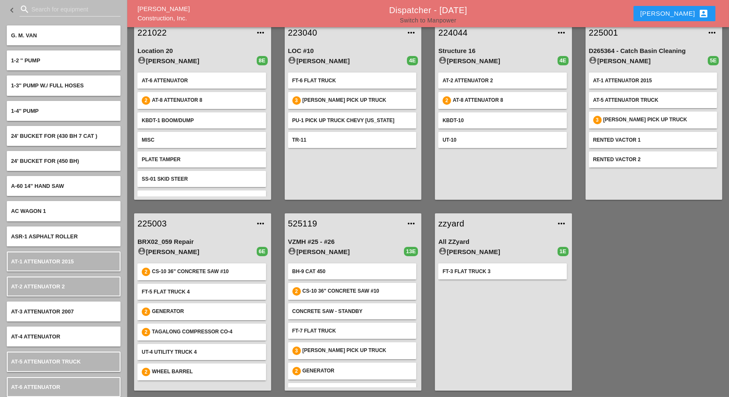
click at [431, 19] on link "Switch to Manpower" at bounding box center [428, 20] width 56 height 7
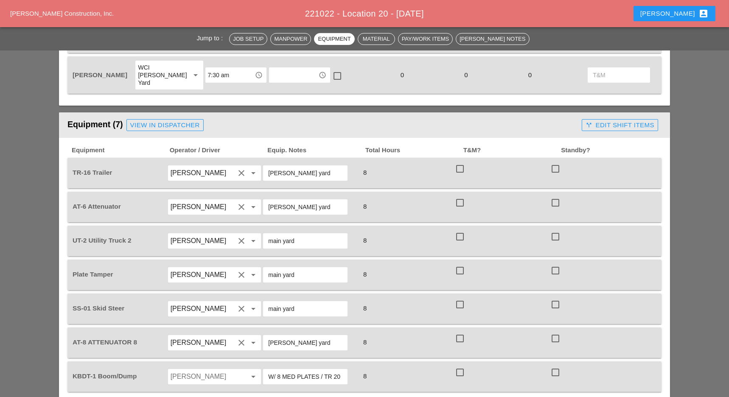
scroll to position [452, 0]
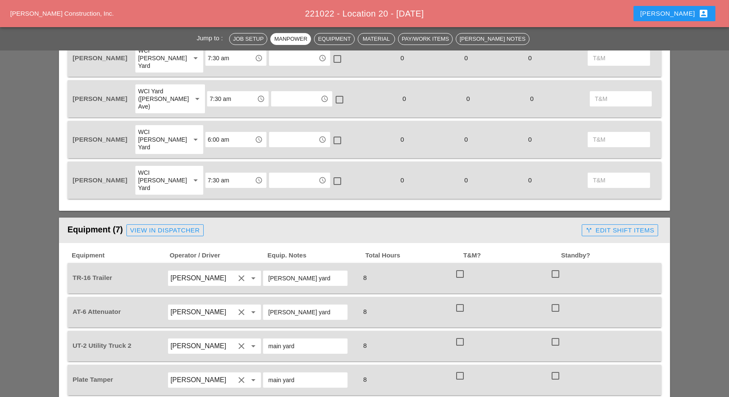
scroll to position [622, 0]
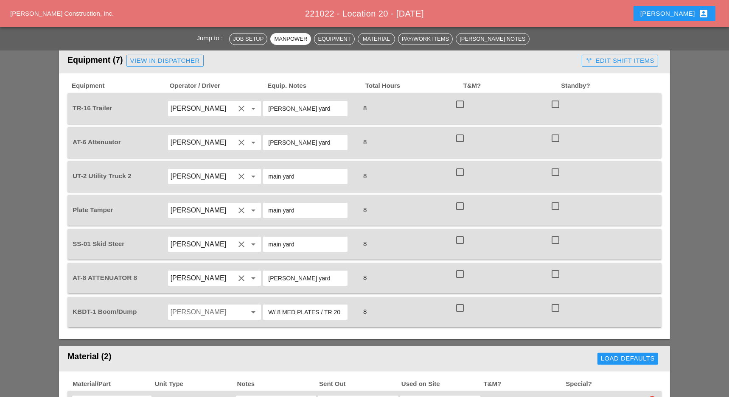
click at [297, 305] on input "W/ 8 MED PLATES / TR 20" at bounding box center [305, 312] width 74 height 14
click at [307, 305] on input "W/ 8 MED PLATES / TR 20" at bounding box center [305, 312] width 74 height 14
drag, startPoint x: 331, startPoint y: 280, endPoint x: 281, endPoint y: 285, distance: 49.8
click at [281, 305] on input "W/ 8 MED PLATES / TR 20" at bounding box center [305, 312] width 74 height 14
type input "W/ 8 20"
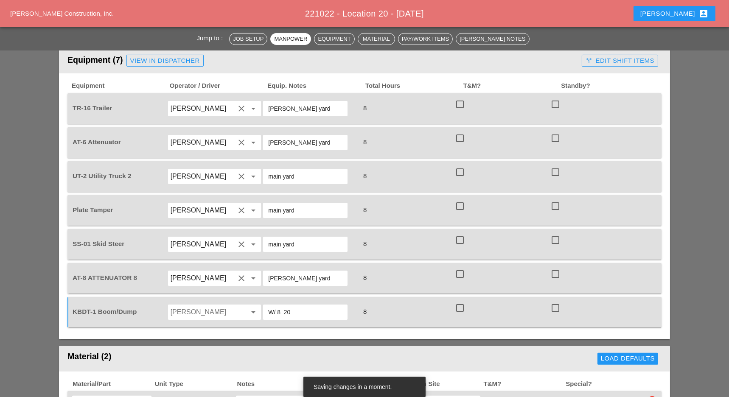
drag, startPoint x: 308, startPoint y: 279, endPoint x: 254, endPoint y: 279, distance: 53.9
click at [254, 300] on div "KBDT-1 Boom/Dump [PERSON_NAME] arrow_drop_down W/ 8 20 8 check_box_outline_blan…" at bounding box center [358, 312] width 574 height 24
click at [207, 305] on input "Oscar Padilla" at bounding box center [203, 312] width 64 height 14
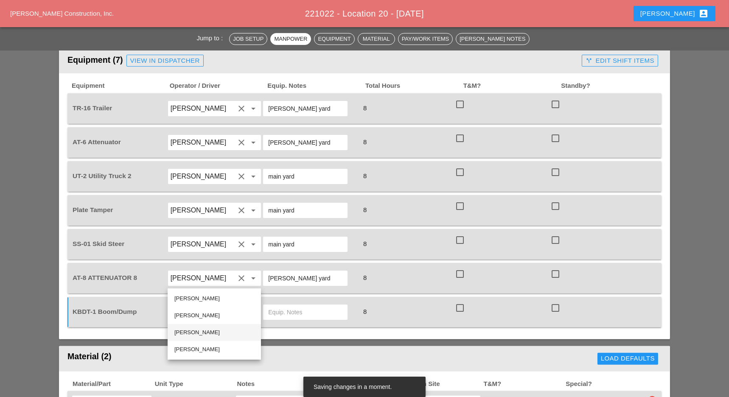
click at [192, 330] on div "[PERSON_NAME]" at bounding box center [214, 332] width 80 height 10
type input "[PERSON_NAME]"
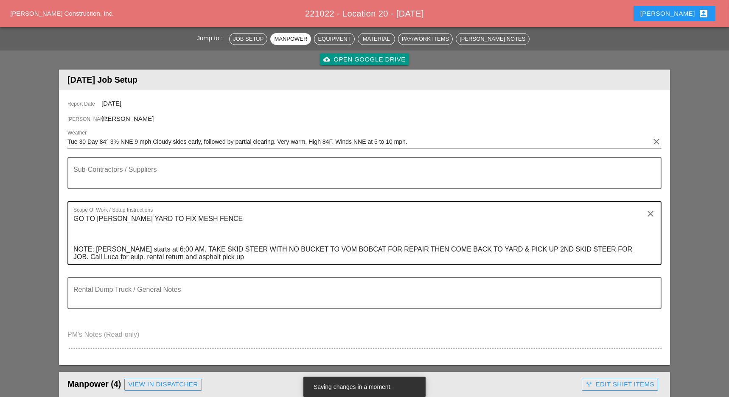
scroll to position [113, 0]
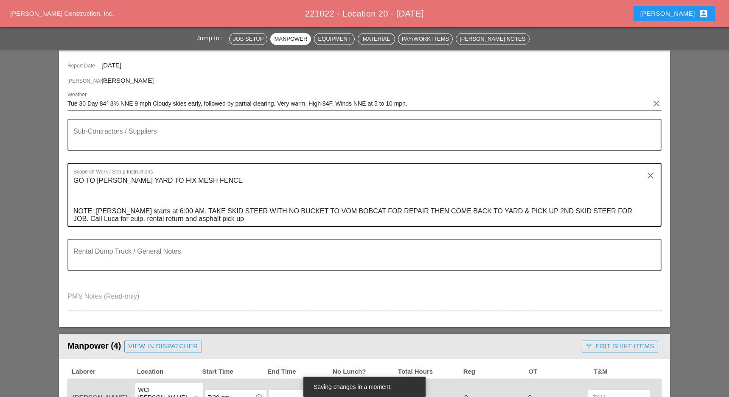
click at [294, 210] on textarea "GO TO [PERSON_NAME] YARD TO FIX MESH FENCE NOTE: [PERSON_NAME] starts at 6:00 A…" at bounding box center [360, 200] width 575 height 52
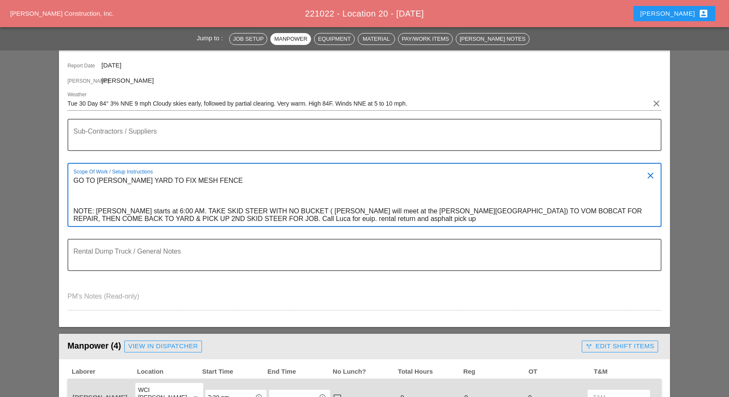
click at [342, 217] on textarea "GO TO [PERSON_NAME] YARD TO FIX MESH FENCE NOTE: [PERSON_NAME] starts at 6:00 A…" at bounding box center [360, 200] width 575 height 52
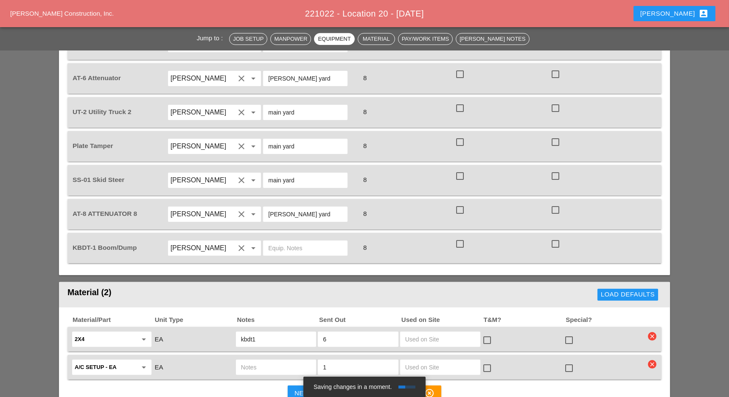
scroll to position [735, 0]
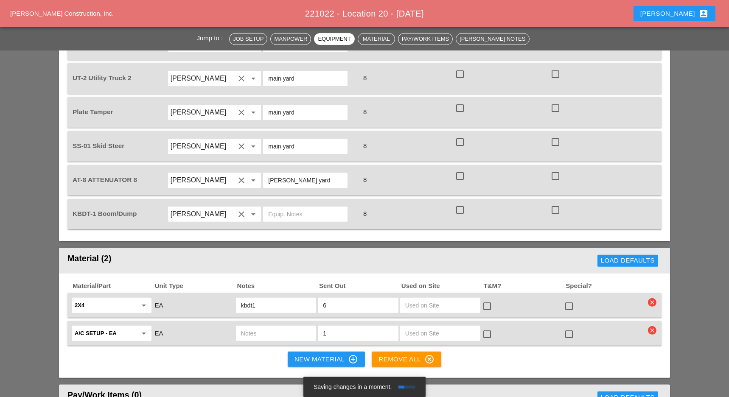
type textarea "GO TO [PERSON_NAME] YARD TO FIX MESH FENCE NOTE: [PERSON_NAME] starts at 6:00 A…"
click at [290, 207] on input "text" at bounding box center [305, 214] width 74 height 14
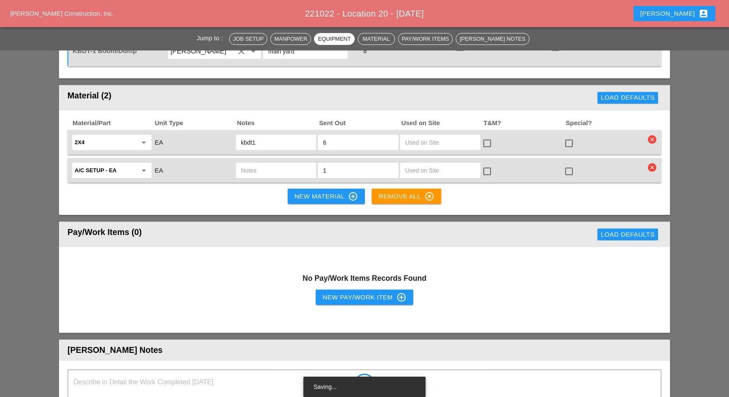
scroll to position [905, 0]
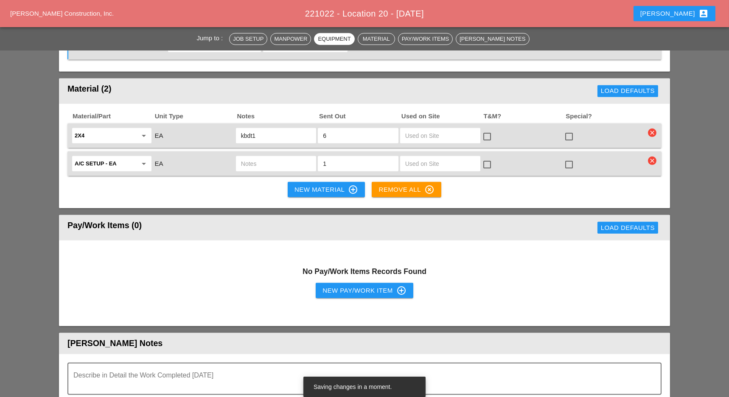
type input "main yard"
click at [310, 182] on button "New Material control_point" at bounding box center [326, 189] width 77 height 15
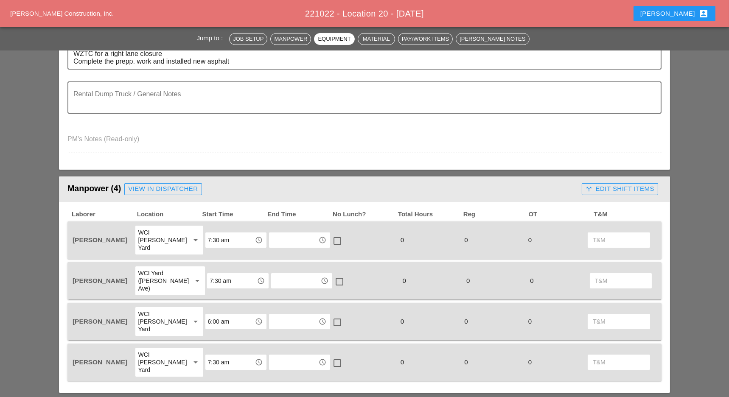
scroll to position [282, 0]
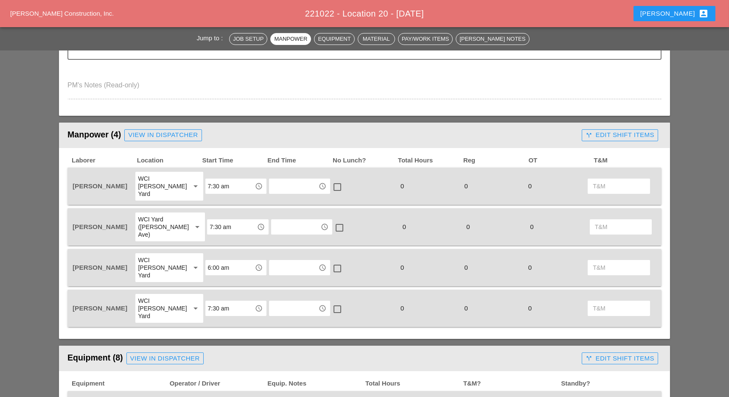
scroll to position [56, 0]
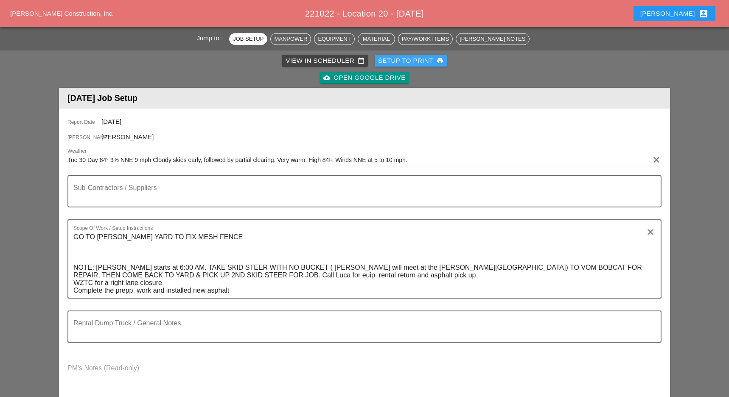
click at [433, 61] on div "Setup to Print print" at bounding box center [410, 61] width 65 height 10
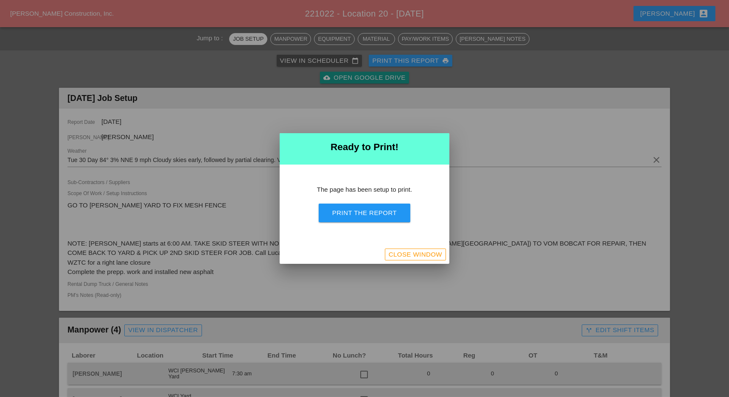
click at [391, 214] on div "Print the Report" at bounding box center [364, 213] width 64 height 10
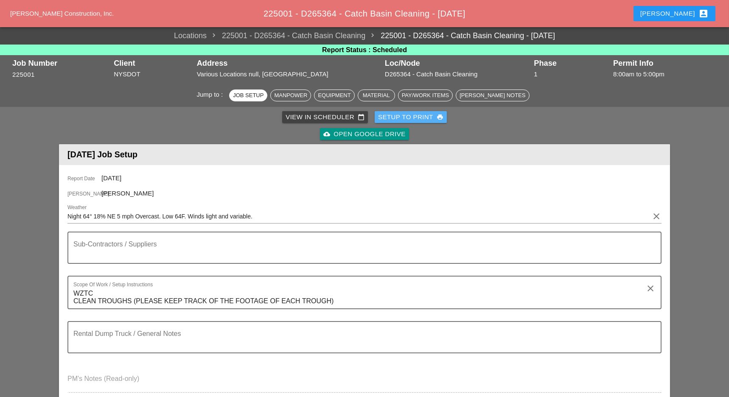
click at [416, 117] on div "Setup to Print print" at bounding box center [410, 117] width 65 height 10
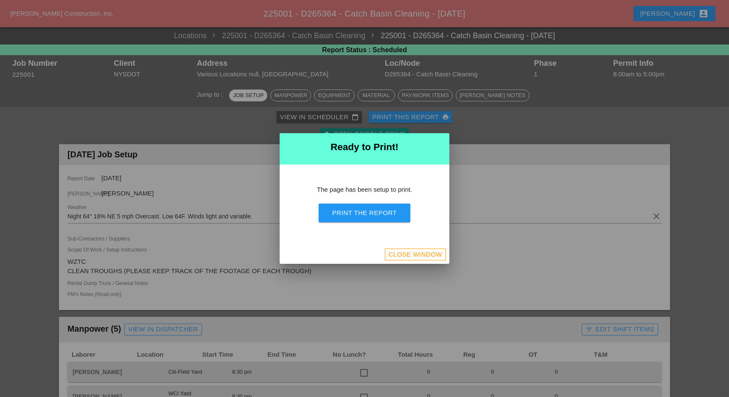
click at [377, 213] on div "Print the Report" at bounding box center [364, 213] width 64 height 10
click at [421, 256] on div "Close Window" at bounding box center [415, 255] width 53 height 10
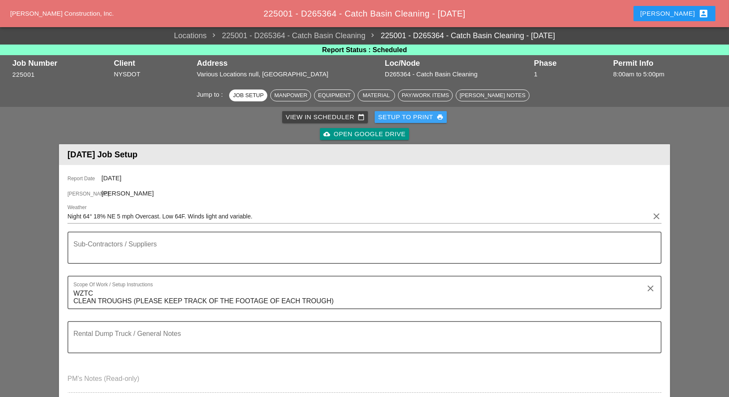
click at [416, 116] on div "Setup to Print print" at bounding box center [410, 117] width 65 height 10
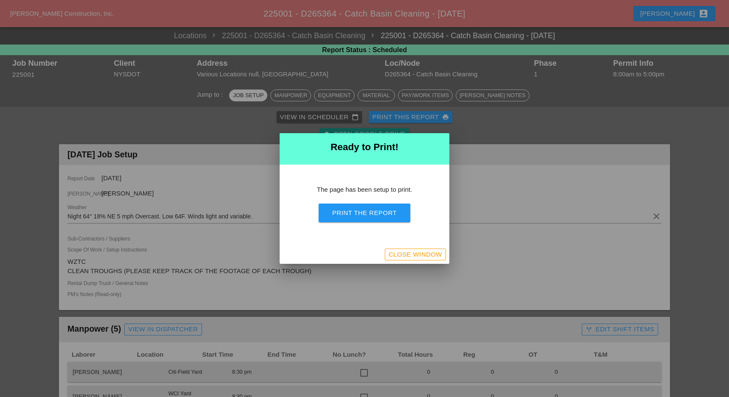
click at [387, 215] on div "Print the Report" at bounding box center [364, 213] width 64 height 10
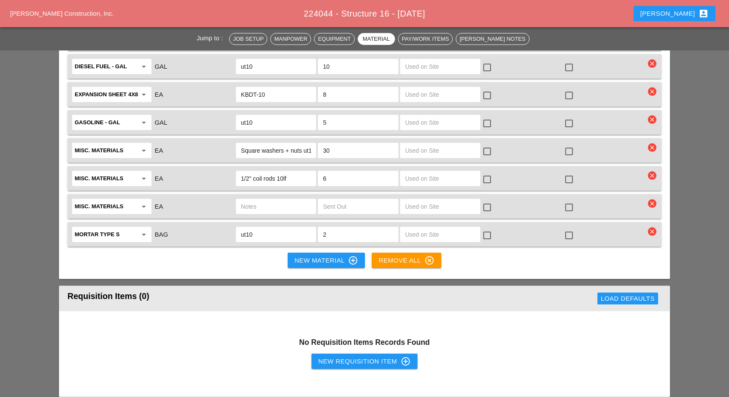
scroll to position [905, 0]
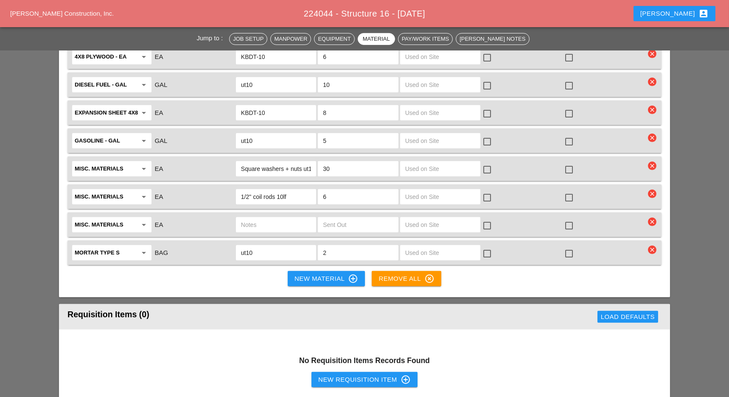
click at [251, 218] on input "text" at bounding box center [276, 225] width 70 height 14
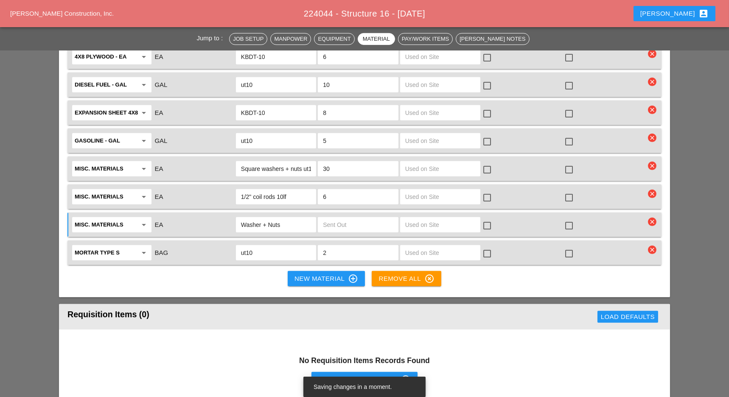
type input "Washer + Nuts"
click at [324, 218] on input "text" at bounding box center [358, 225] width 70 height 14
drag, startPoint x: 330, startPoint y: 185, endPoint x: 323, endPoint y: 185, distance: 7.2
click at [323, 218] on input "30" at bounding box center [358, 225] width 70 height 14
type input "40"
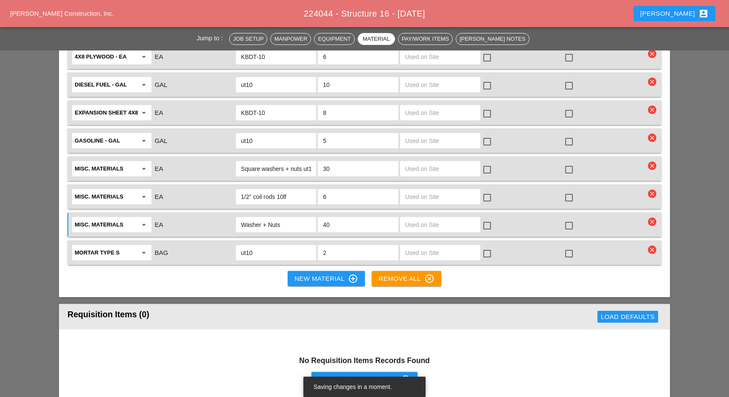
click at [481, 248] on div "Material/Part Unit Type Notes Sent Out Used on Site T&M? Special? 2x4 arrow_dro…" at bounding box center [364, 147] width 611 height 301
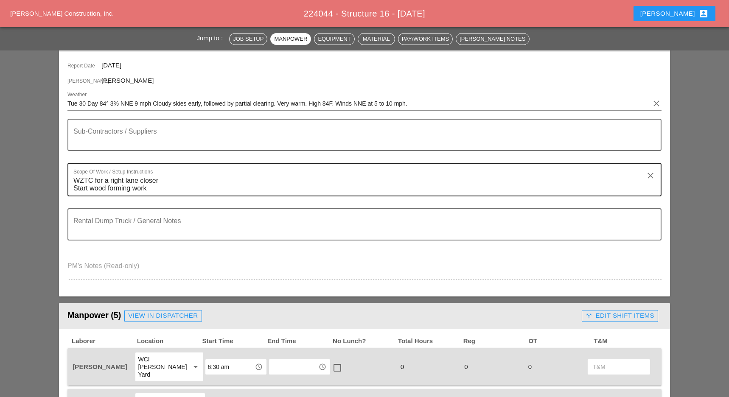
scroll to position [0, 0]
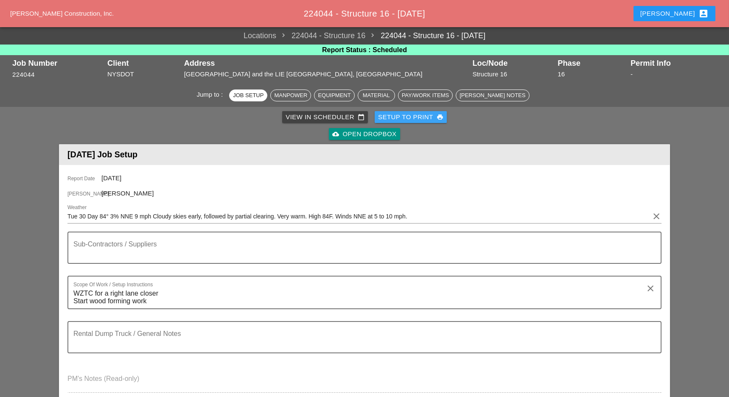
click at [426, 115] on div "Setup to Print print" at bounding box center [410, 117] width 65 height 10
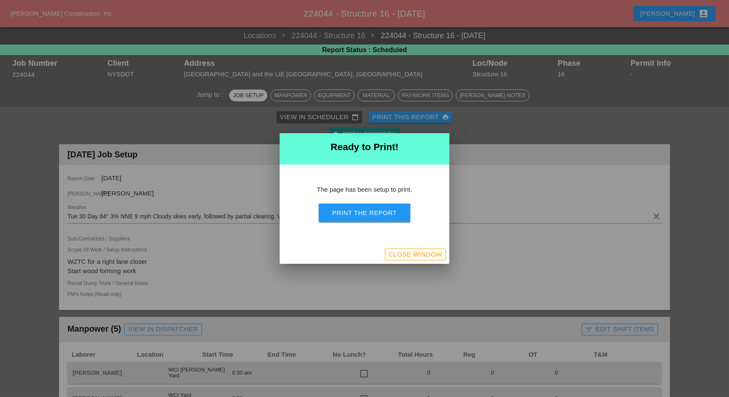
click at [381, 212] on div "Print the Report" at bounding box center [364, 213] width 64 height 10
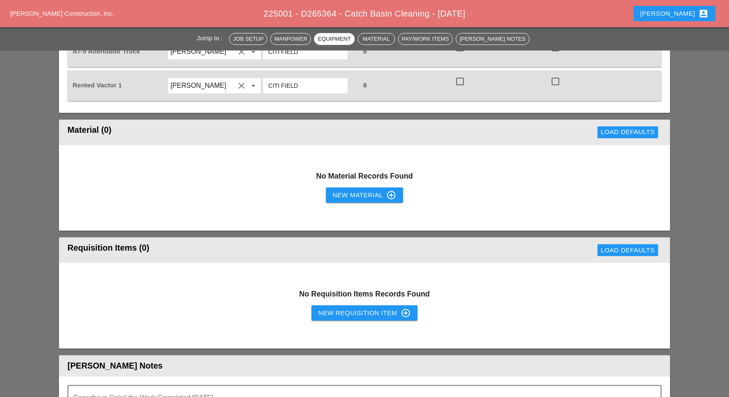
scroll to position [735, 0]
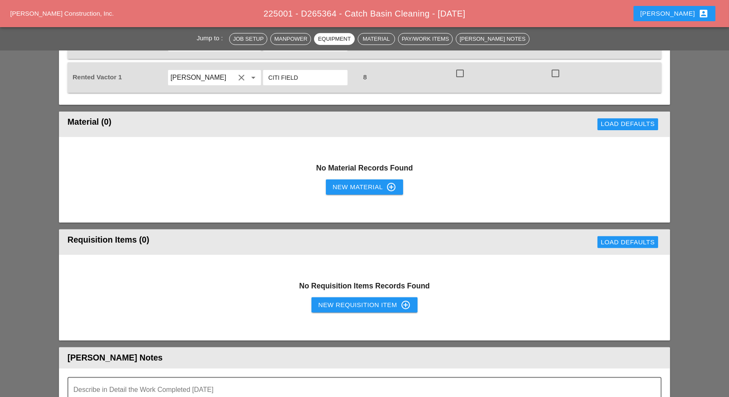
click at [328, 304] on div "New Requisition Item control_point" at bounding box center [364, 305] width 92 height 10
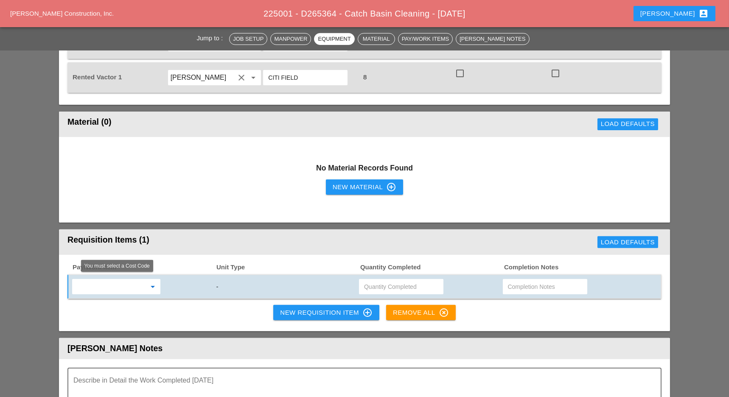
click at [117, 286] on input "text" at bounding box center [110, 287] width 71 height 14
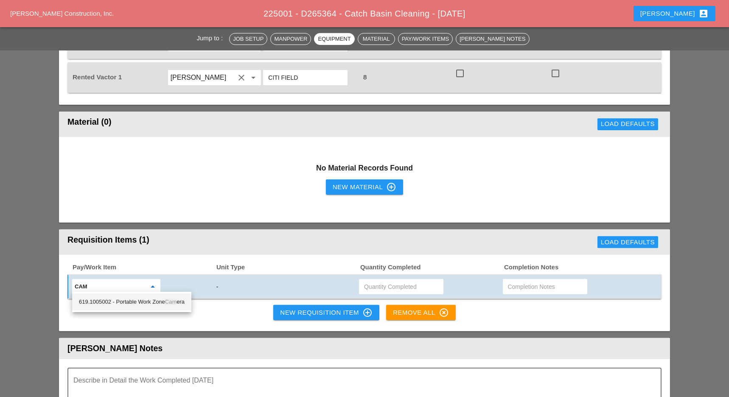
click at [135, 298] on div "619.1005002 - Portable Work Zone Cam era" at bounding box center [132, 302] width 106 height 10
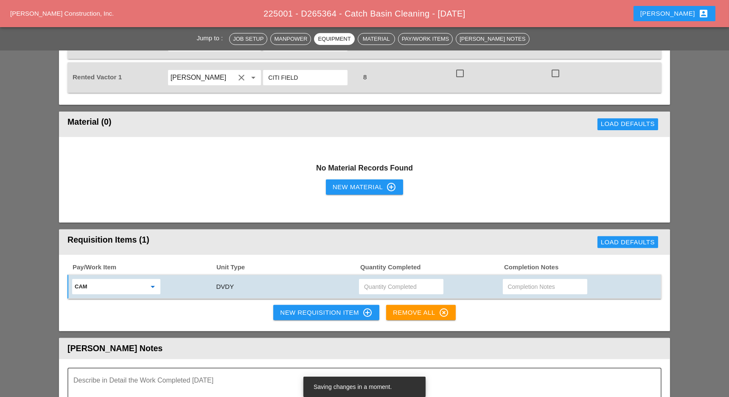
type input "619.1005002 - Portable Work Zone Camera"
click at [295, 308] on div "New Requisition Item control_point" at bounding box center [326, 313] width 92 height 10
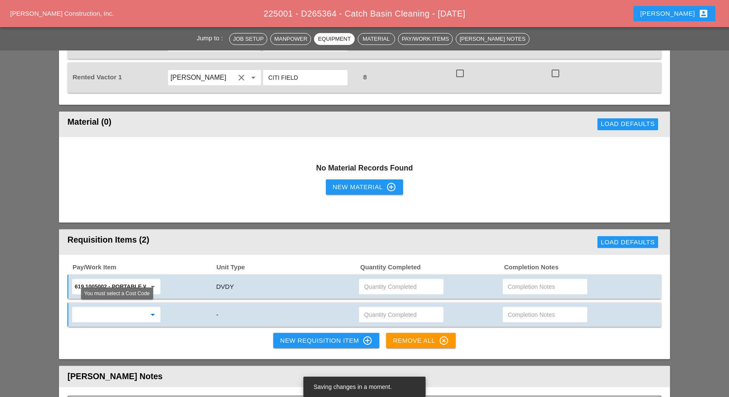
click at [123, 316] on input "text" at bounding box center [110, 315] width 71 height 14
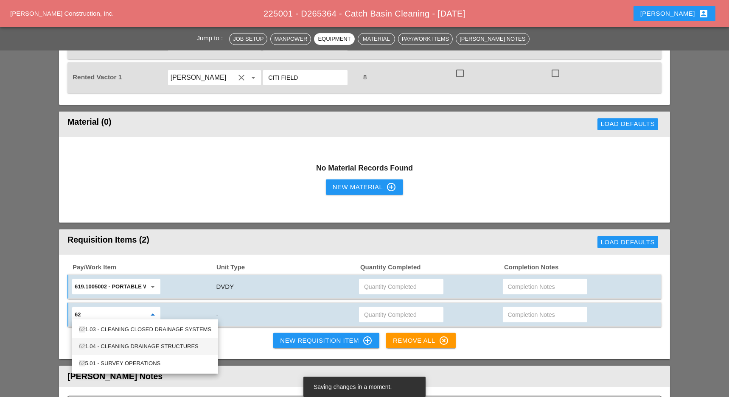
click at [122, 346] on div "62 1.04 - CLEANING DRAINAGE STRUCTURES" at bounding box center [145, 346] width 132 height 10
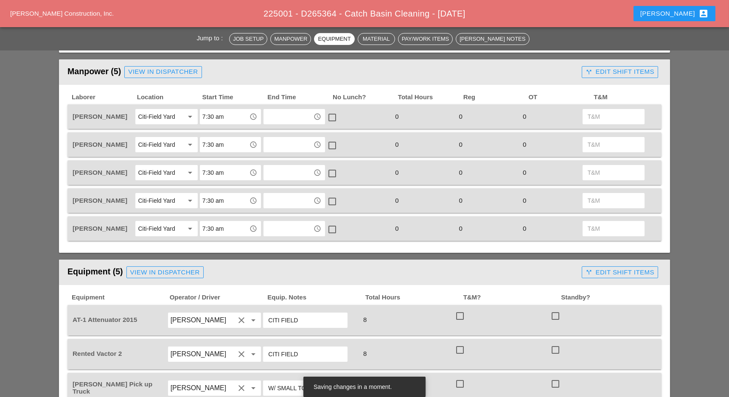
scroll to position [226, 0]
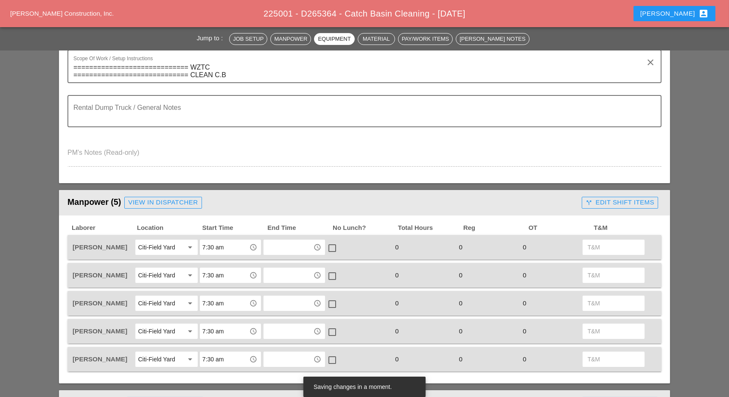
type input "621.04 - CLEANING DRAINAGE STRUCTURES"
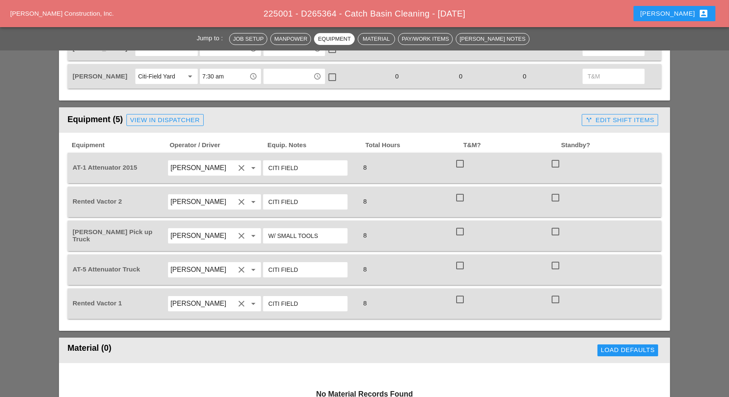
scroll to position [170, 0]
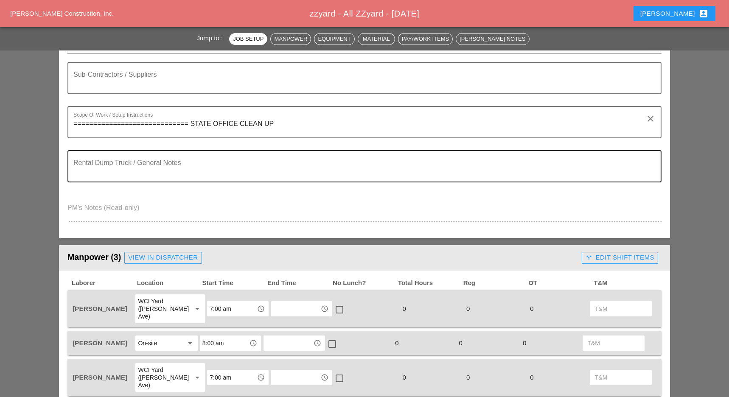
scroll to position [226, 0]
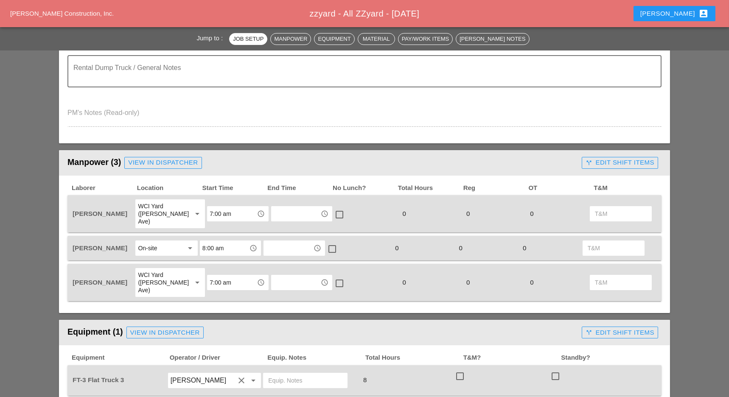
scroll to position [282, 0]
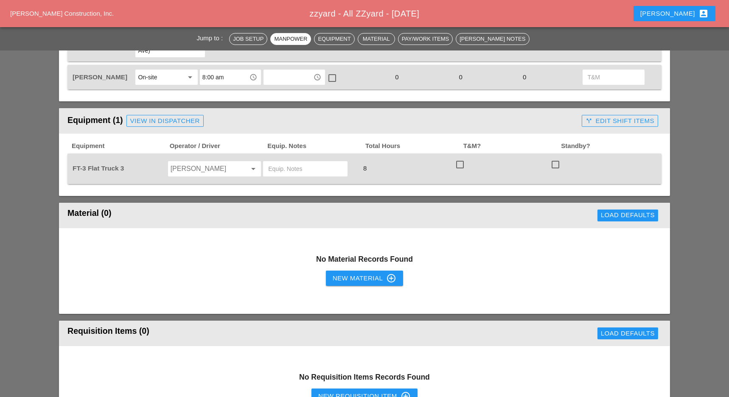
scroll to position [452, 0]
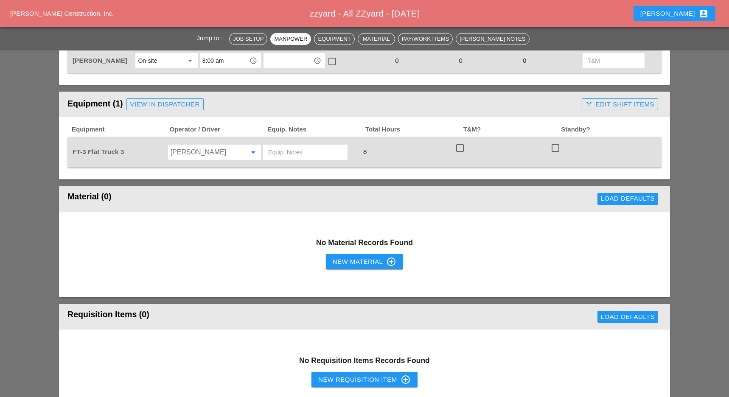
click at [193, 145] on input "Inocencio Rodriguez" at bounding box center [203, 152] width 64 height 14
click at [198, 180] on div "[PERSON_NAME]" at bounding box center [214, 179] width 80 height 10
type input "[PERSON_NAME]"
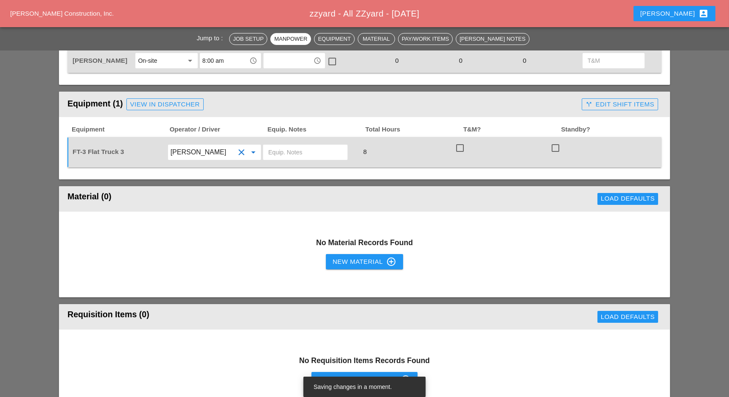
click at [269, 145] on input "text" at bounding box center [305, 152] width 74 height 14
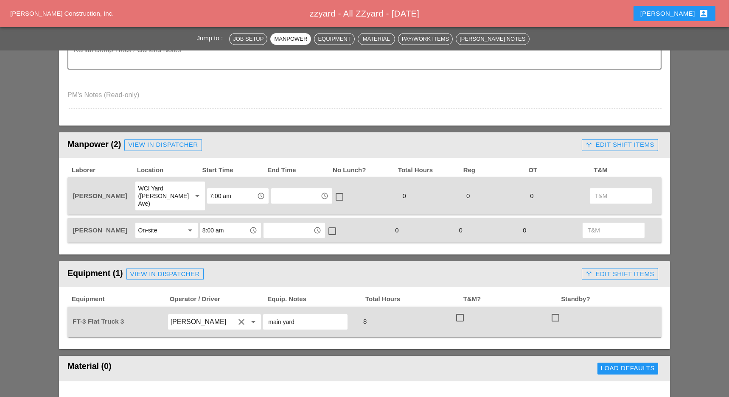
scroll to position [0, 0]
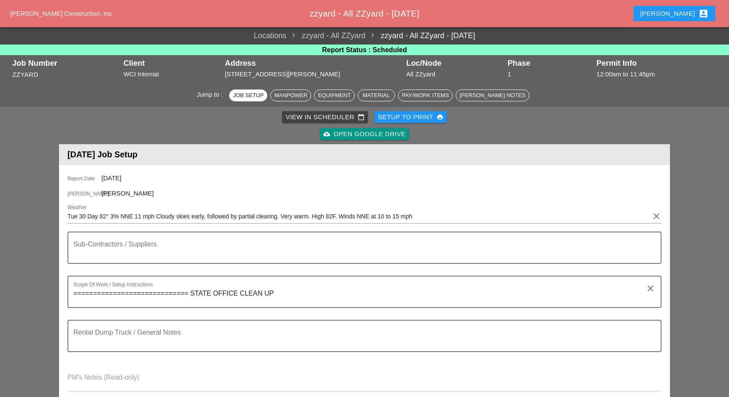
type input "main yard"
click at [679, 12] on button "Luca account_box" at bounding box center [674, 13] width 82 height 15
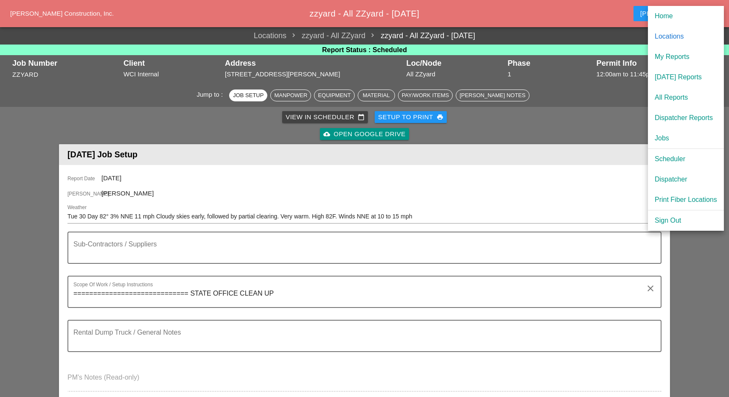
click at [556, 114] on div "View in Scheduler calendar_today Setup to Print print cloud_upload Open Google …" at bounding box center [364, 126] width 607 height 34
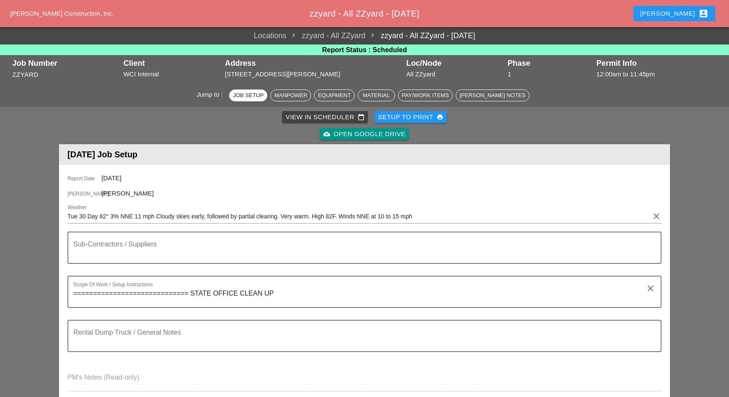
click at [436, 117] on icon "print" at bounding box center [439, 117] width 7 height 7
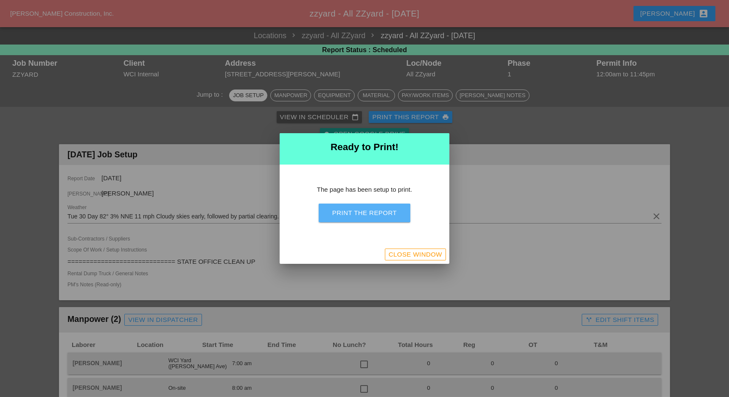
click at [383, 208] on div "Print the Report" at bounding box center [364, 213] width 64 height 10
click at [437, 260] on button "Close Window" at bounding box center [415, 255] width 61 height 12
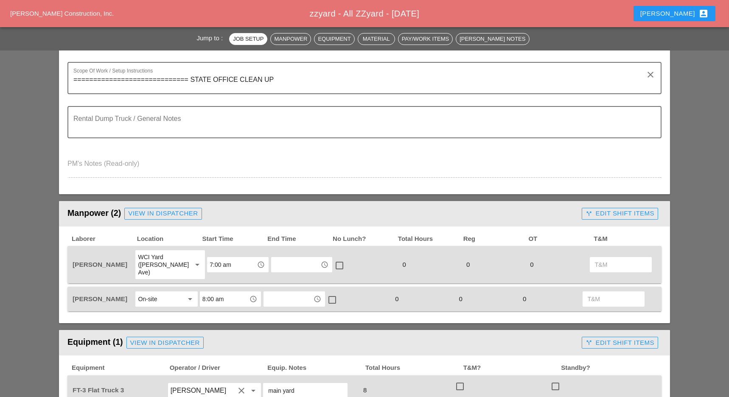
scroll to position [226, 0]
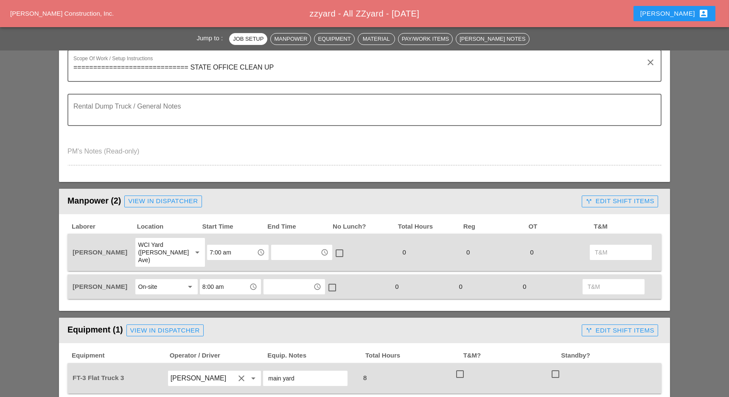
click at [160, 280] on div "On-site" at bounding box center [160, 287] width 45 height 14
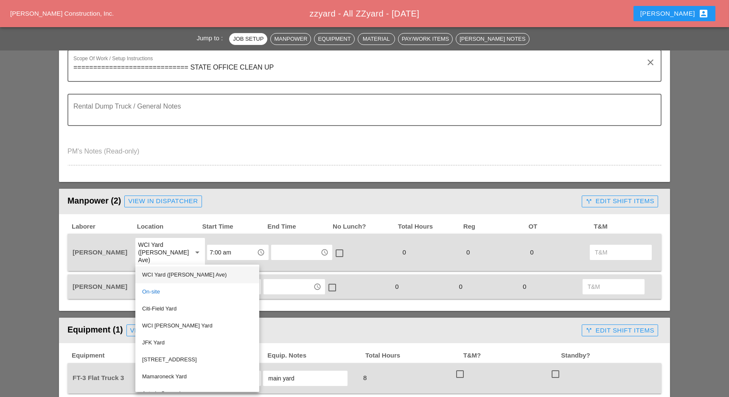
click at [176, 274] on div "WCI Yard ([PERSON_NAME] Ave)" at bounding box center [197, 275] width 110 height 10
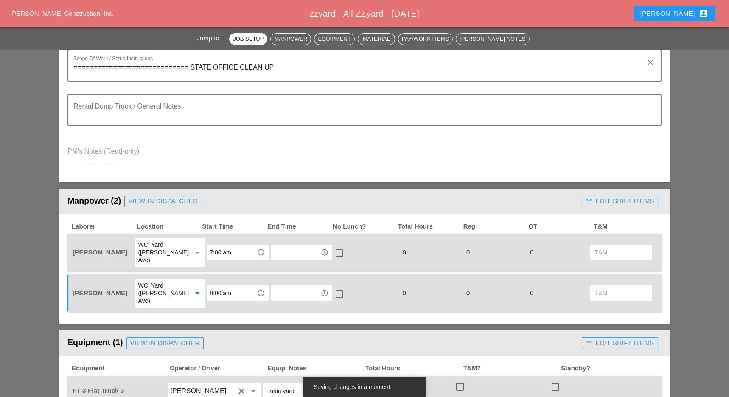
click at [210, 286] on input "8:00 am" at bounding box center [232, 293] width 44 height 14
click at [222, 300] on div "7 :00 am" at bounding box center [231, 299] width 48 height 10
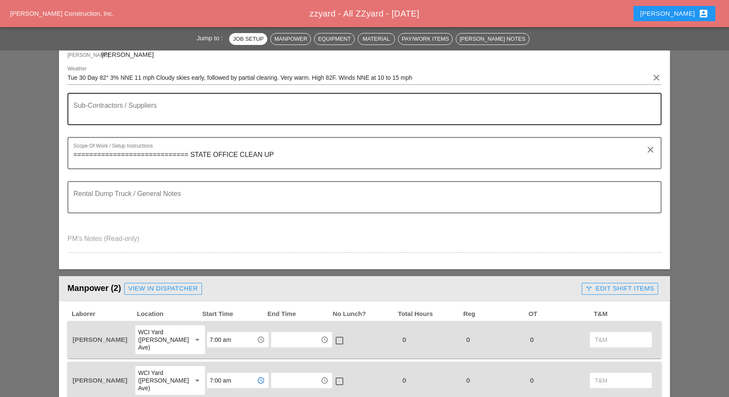
scroll to position [56, 0]
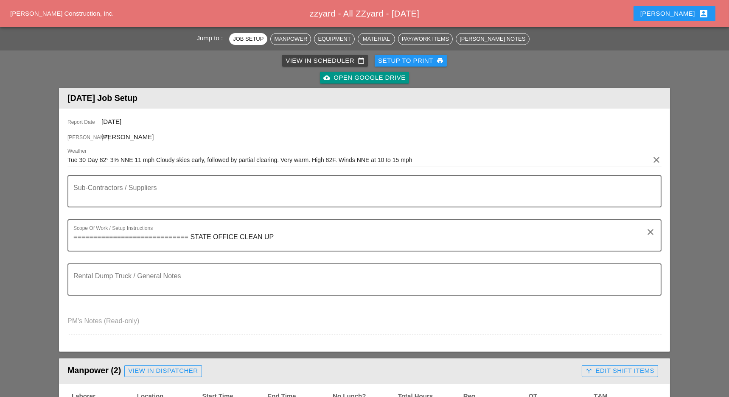
type input "7:00 am"
click at [428, 67] on div "View in Scheduler calendar_today Setup to Print print cloud_upload Open Google …" at bounding box center [364, 69] width 607 height 34
click at [428, 62] on div "Setup to Print print" at bounding box center [410, 61] width 65 height 10
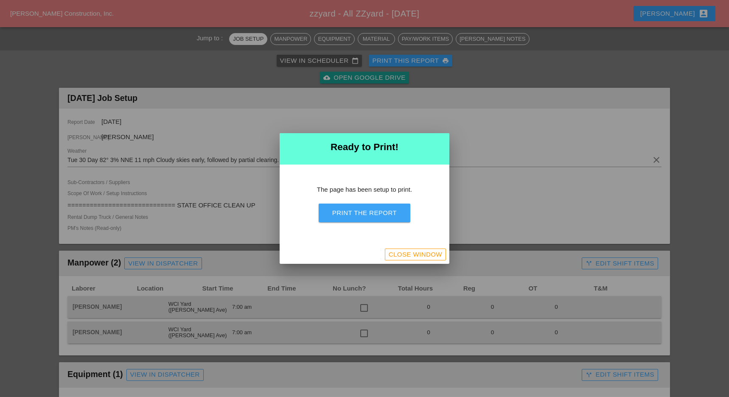
click at [367, 211] on div "Print the Report" at bounding box center [364, 213] width 64 height 10
